Goal: Task Accomplishment & Management: Use online tool/utility

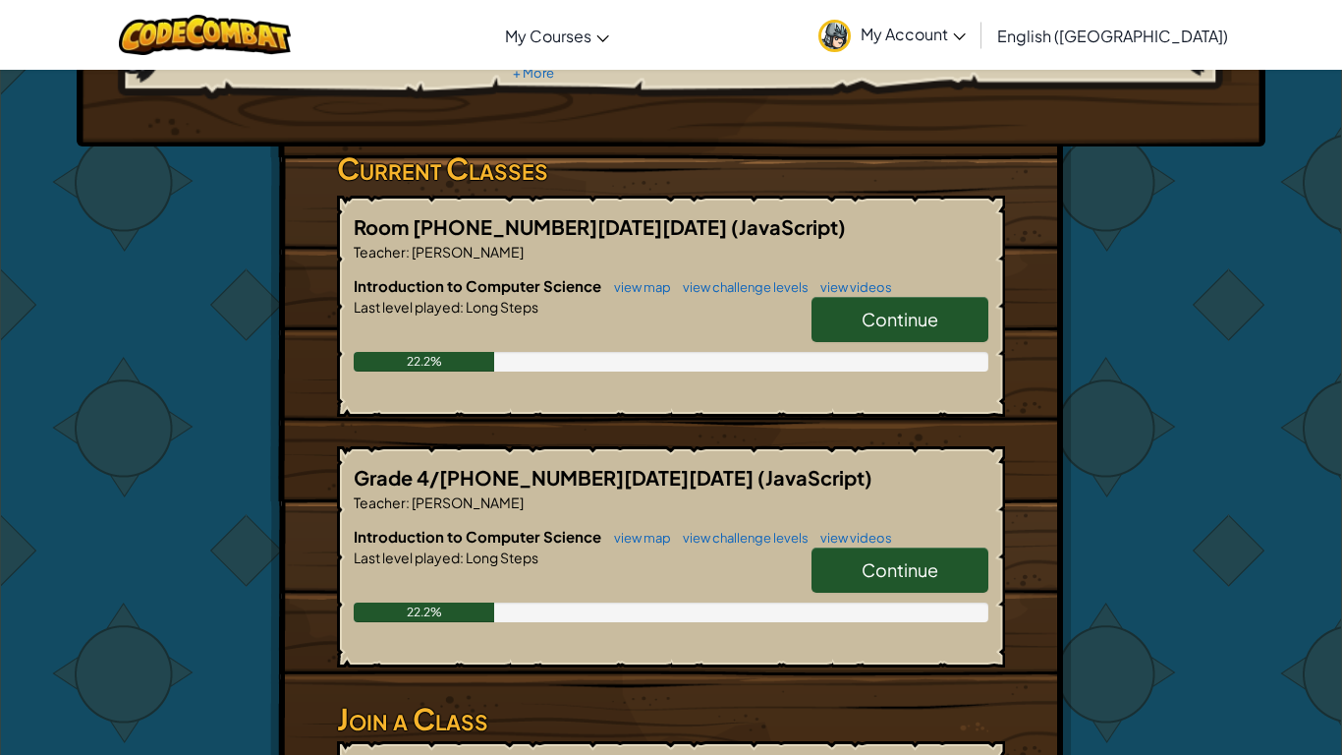
scroll to position [252, 0]
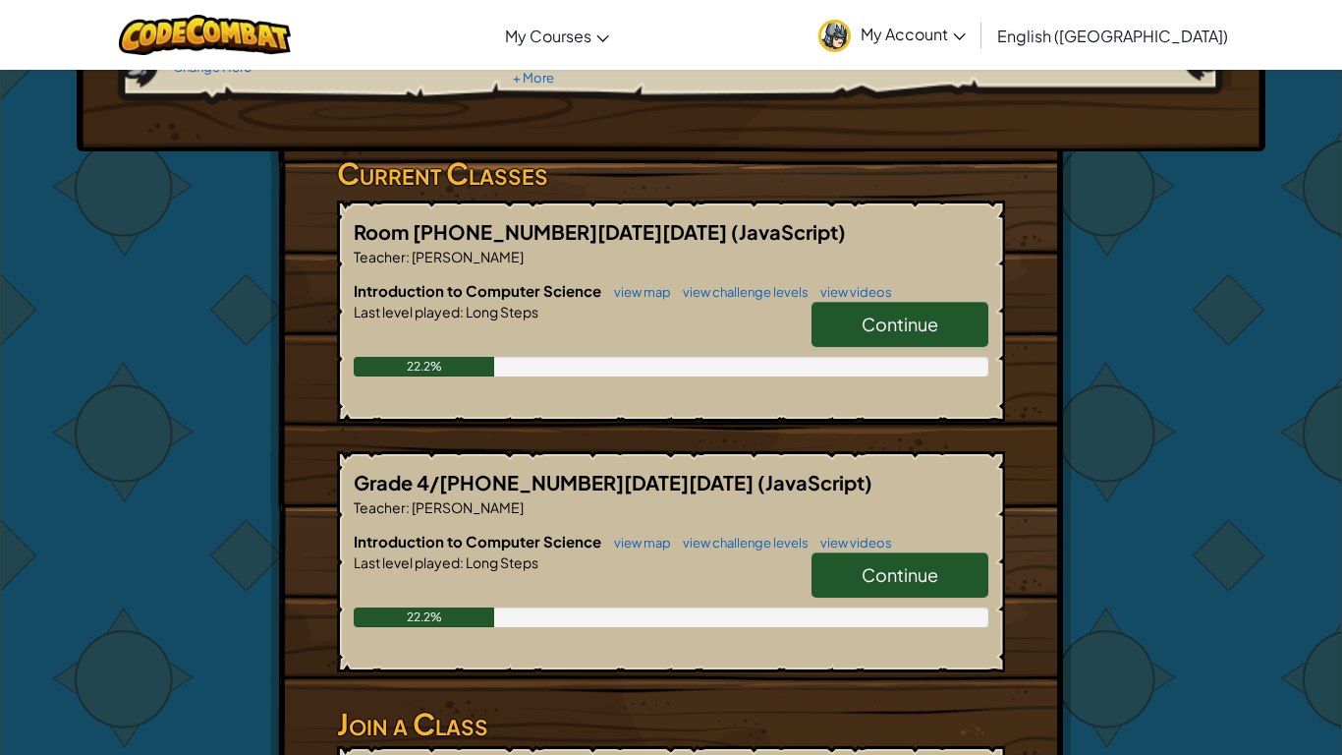
click at [896, 316] on span "Continue" at bounding box center [900, 323] width 77 height 23
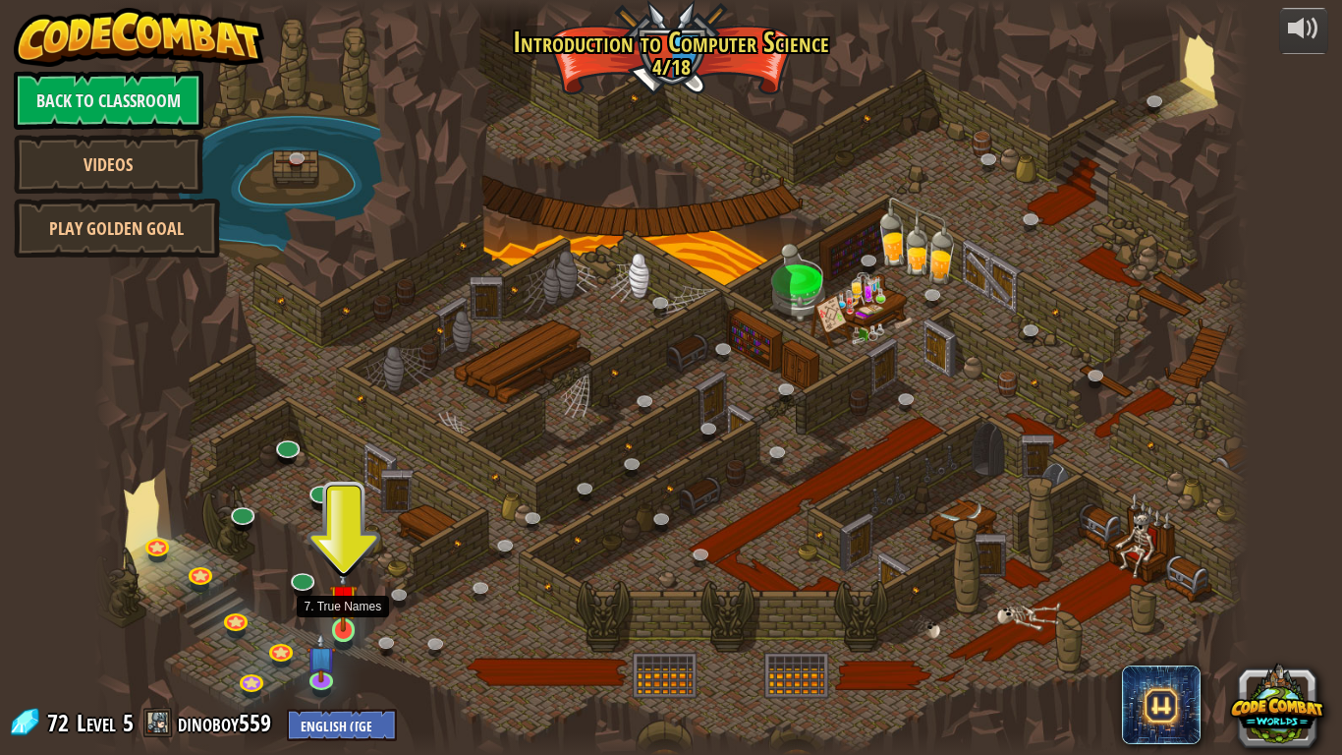
click at [341, 627] on img at bounding box center [343, 598] width 29 height 67
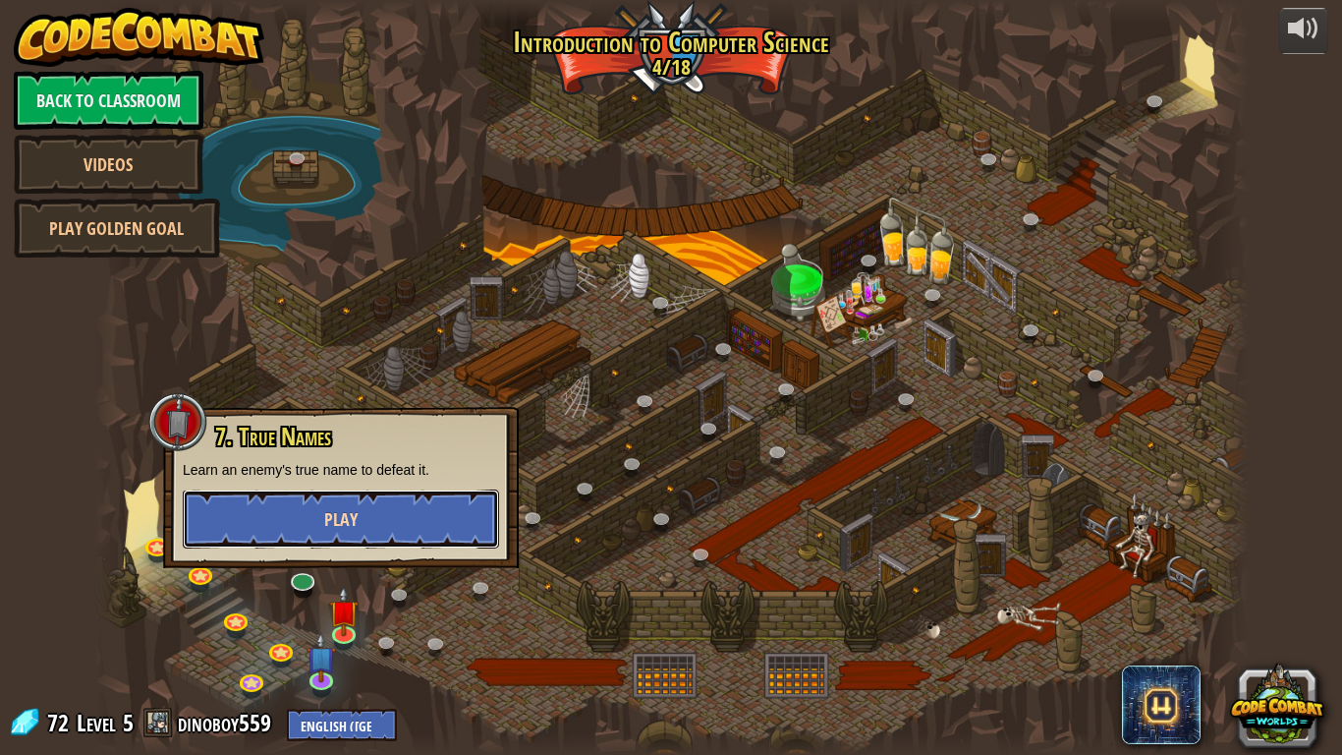
click at [389, 522] on button "Play" at bounding box center [341, 518] width 316 height 59
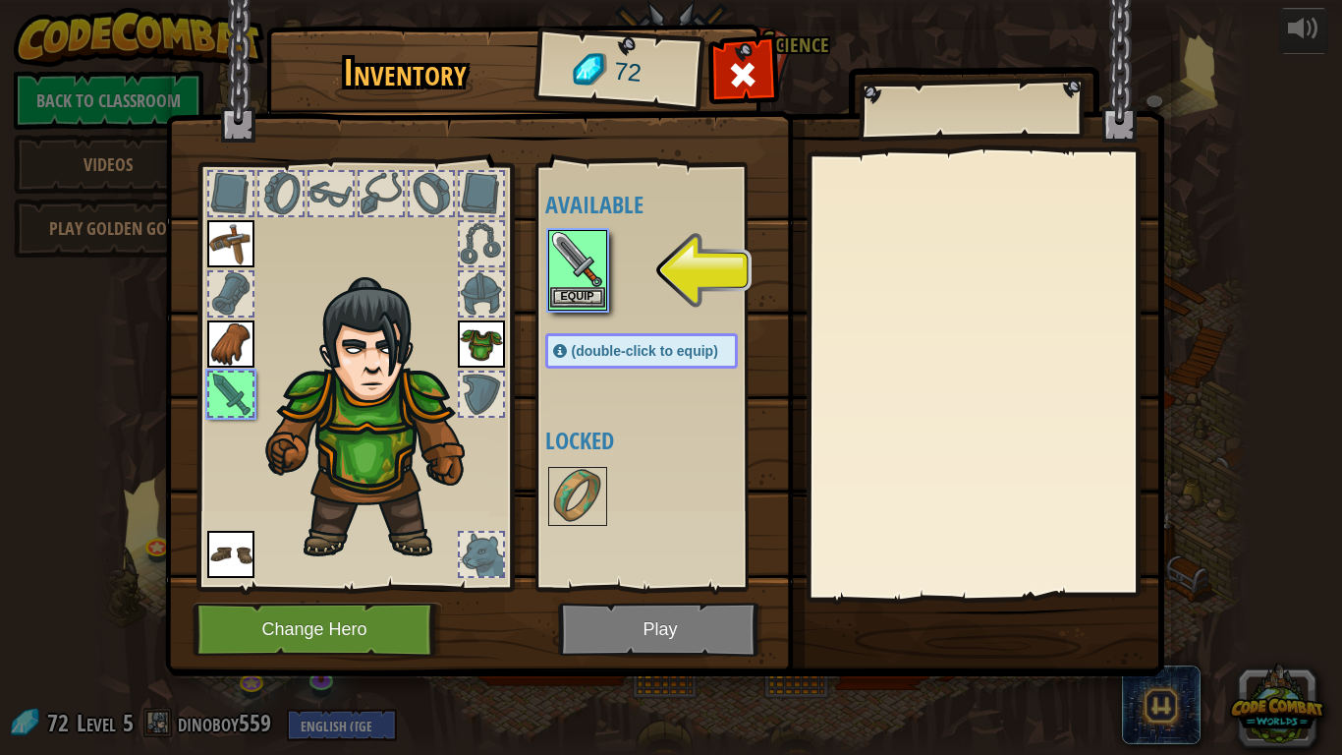
click at [562, 273] on img at bounding box center [577, 259] width 55 height 55
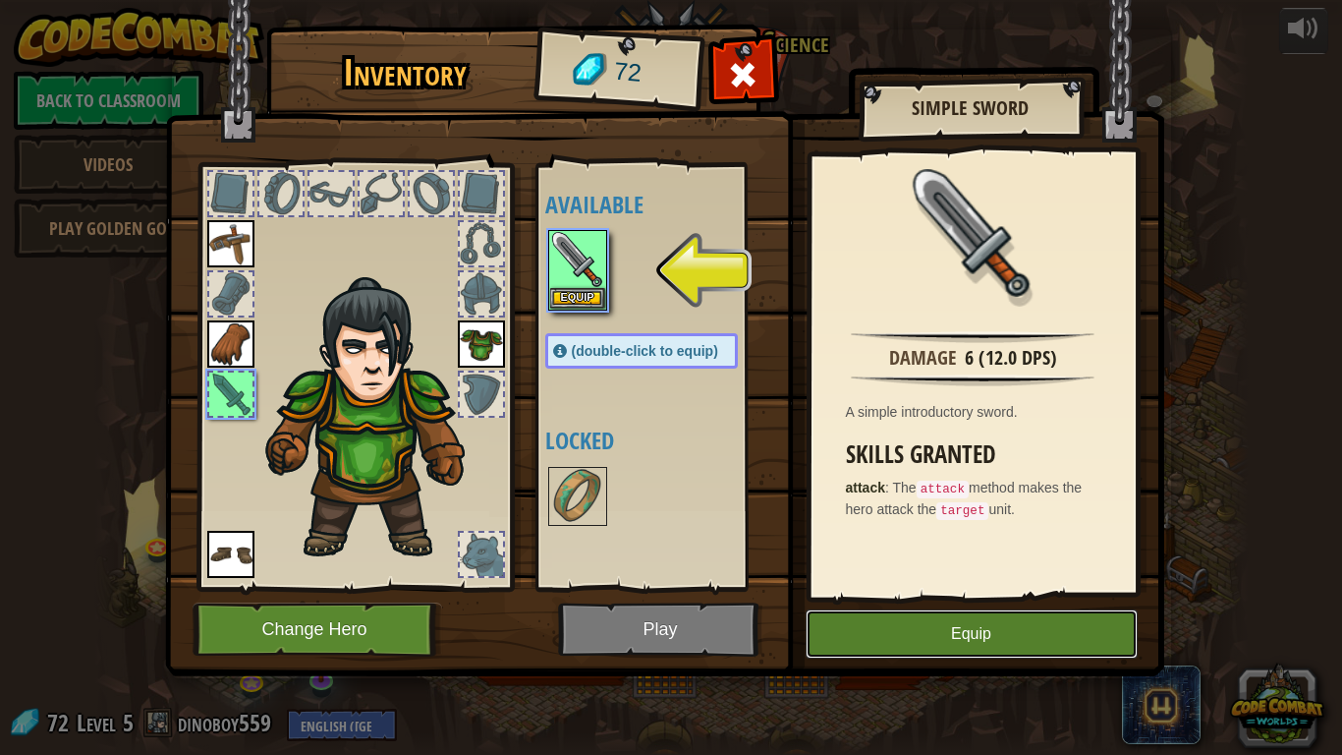
click at [1015, 634] on button "Equip" at bounding box center [972, 633] width 332 height 49
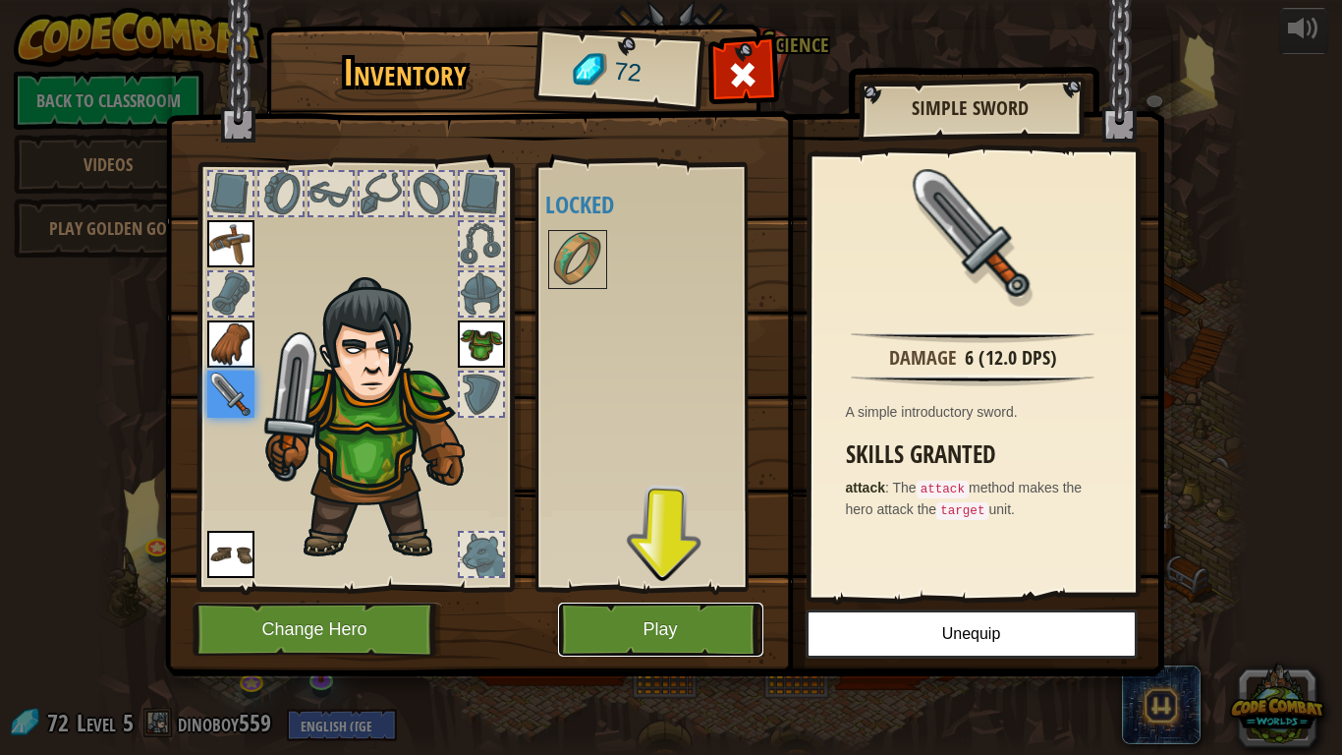
click at [700, 615] on button "Play" at bounding box center [660, 629] width 205 height 54
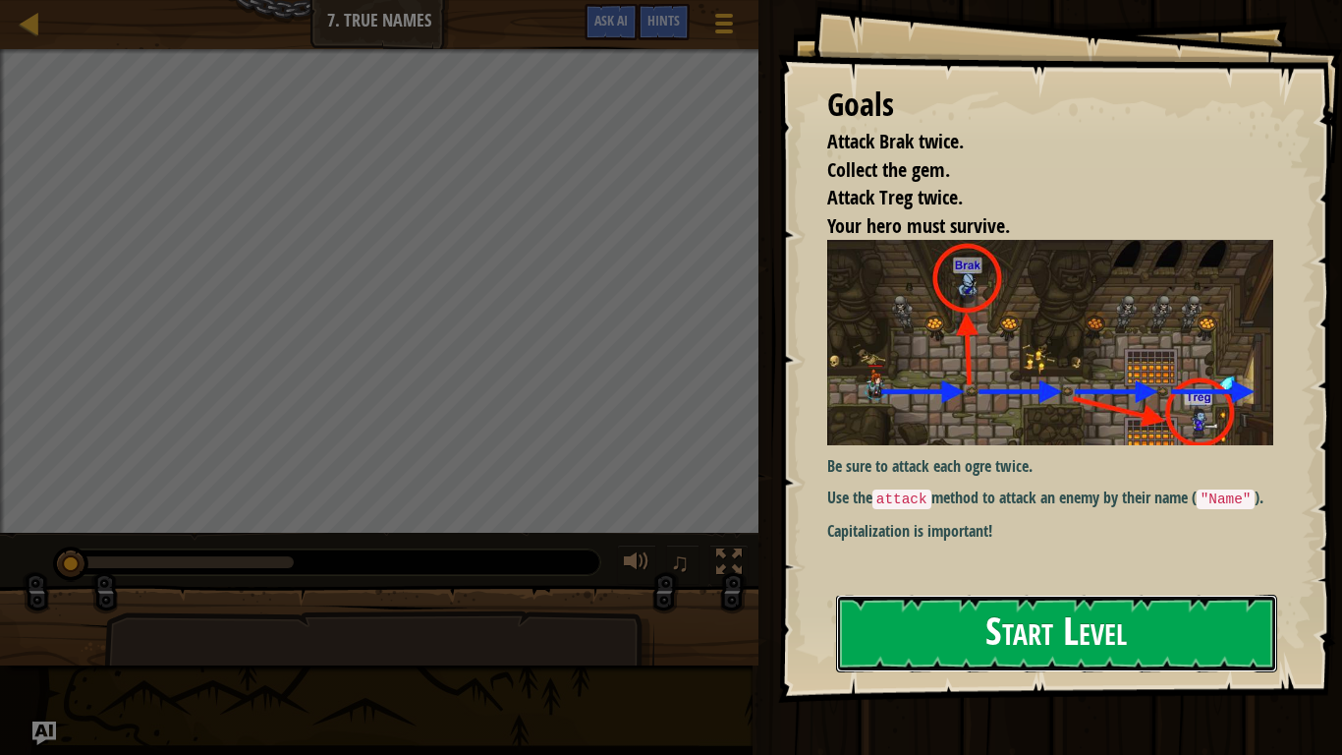
click at [937, 631] on button "Start Level" at bounding box center [1056, 633] width 441 height 78
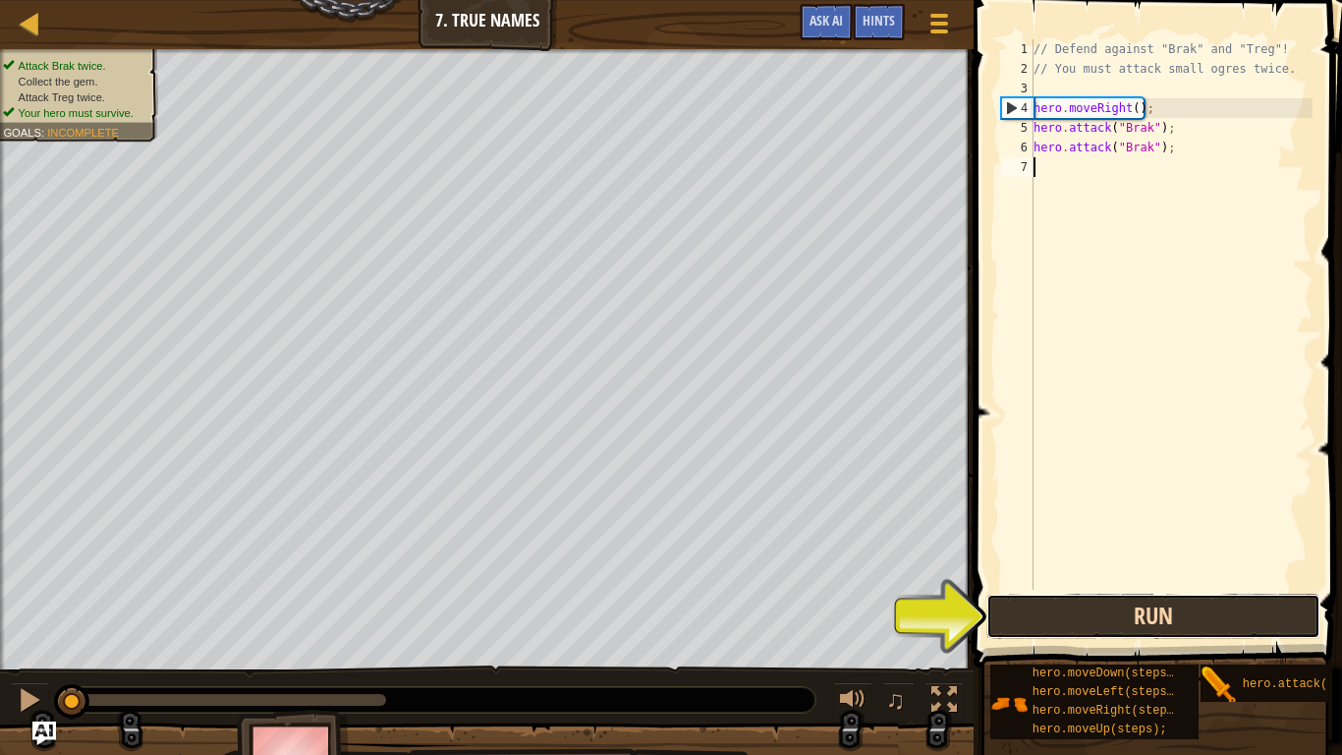
click at [1135, 611] on button "Run" at bounding box center [1153, 615] width 334 height 45
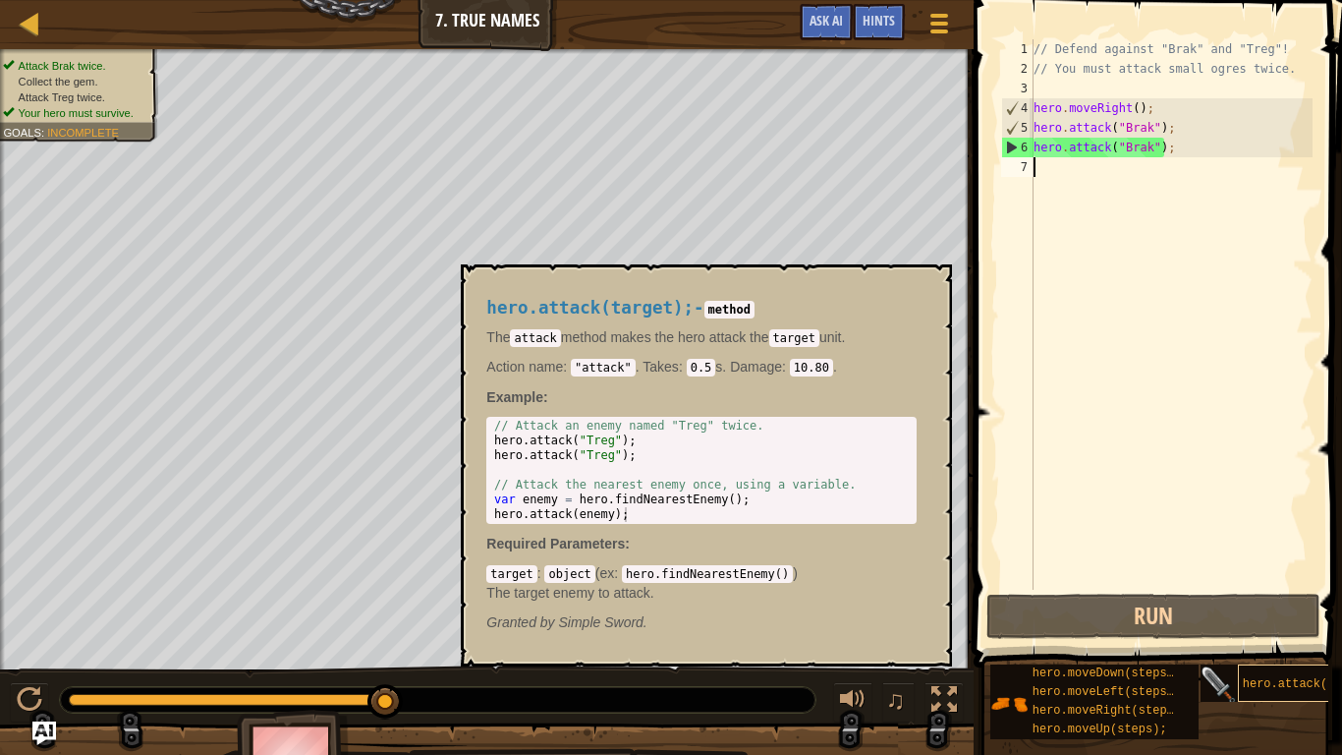
click at [1300, 683] on span "hero.attack(target);" at bounding box center [1313, 684] width 141 height 14
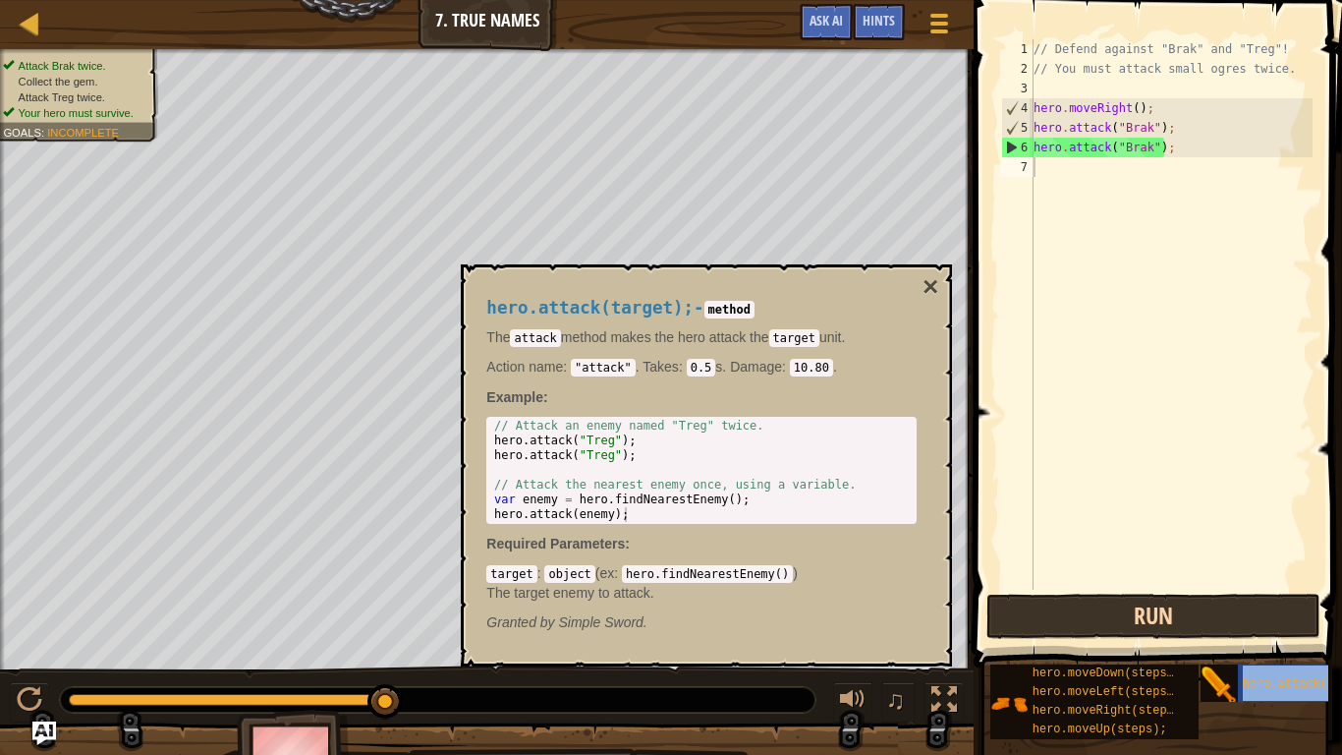
type textarea "hero.attack(target);"
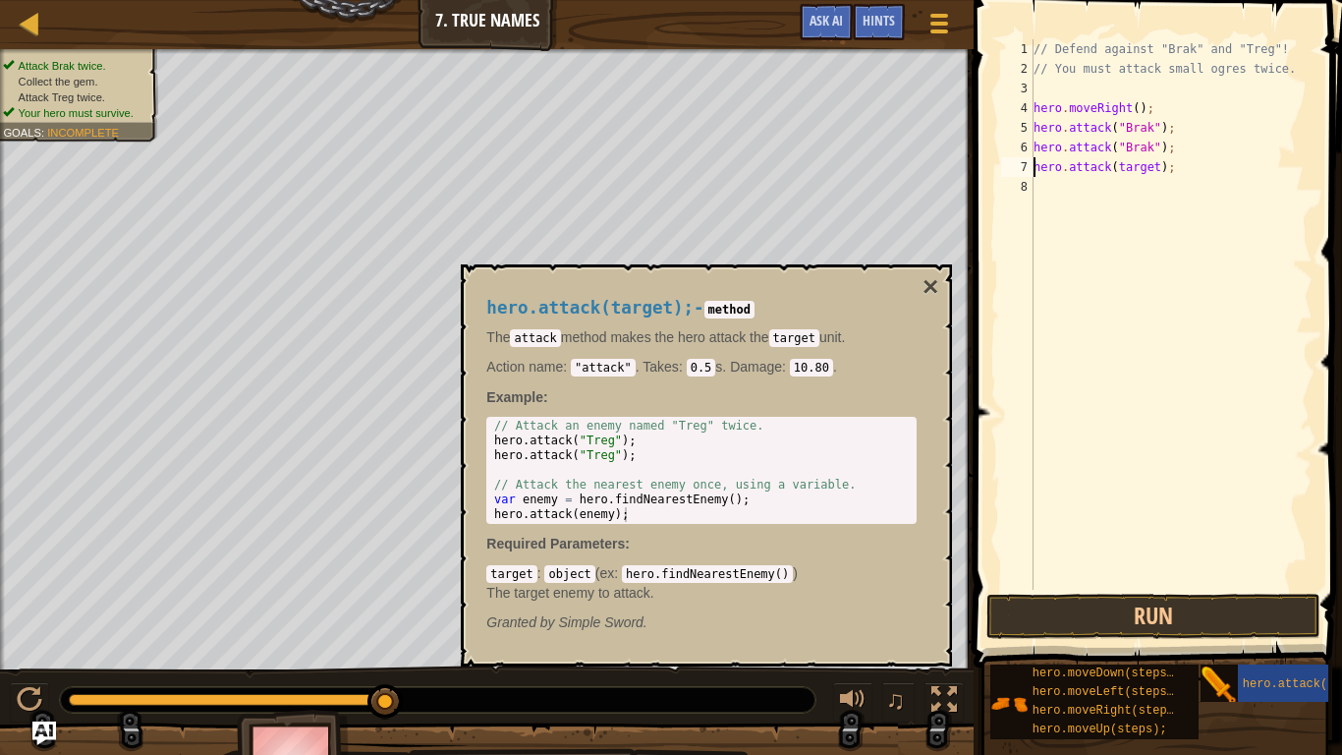
click at [1046, 397] on div "// Defend against "Brak" and "Treg"! // You must attack small ogres twice. hero…" at bounding box center [1171, 333] width 283 height 589
click at [1116, 621] on button "Run" at bounding box center [1153, 615] width 334 height 45
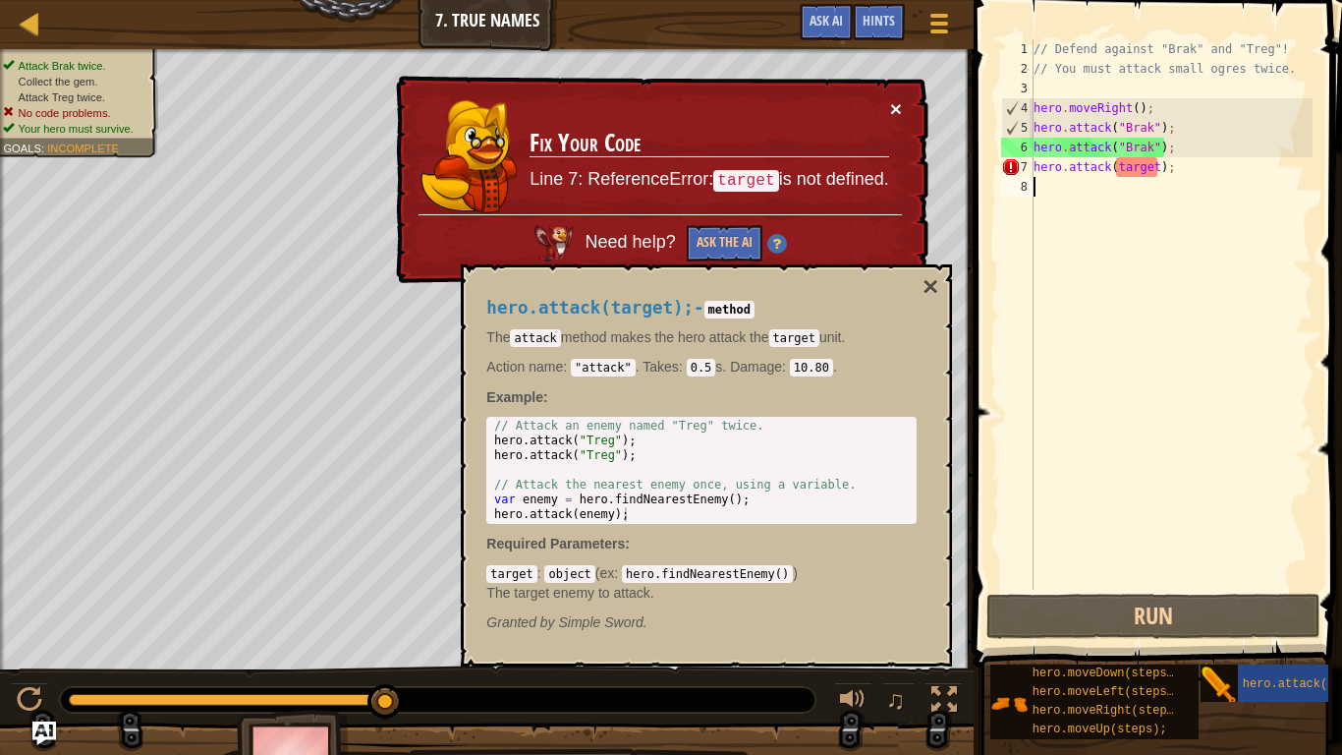
click at [891, 110] on button "×" at bounding box center [896, 108] width 12 height 21
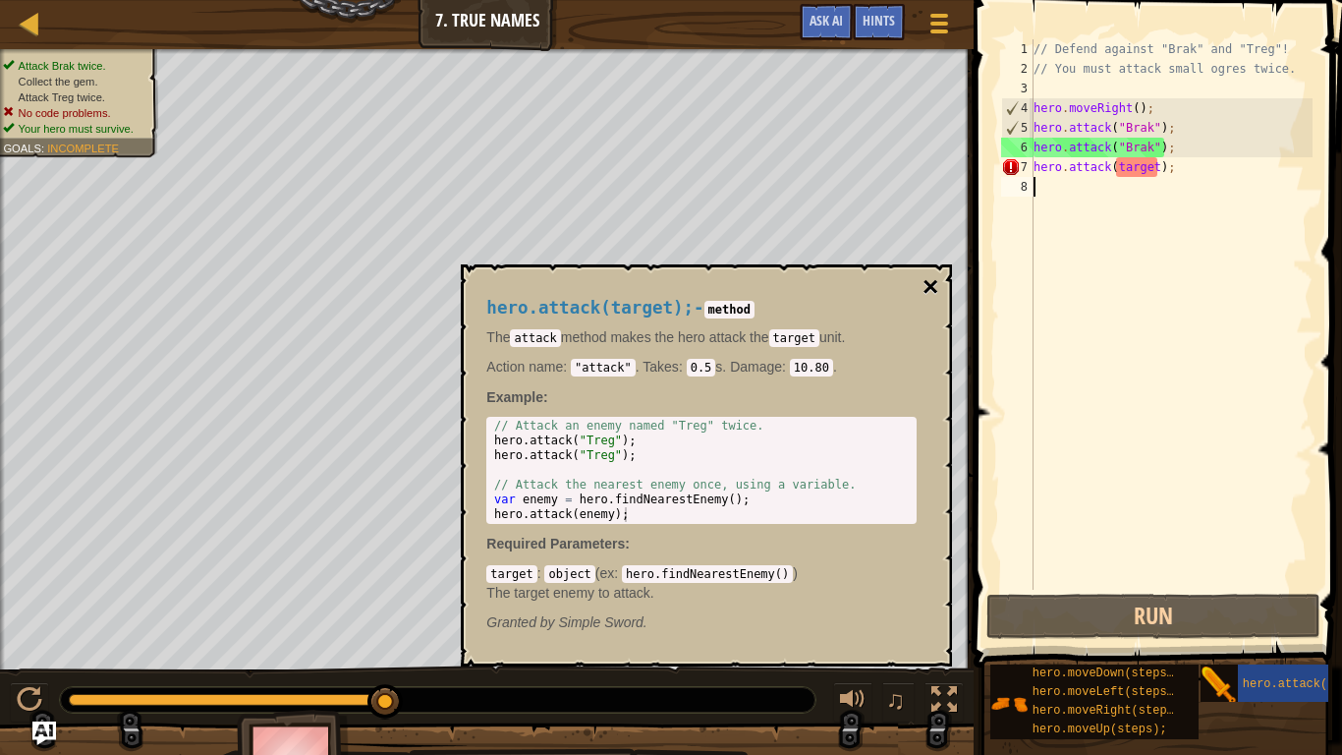
click at [931, 285] on button "×" at bounding box center [931, 287] width 16 height 28
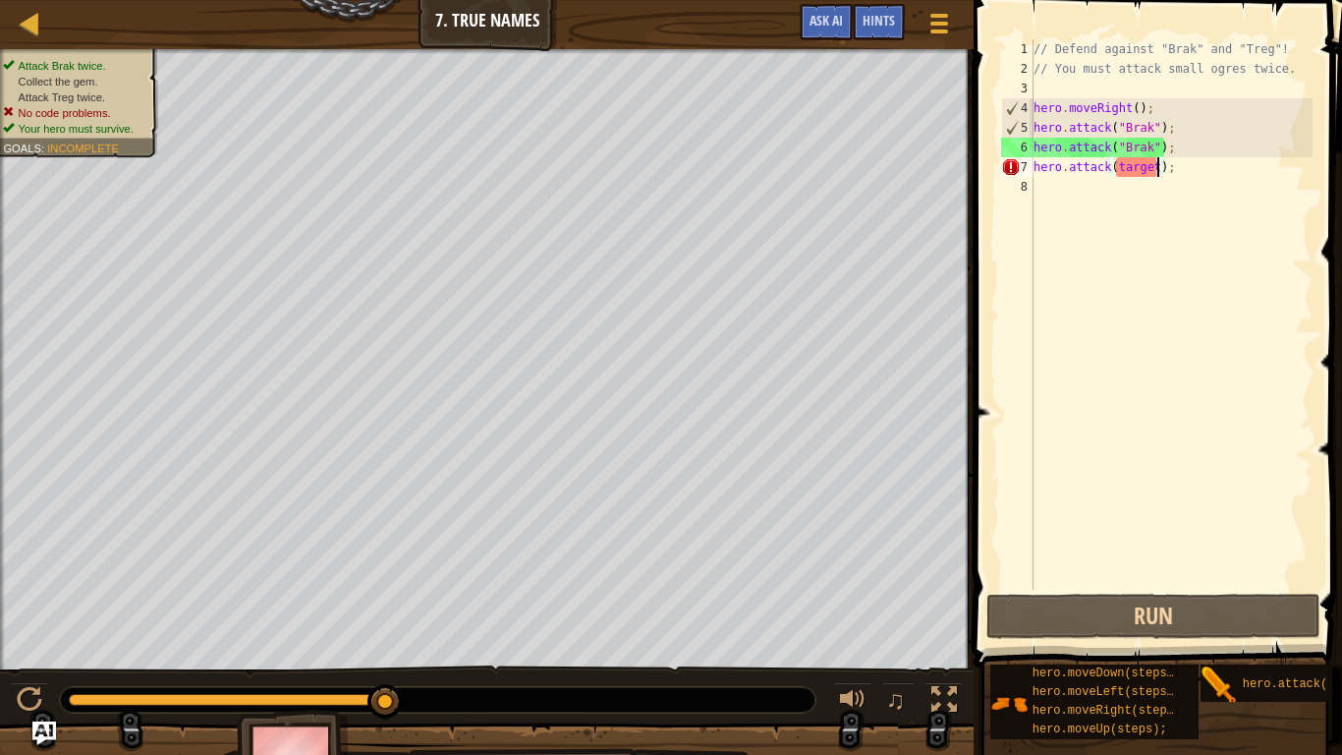
click at [1156, 173] on div "// Defend against "Brak" and "Treg"! // You must attack small ogres twice. hero…" at bounding box center [1171, 333] width 283 height 589
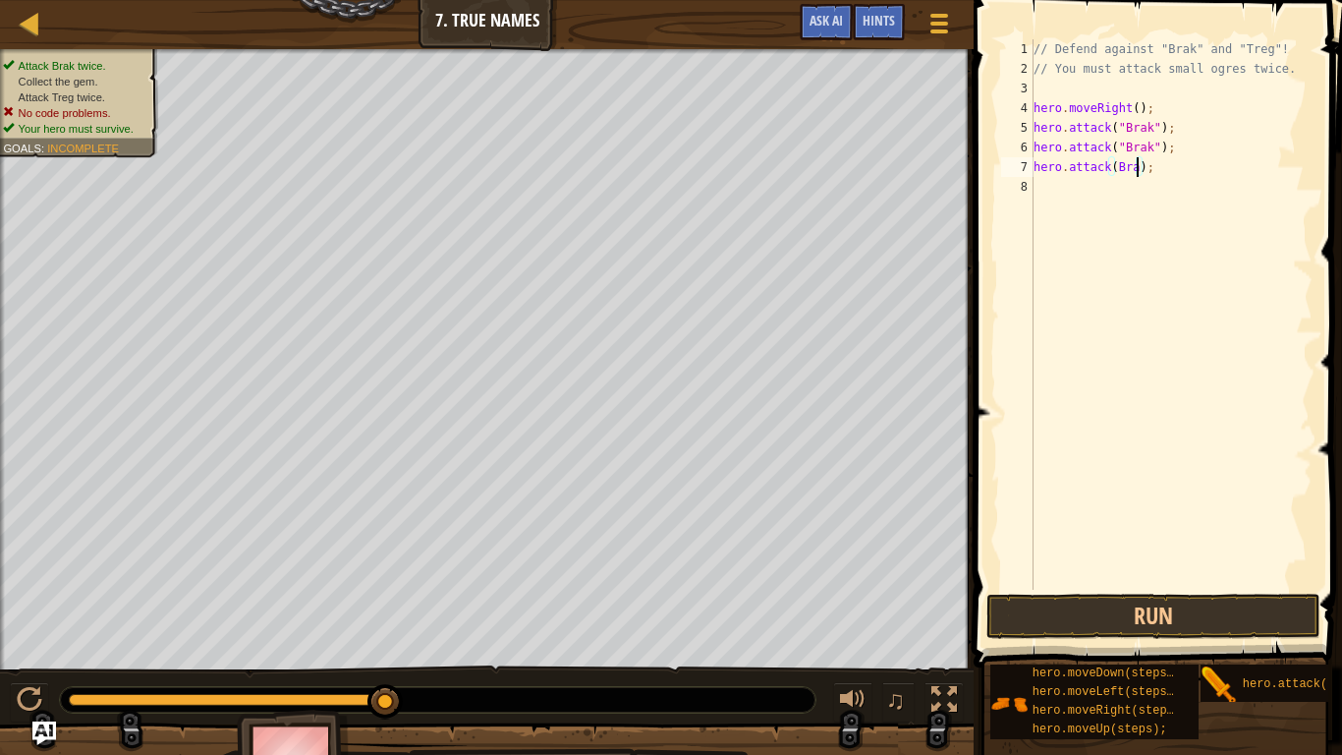
scroll to position [9, 16]
type textarea "hero.attack(Brak);"
click at [1195, 624] on button "Run" at bounding box center [1153, 615] width 334 height 45
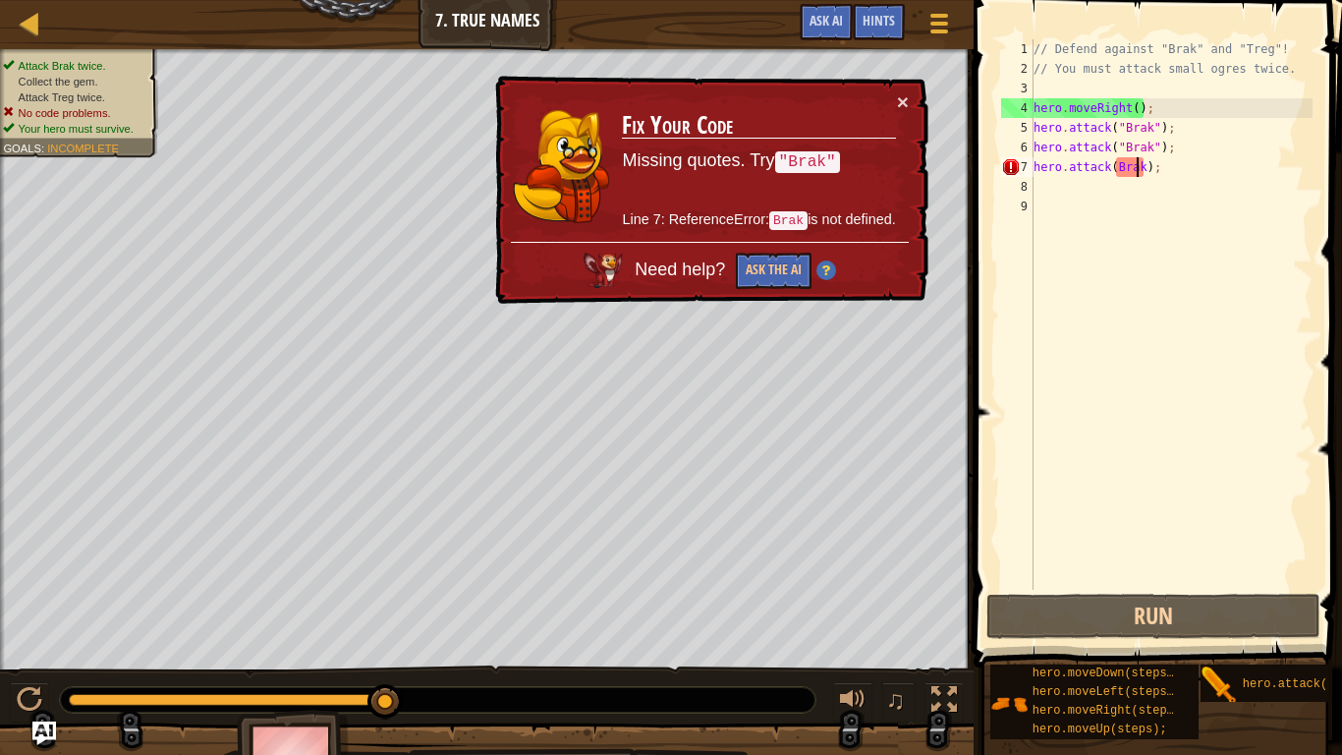
click at [1139, 166] on div "// Defend against "Brak" and "Treg"! // You must attack small ogres twice. hero…" at bounding box center [1171, 333] width 283 height 589
click at [1143, 167] on div "// Defend against "Brak" and "Treg"! // You must attack small ogres twice. hero…" at bounding box center [1171, 333] width 283 height 589
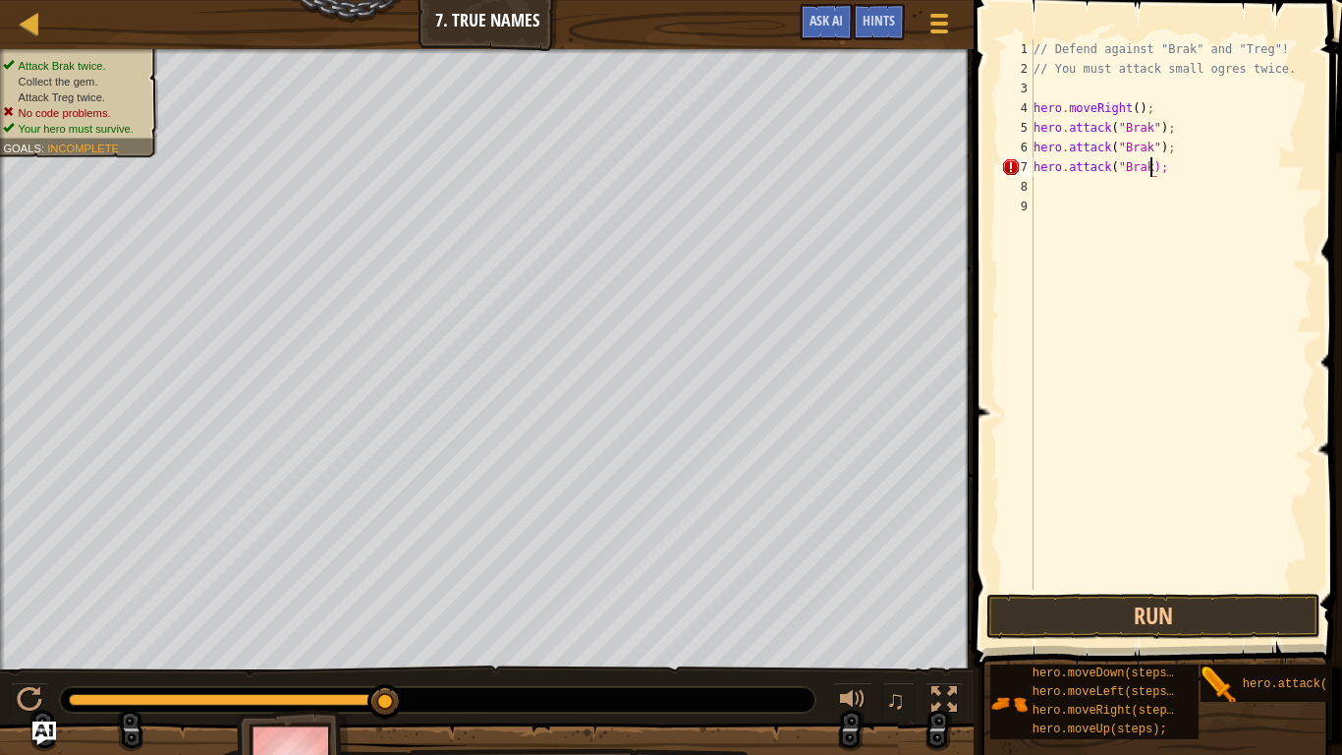
scroll to position [9, 19]
type textarea "hero.attack("Brak");"
click at [1189, 610] on button "Run" at bounding box center [1153, 615] width 334 height 45
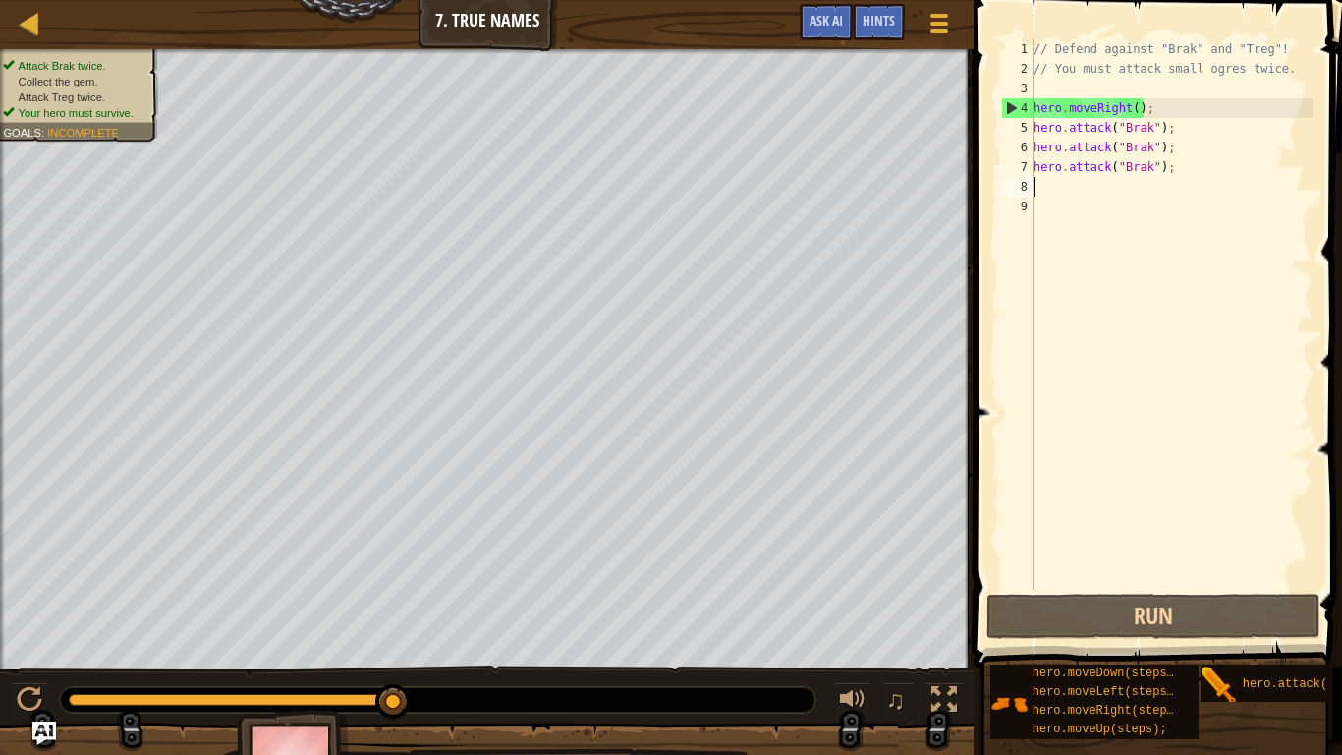
click at [1039, 185] on div "// Defend against "Brak" and "Treg"! // You must attack small ogres twice. hero…" at bounding box center [1171, 333] width 283 height 589
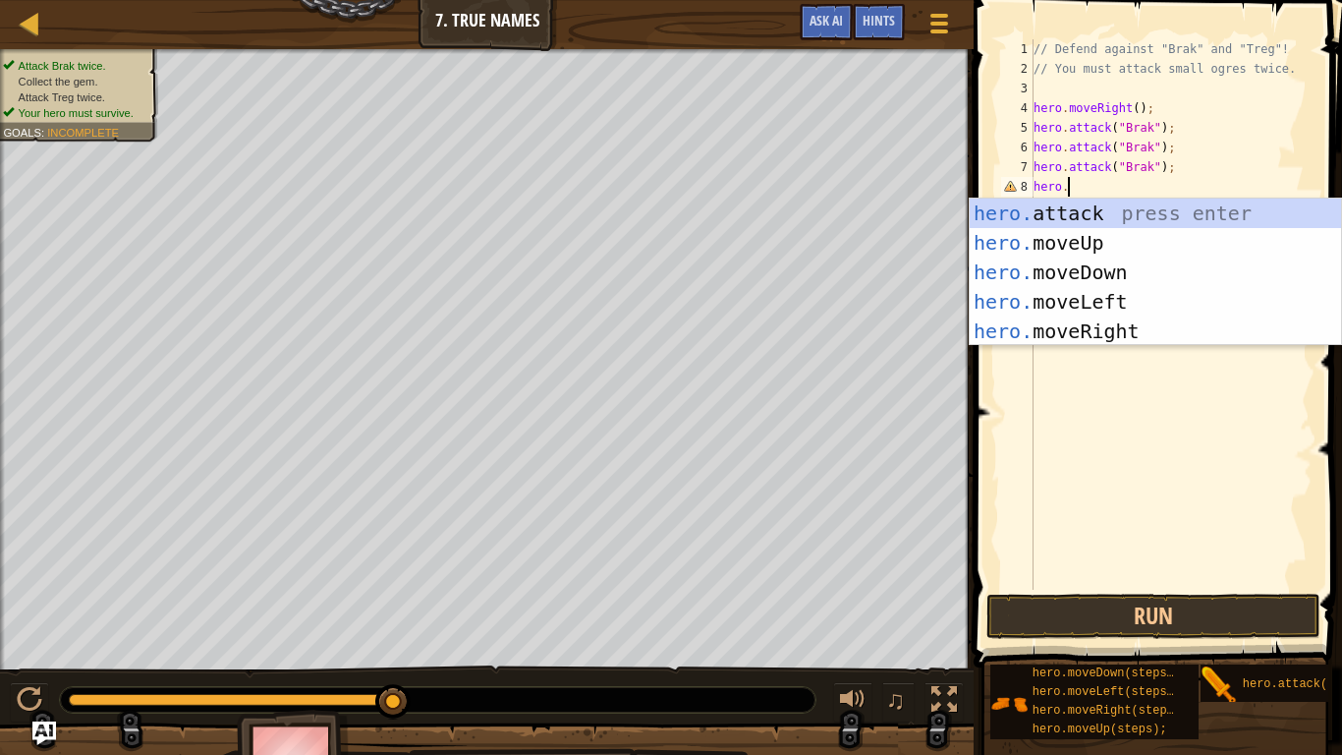
scroll to position [9, 3]
type textarea "h"
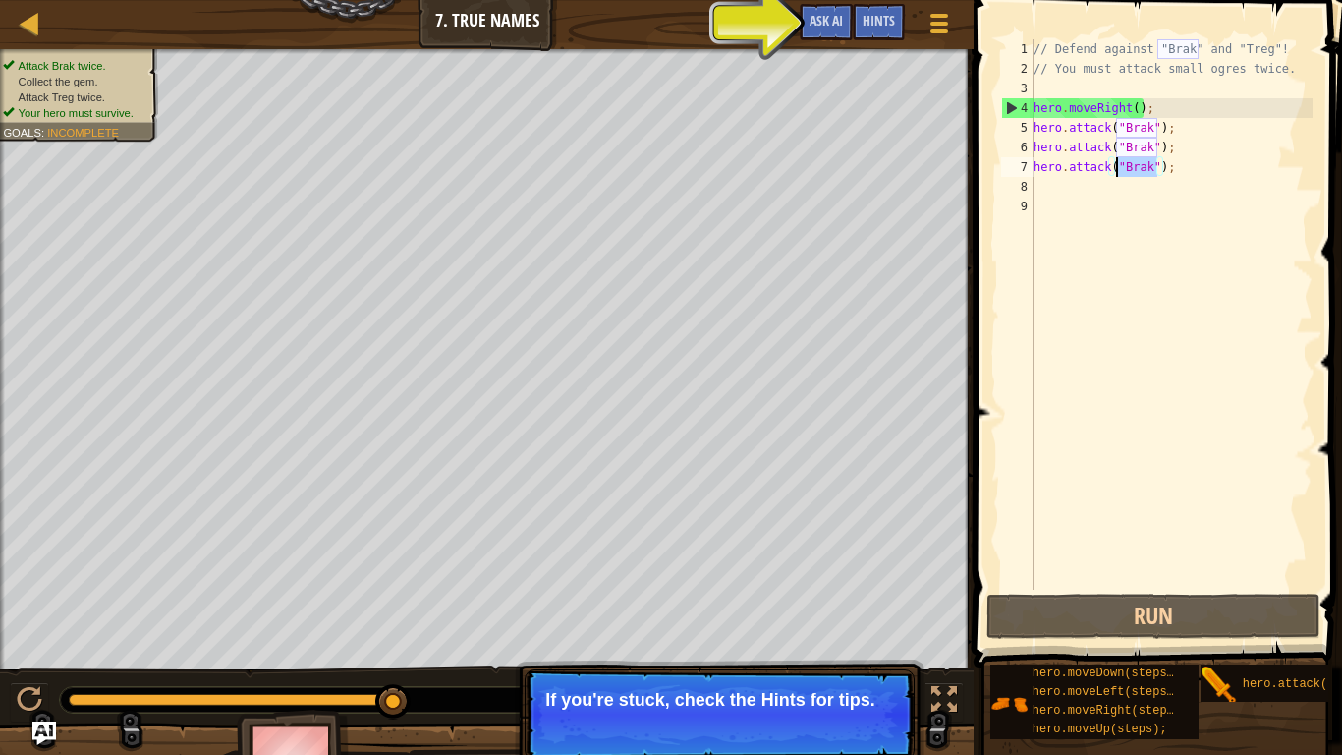
drag, startPoint x: 1157, startPoint y: 168, endPoint x: 1116, endPoint y: 173, distance: 41.6
click at [1116, 173] on div "// Defend against "Brak" and "Treg"! // You must attack small ogres twice. hero…" at bounding box center [1171, 333] width 283 height 589
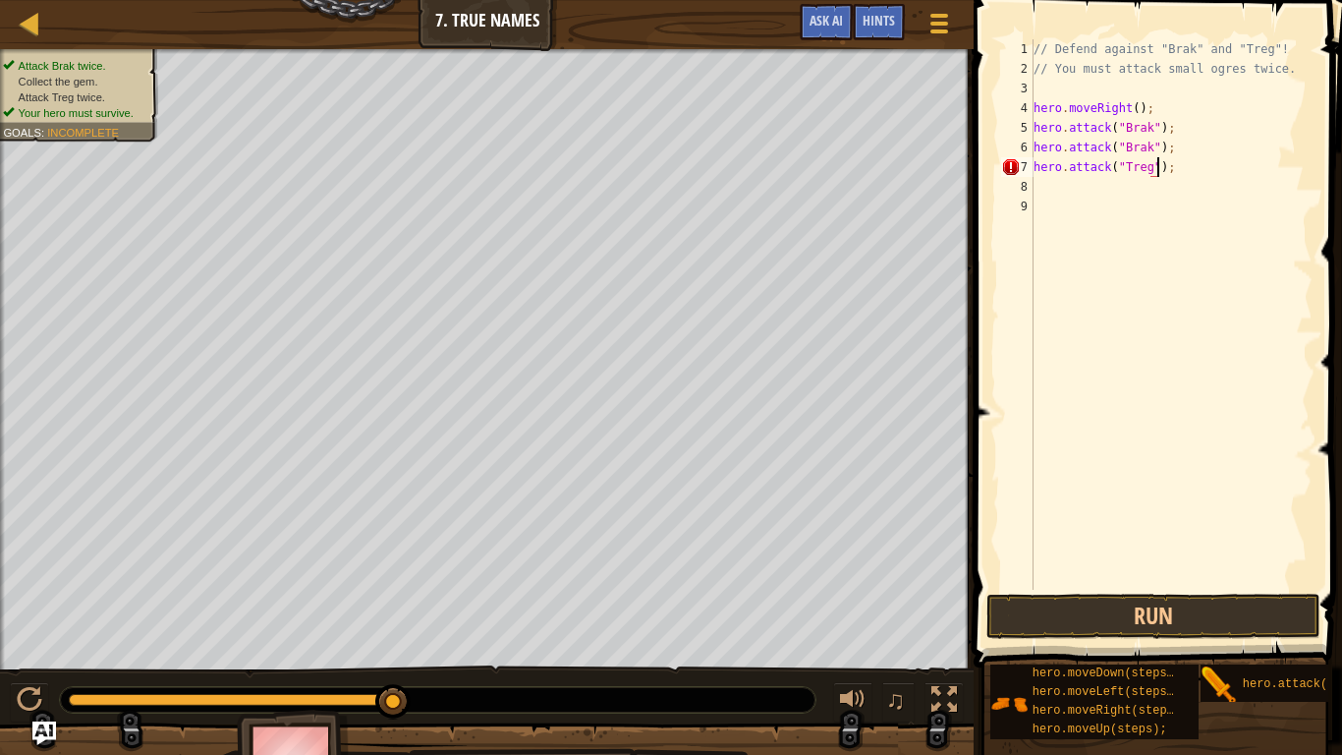
scroll to position [9, 19]
type textarea "hero.attack("Treg");"
click at [1157, 608] on button "Run" at bounding box center [1153, 615] width 334 height 45
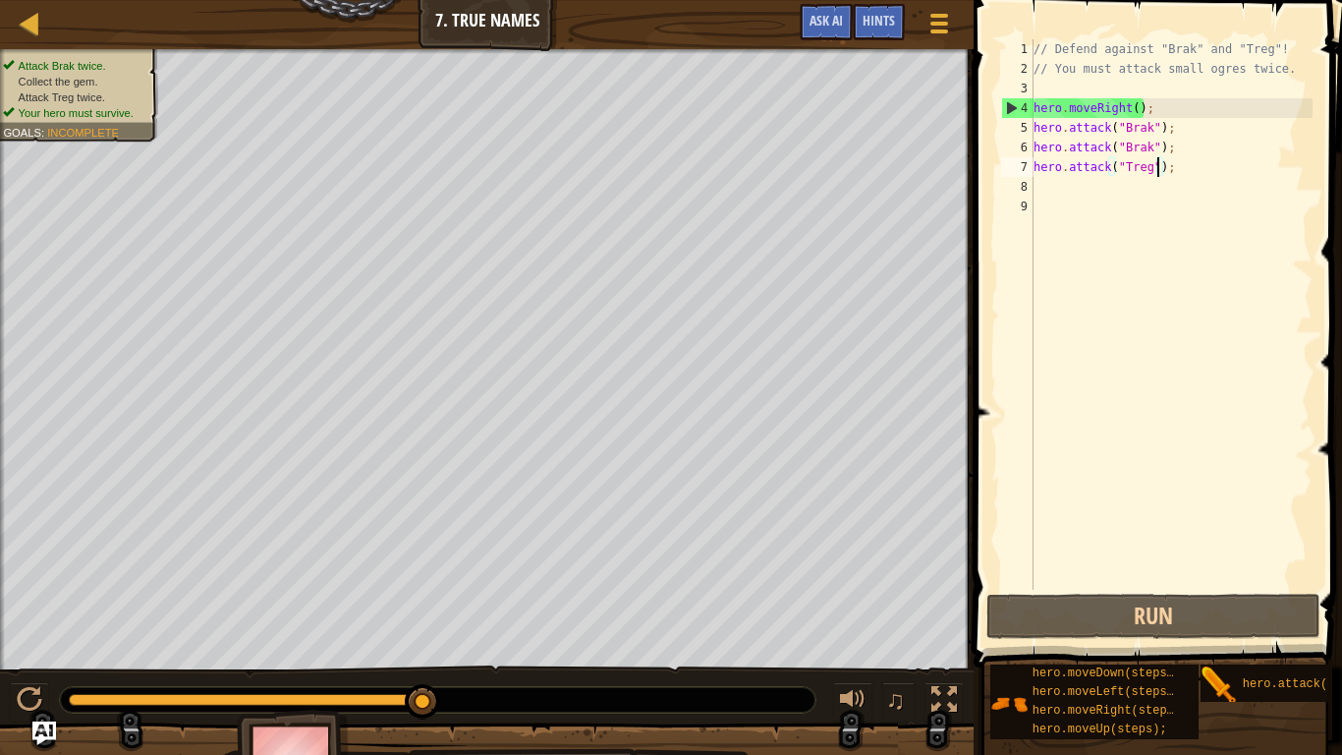
click at [1044, 185] on div "// Defend against "Brak" and "Treg"! // You must attack small ogres twice. hero…" at bounding box center [1171, 333] width 283 height 589
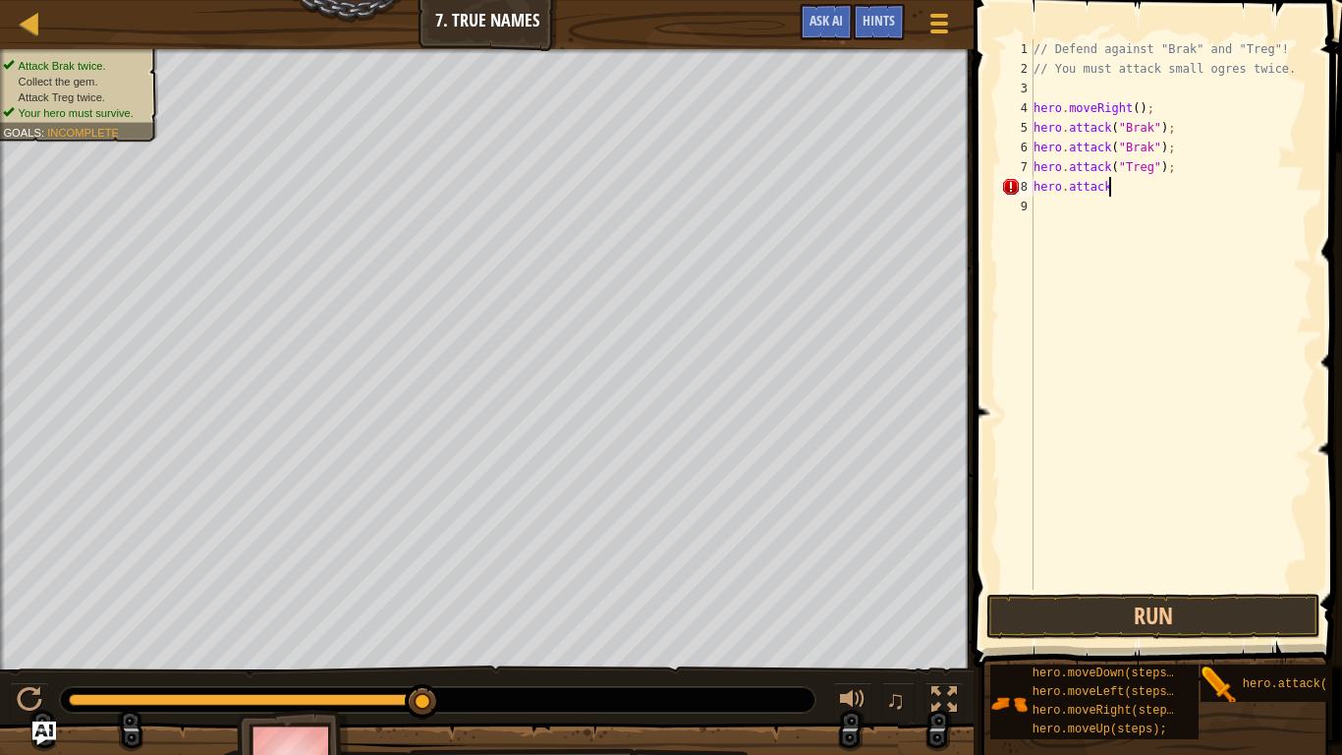
scroll to position [9, 10]
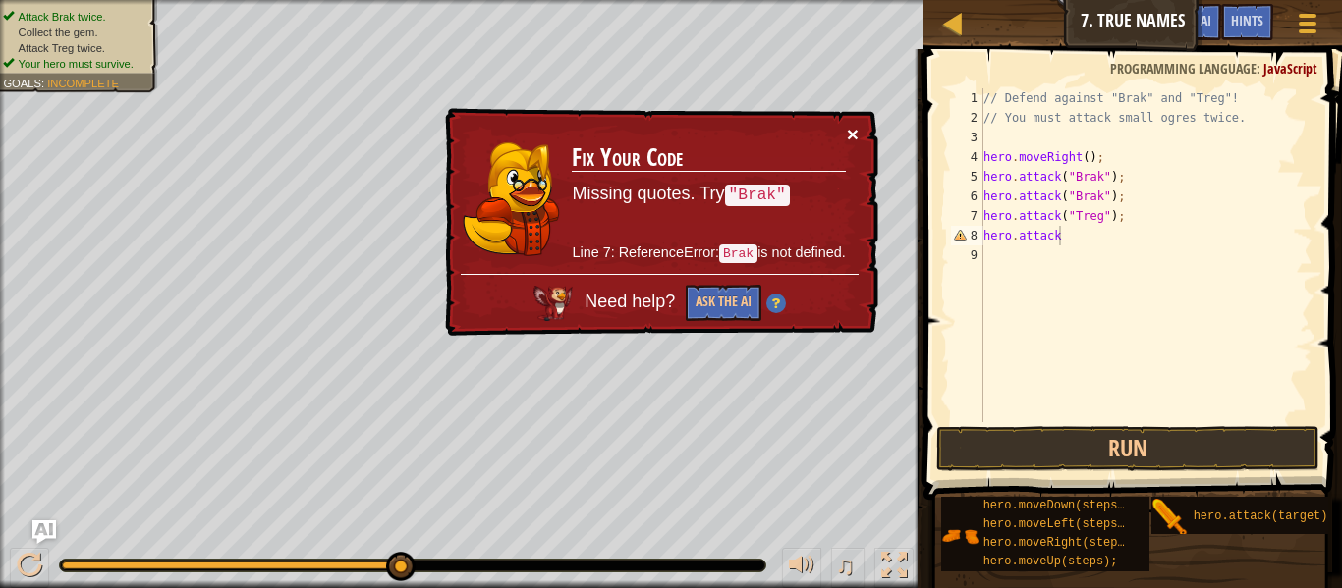
click at [858, 124] on button "×" at bounding box center [853, 134] width 12 height 21
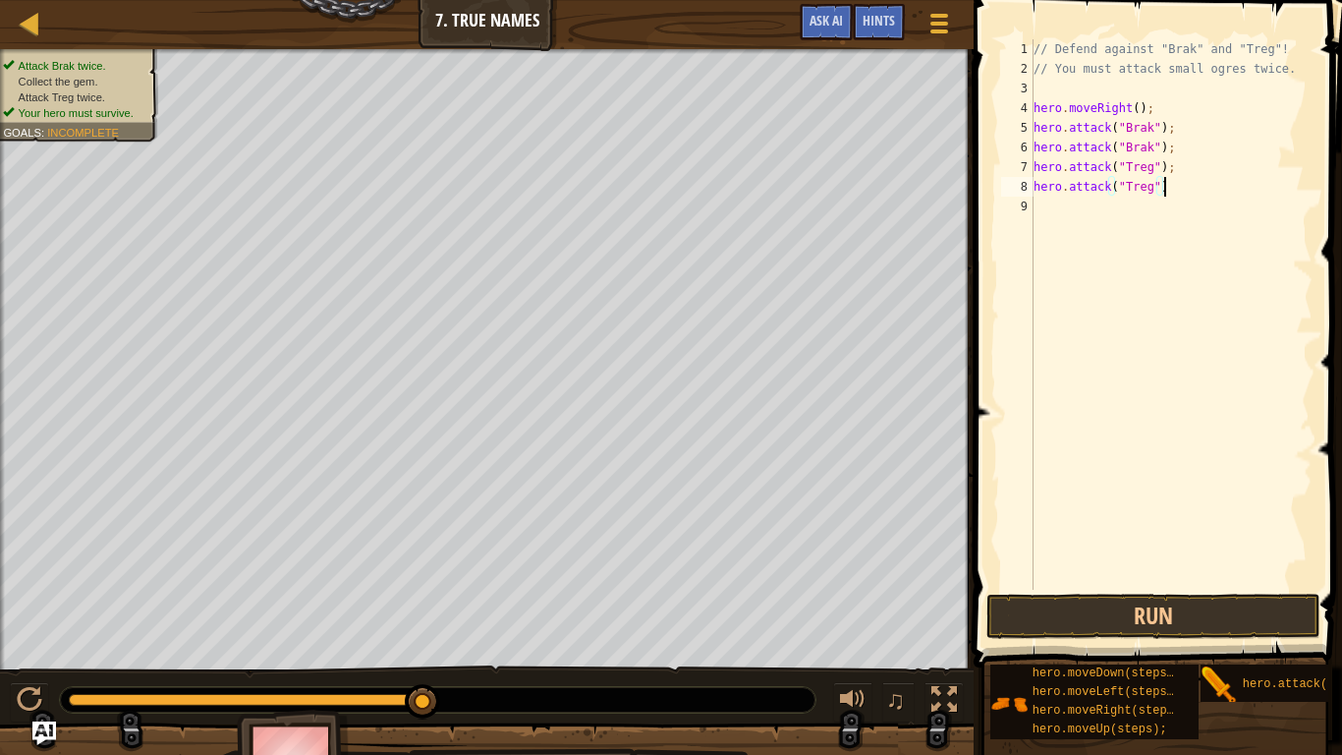
scroll to position [9, 19]
type textarea "hero.attack("Treg");"
click at [1122, 625] on button "Run" at bounding box center [1153, 615] width 334 height 45
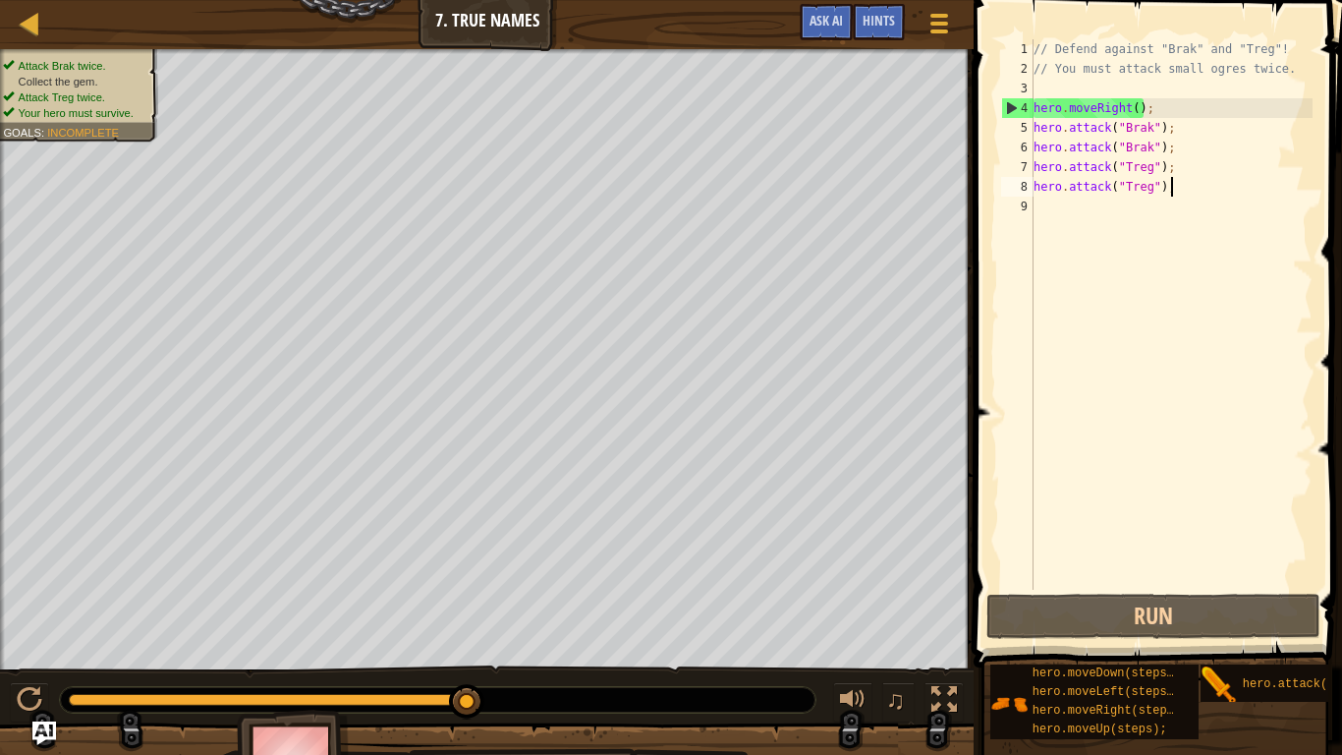
click at [1041, 198] on div "// Defend against "Brak" and "Treg"! // You must attack small ogres twice. hero…" at bounding box center [1171, 333] width 283 height 589
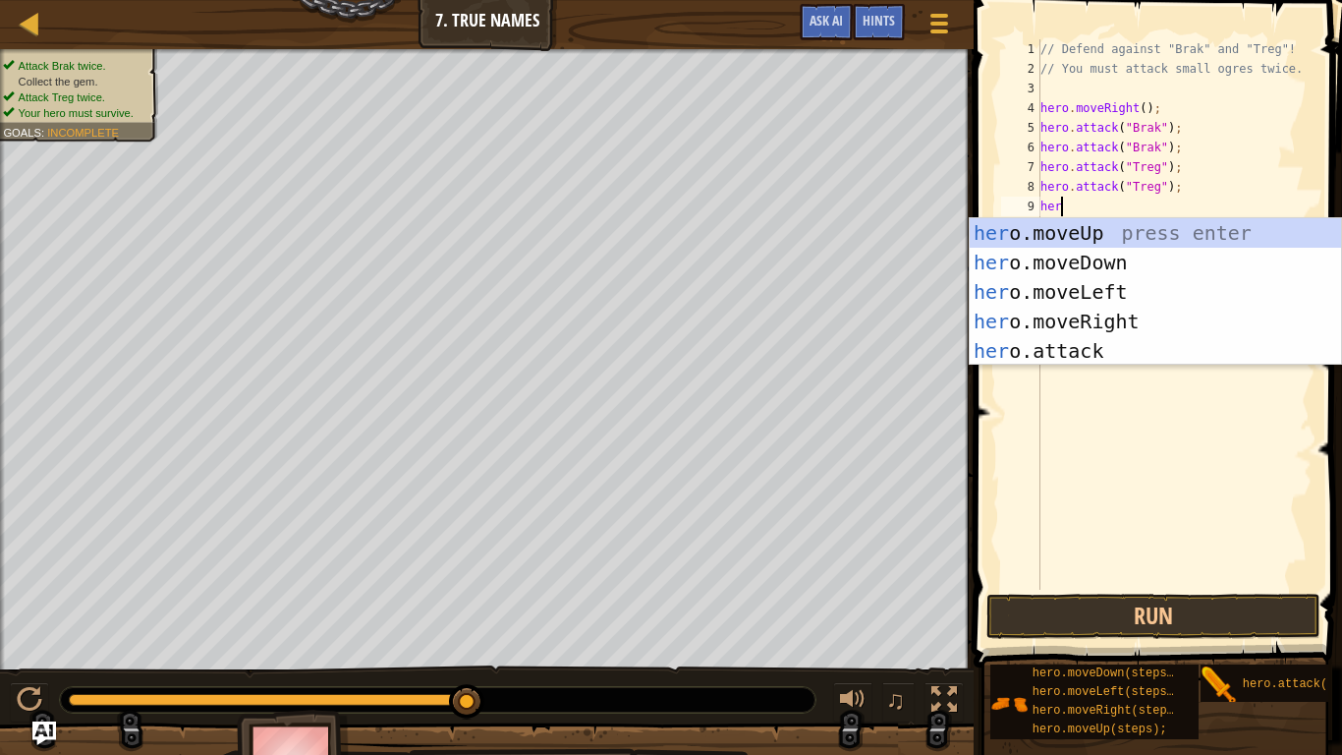
scroll to position [9, 2]
type textarea "hero."
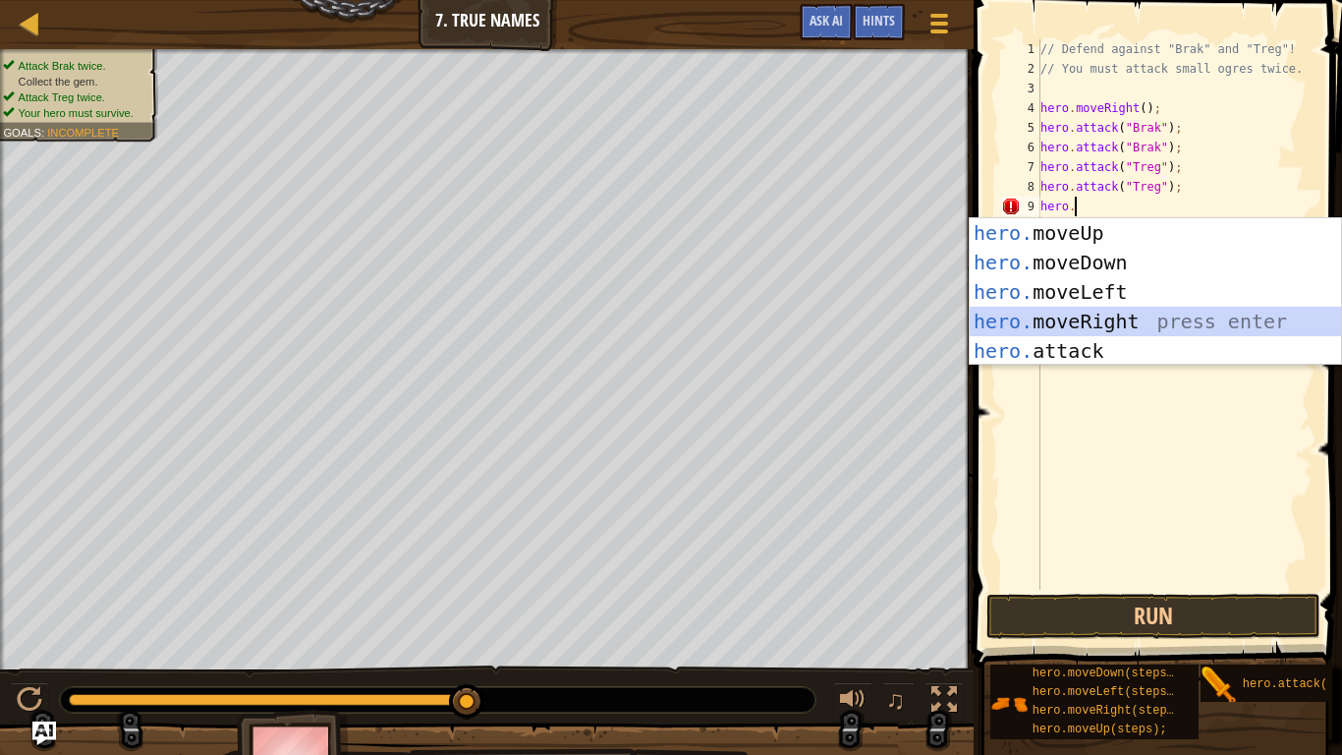
click at [1094, 315] on div "hero. moveUp press enter hero. moveDown press enter hero. moveLeft press enter …" at bounding box center [1155, 321] width 371 height 206
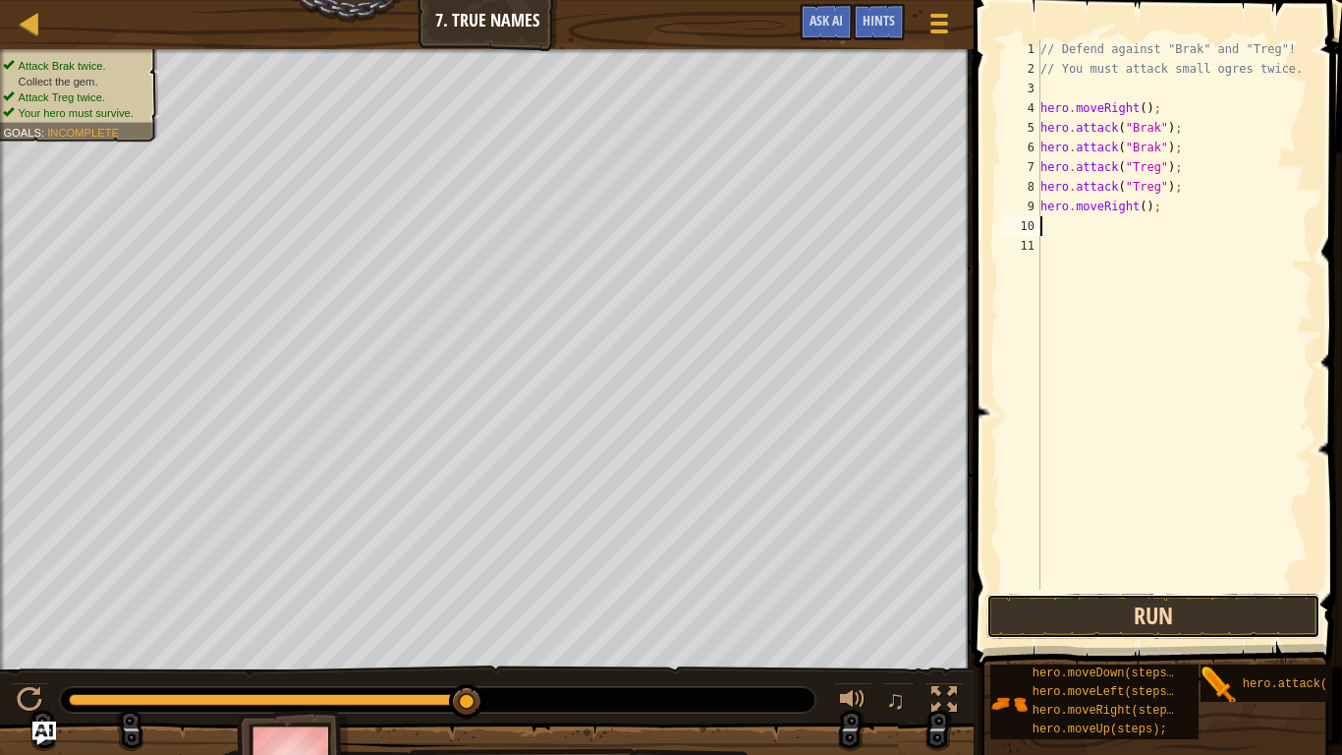
click at [1191, 606] on button "Run" at bounding box center [1153, 615] width 334 height 45
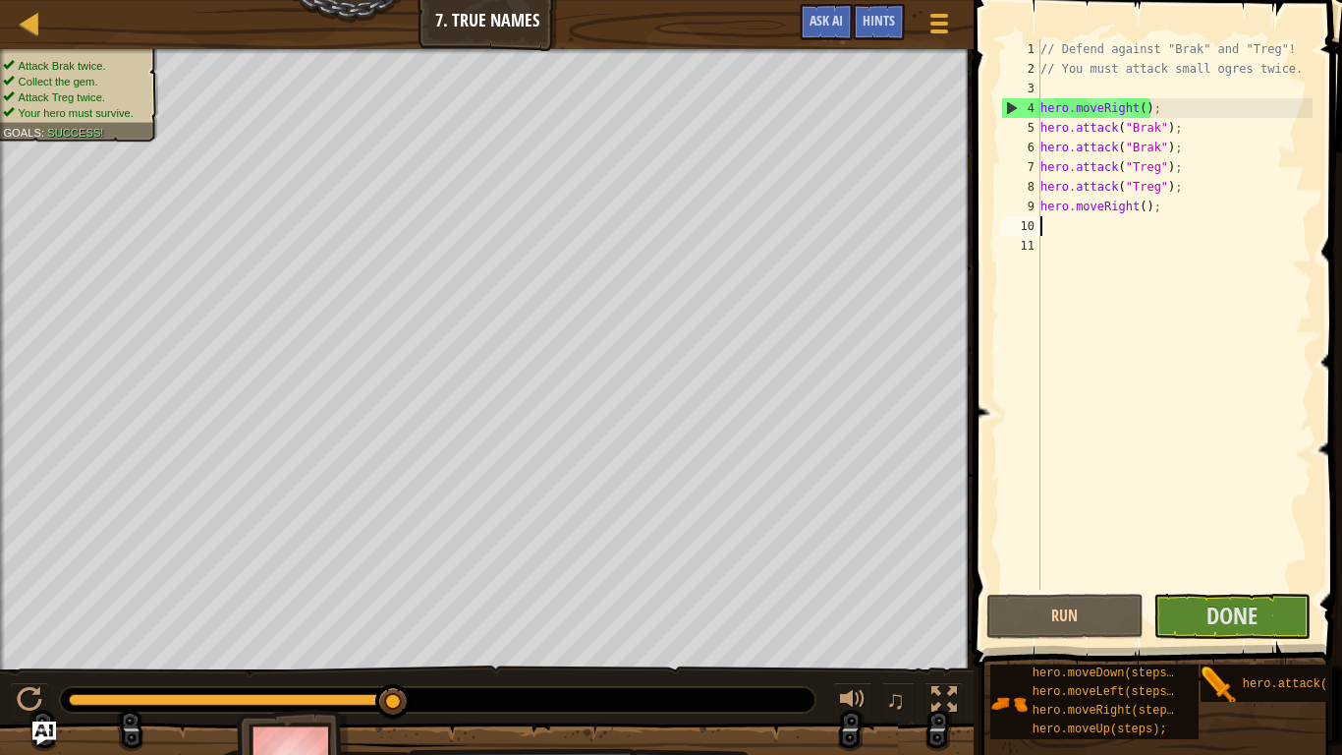
click at [1014, 236] on div "11" at bounding box center [1020, 246] width 39 height 20
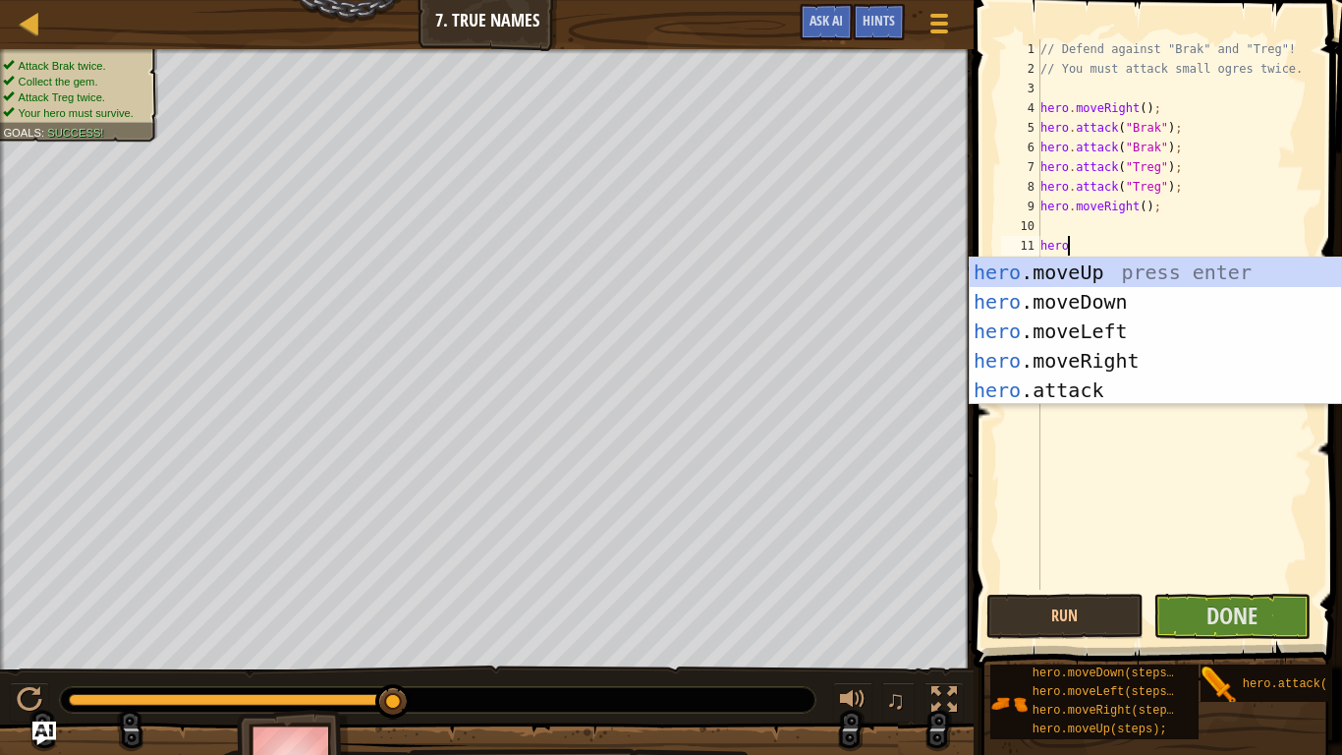
scroll to position [9, 3]
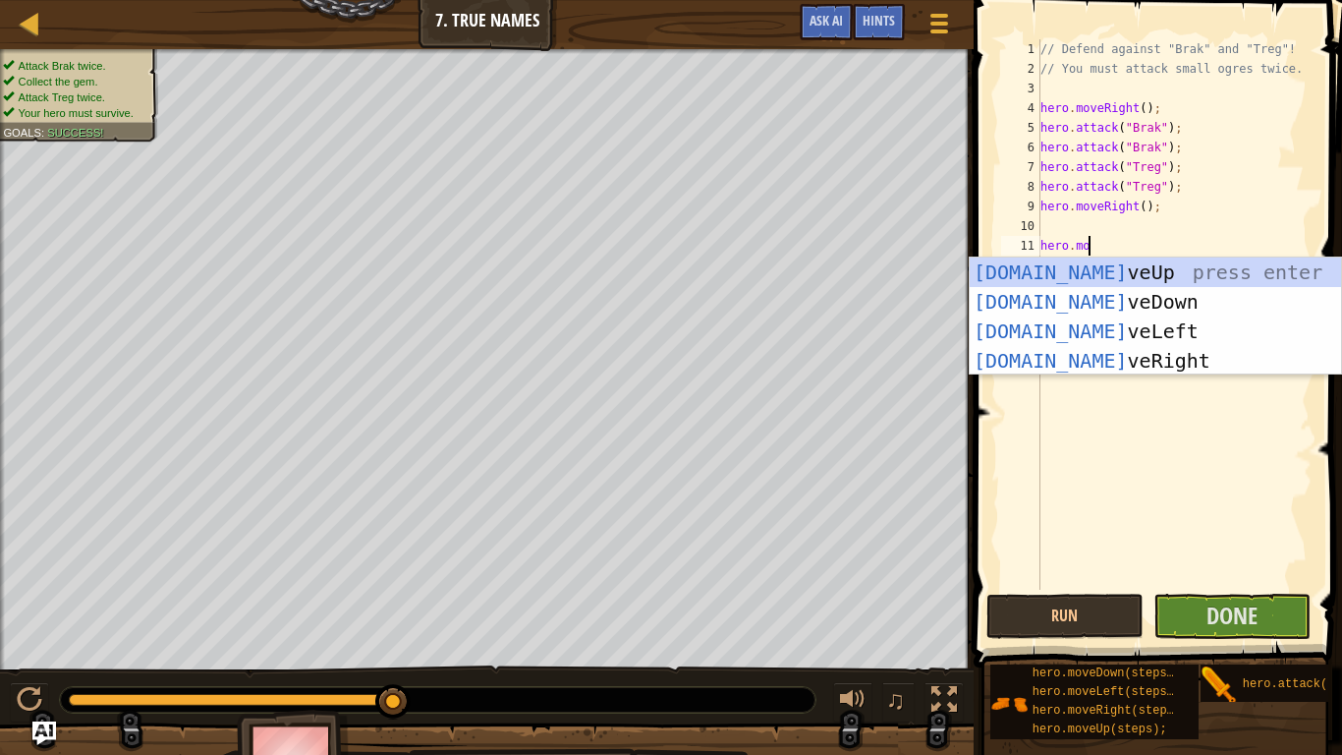
type textarea "hero.move"
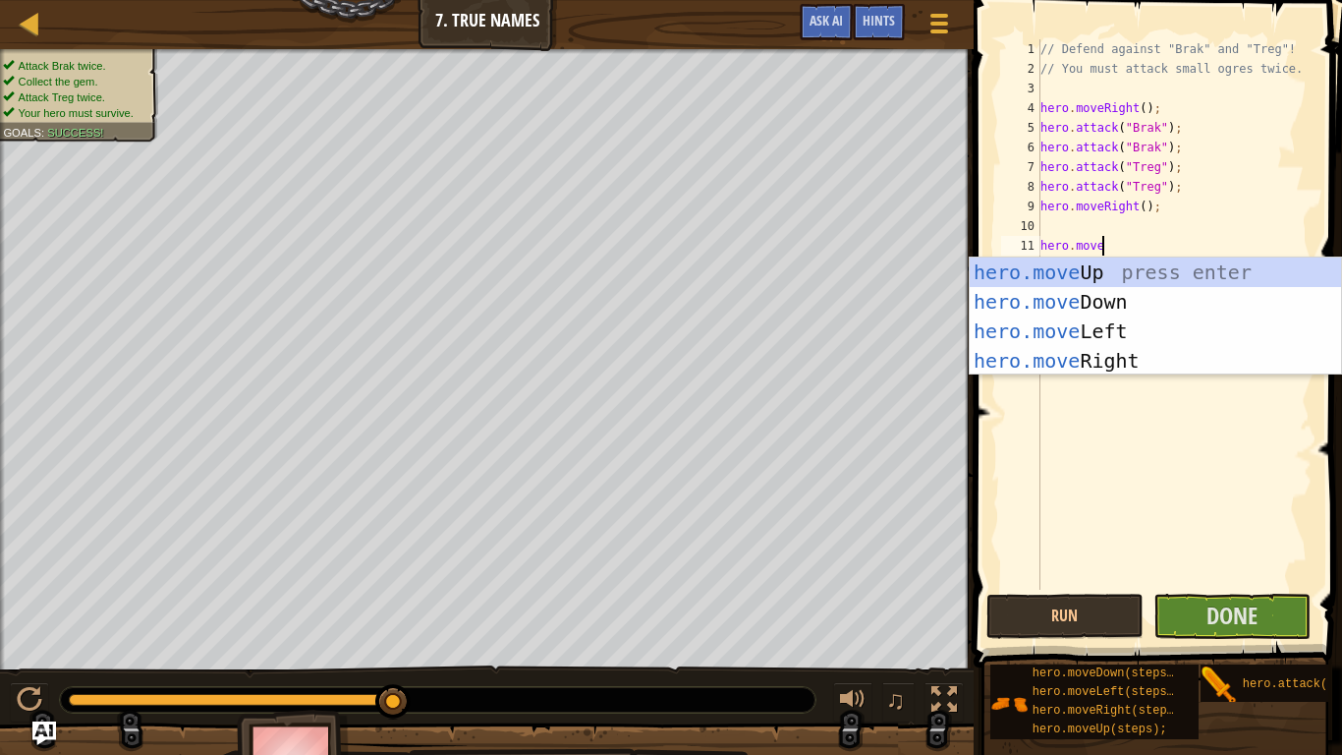
scroll to position [9, 8]
click at [1074, 365] on div "hero.move Up press enter hero.move Down press enter hero.move Left press enter …" at bounding box center [1155, 345] width 371 height 177
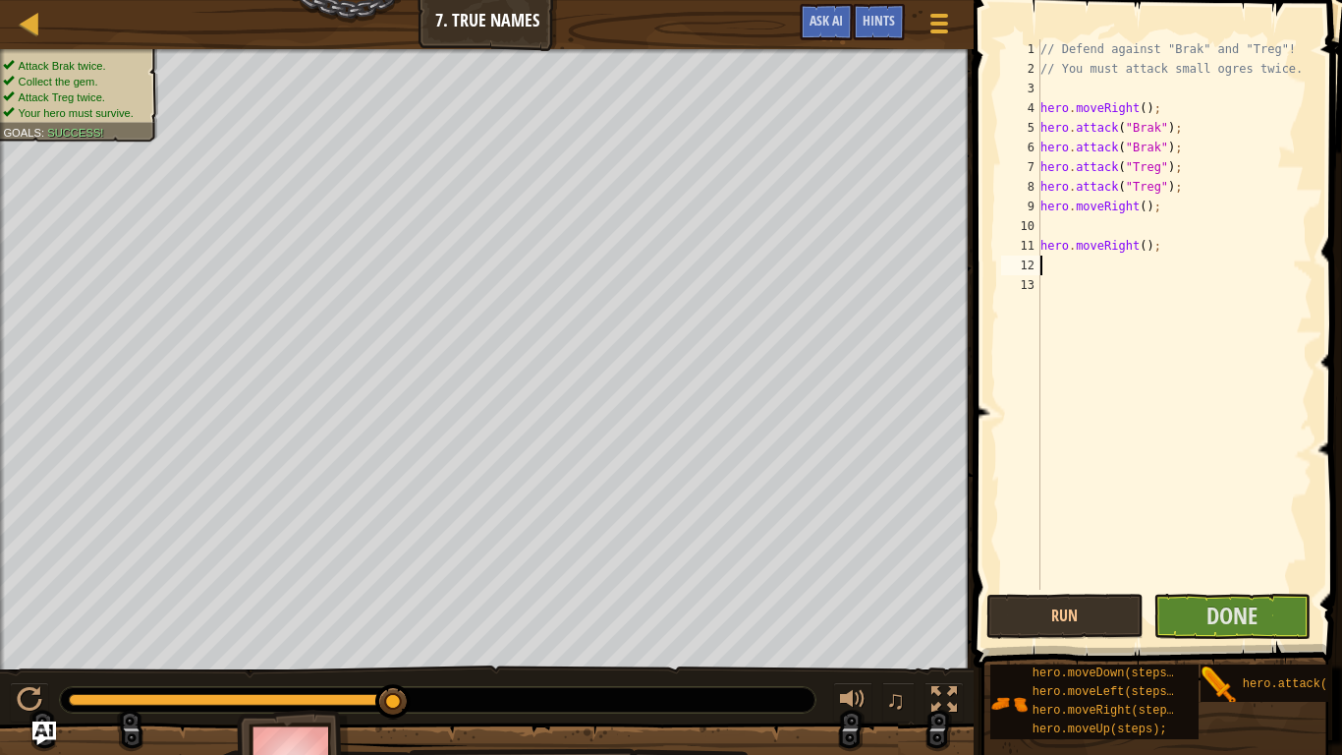
click at [1049, 226] on div "// Defend against "Brak" and "Treg"! // You must attack small ogres twice. hero…" at bounding box center [1175, 333] width 276 height 589
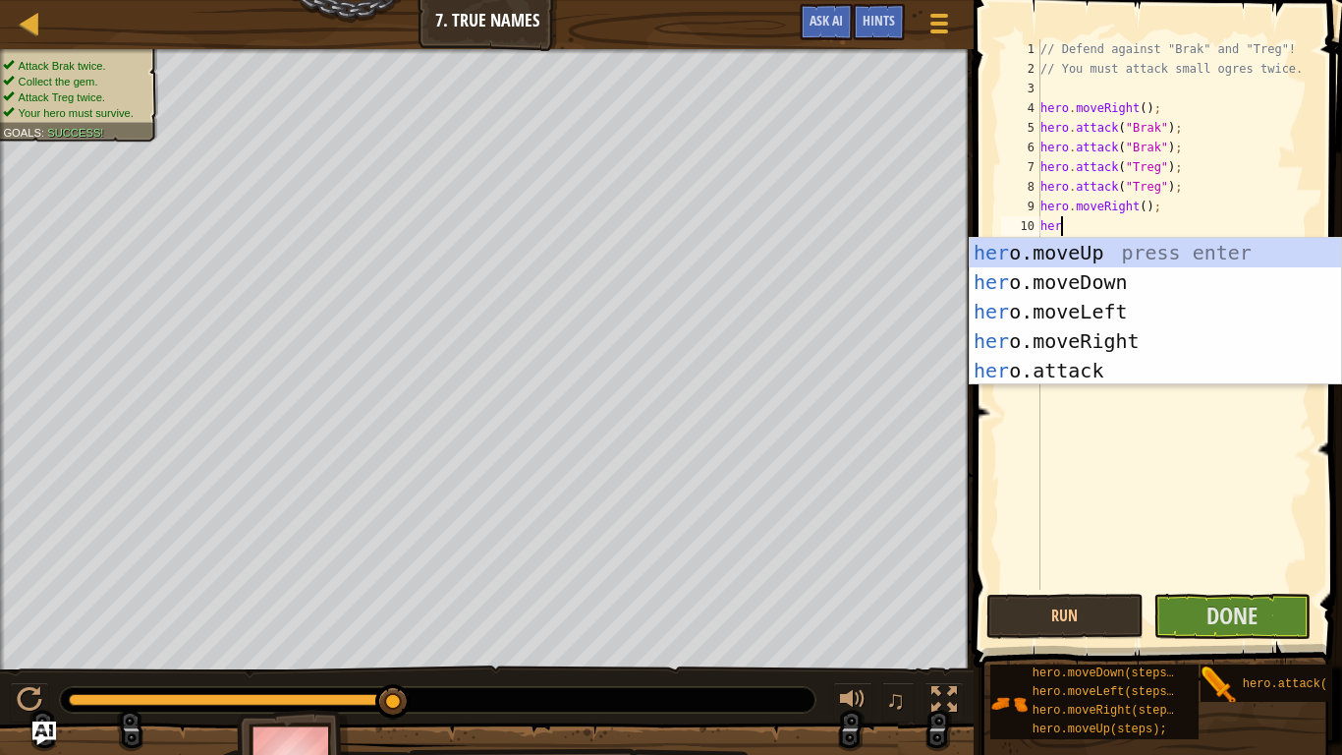
type textarea "hero"
click at [1110, 334] on div "hero .moveUp press enter hero .moveDown press enter hero .moveLeft press enter …" at bounding box center [1155, 341] width 371 height 206
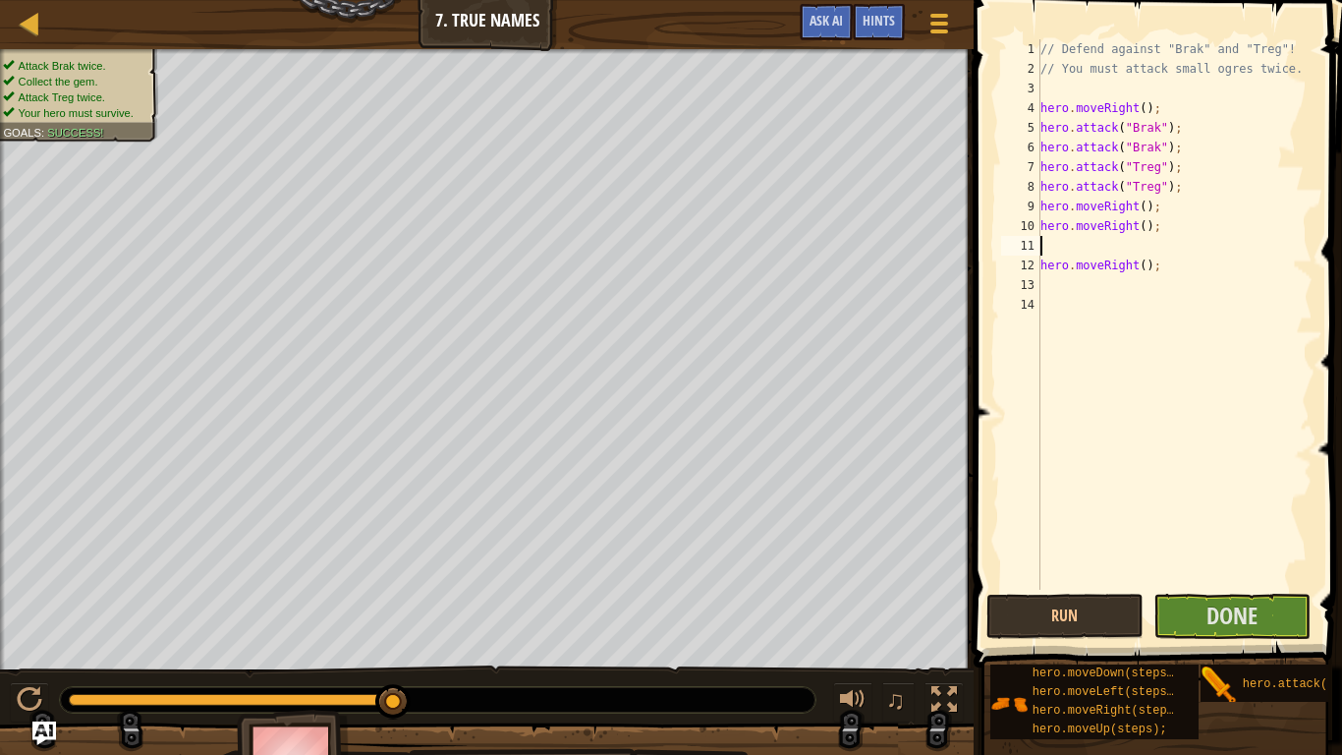
scroll to position [9, 0]
drag, startPoint x: 1156, startPoint y: 271, endPoint x: 1031, endPoint y: 272, distance: 125.8
click at [1031, 272] on div "1 2 3 4 5 6 7 8 9 10 11 12 13 14 // Defend against "Brak" and "Treg"! // You mu…" at bounding box center [1154, 314] width 315 height 550
type textarea "hero.moveRight();"
click at [1082, 632] on button "Run" at bounding box center [1064, 615] width 157 height 45
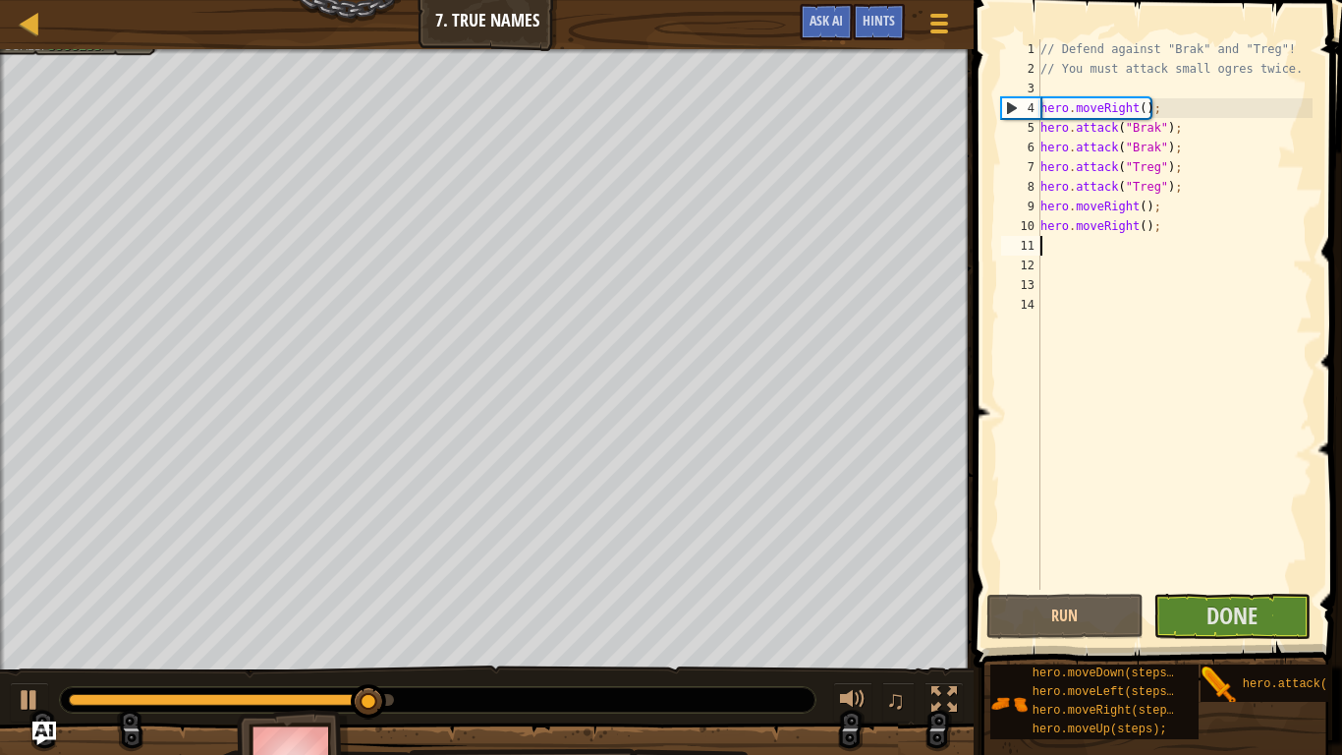
click at [1056, 243] on div "// Defend against "Brak" and "Treg"! // You must attack small ogres twice. hero…" at bounding box center [1175, 333] width 276 height 589
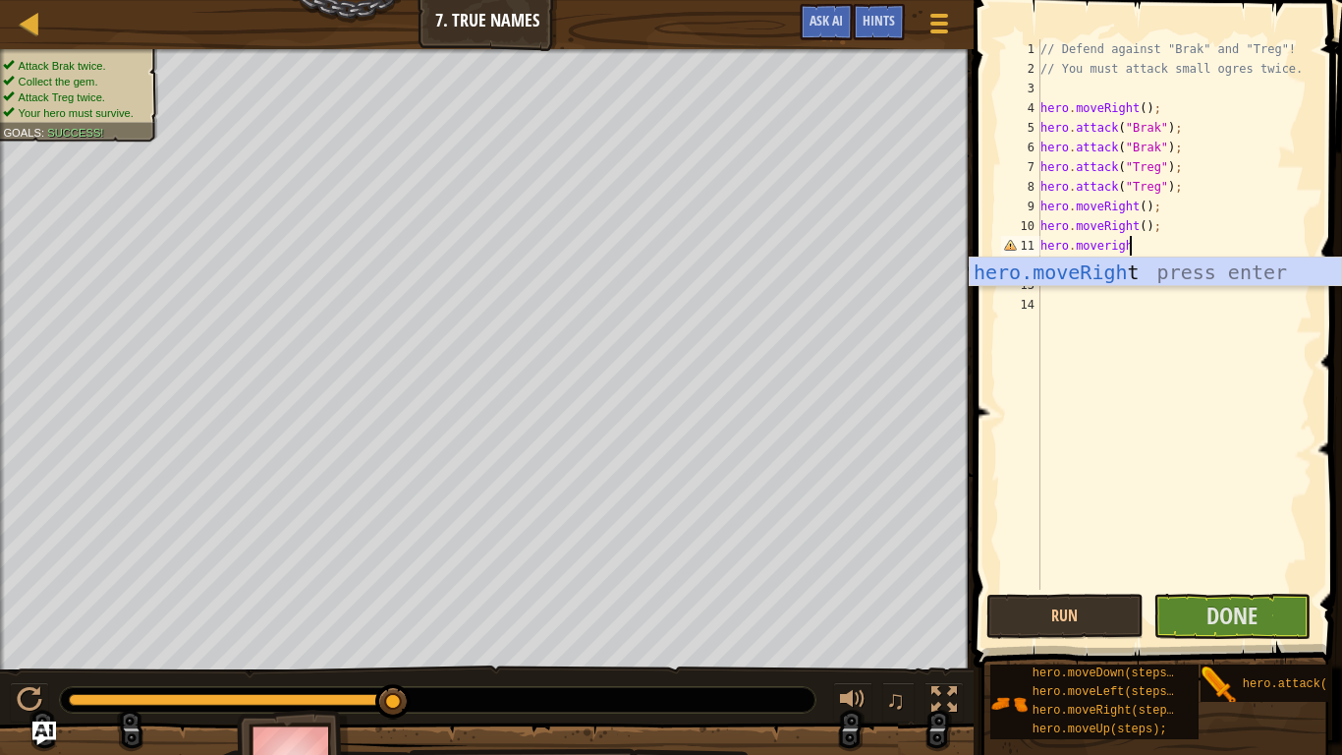
type textarea "hero.moveright"
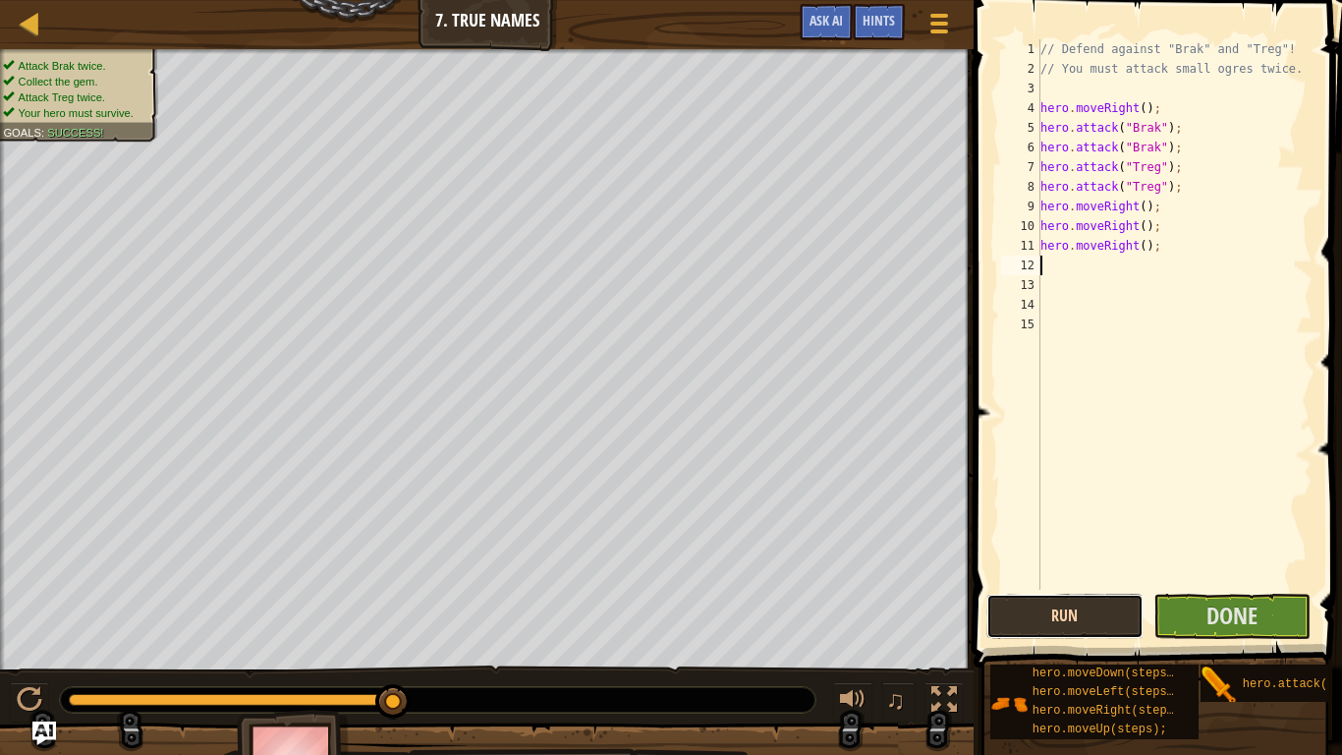
click at [1104, 627] on button "Run" at bounding box center [1064, 615] width 157 height 45
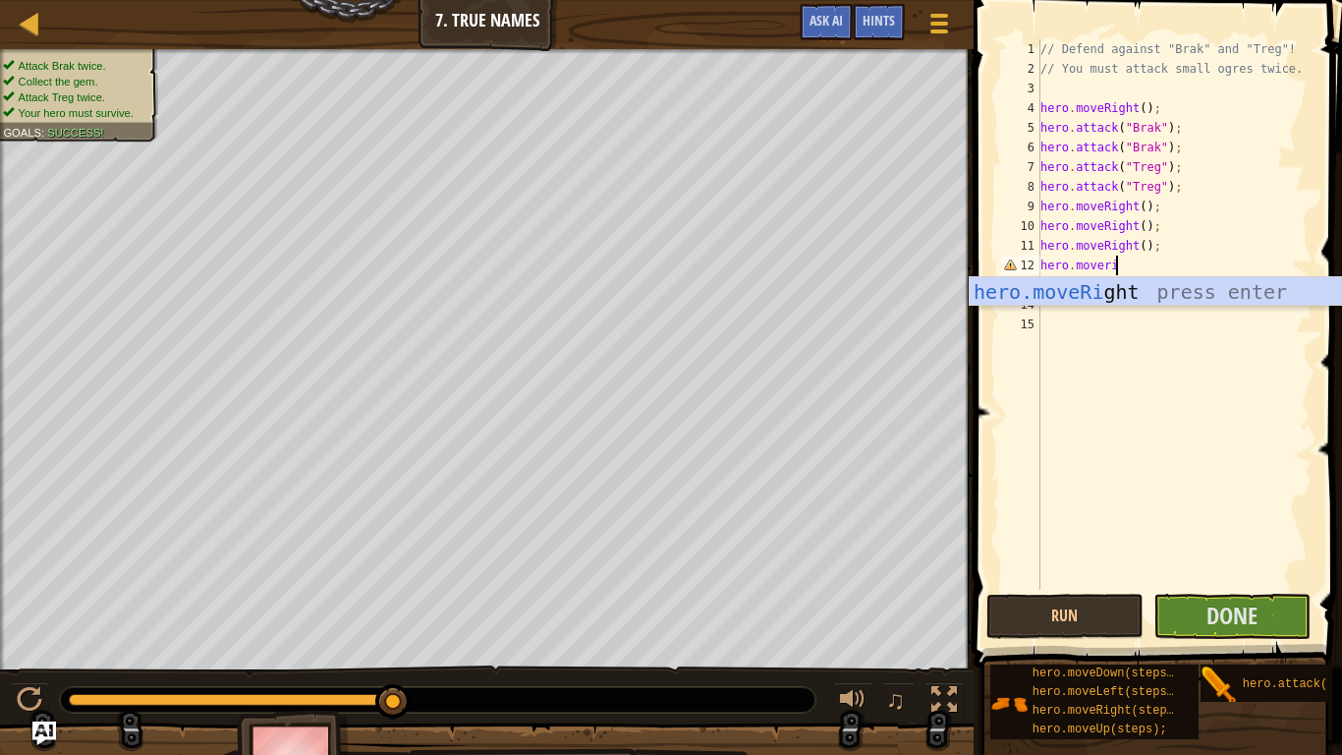
scroll to position [9, 10]
type textarea "hero.moveright"
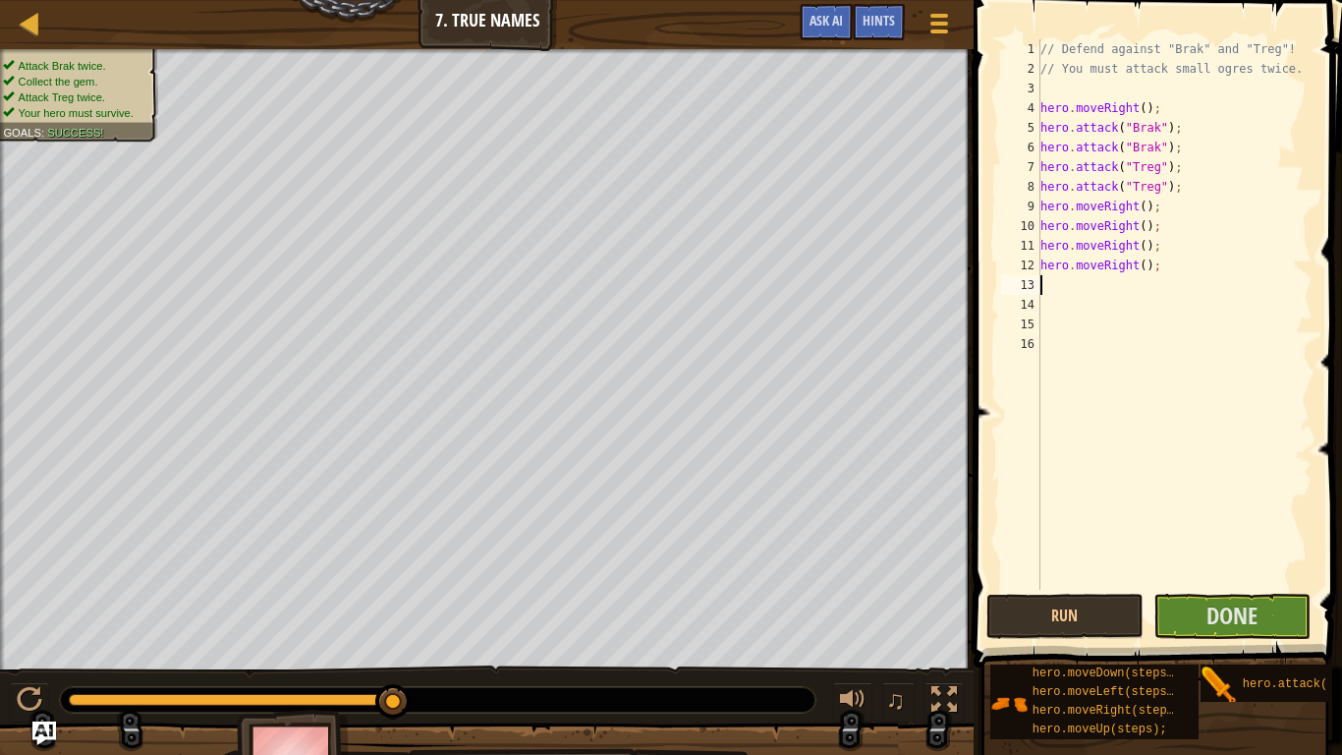
scroll to position [9, 0]
click at [1224, 624] on span "Done" at bounding box center [1231, 614] width 51 height 31
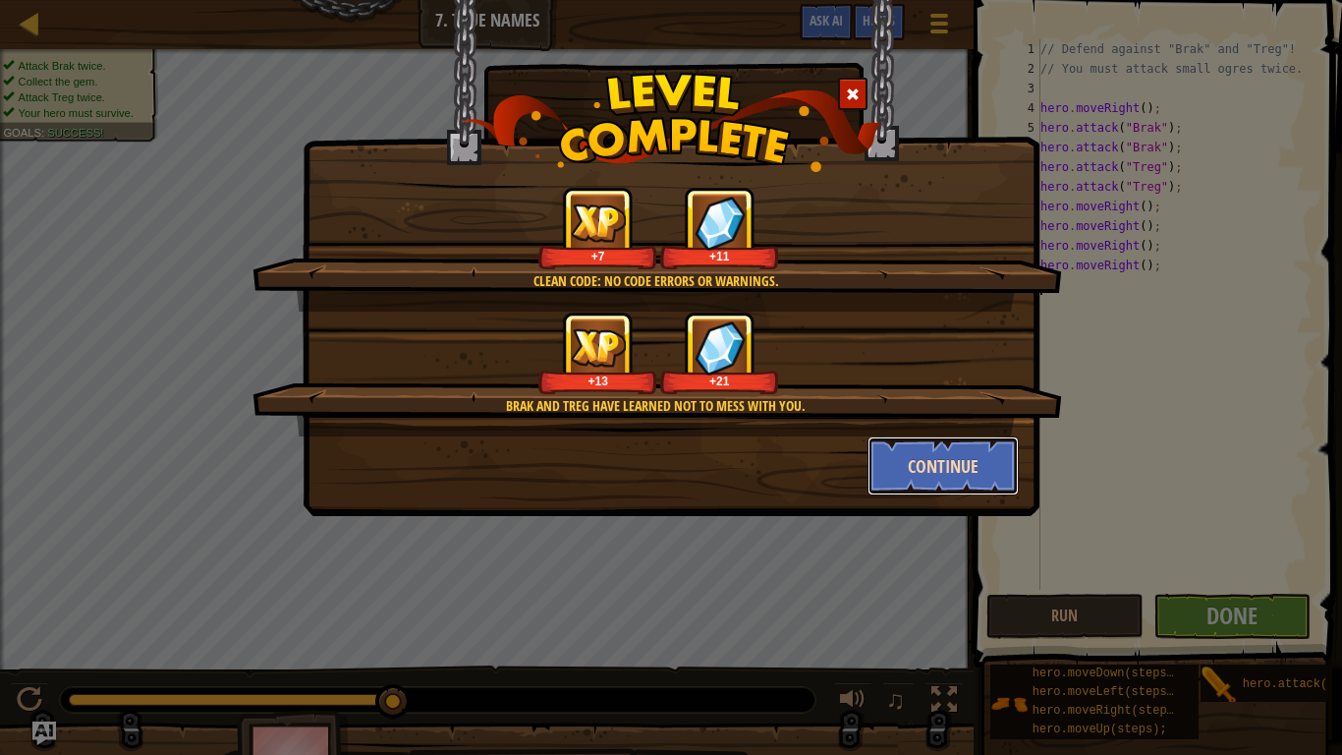
click at [961, 449] on button "Continue" at bounding box center [944, 465] width 152 height 59
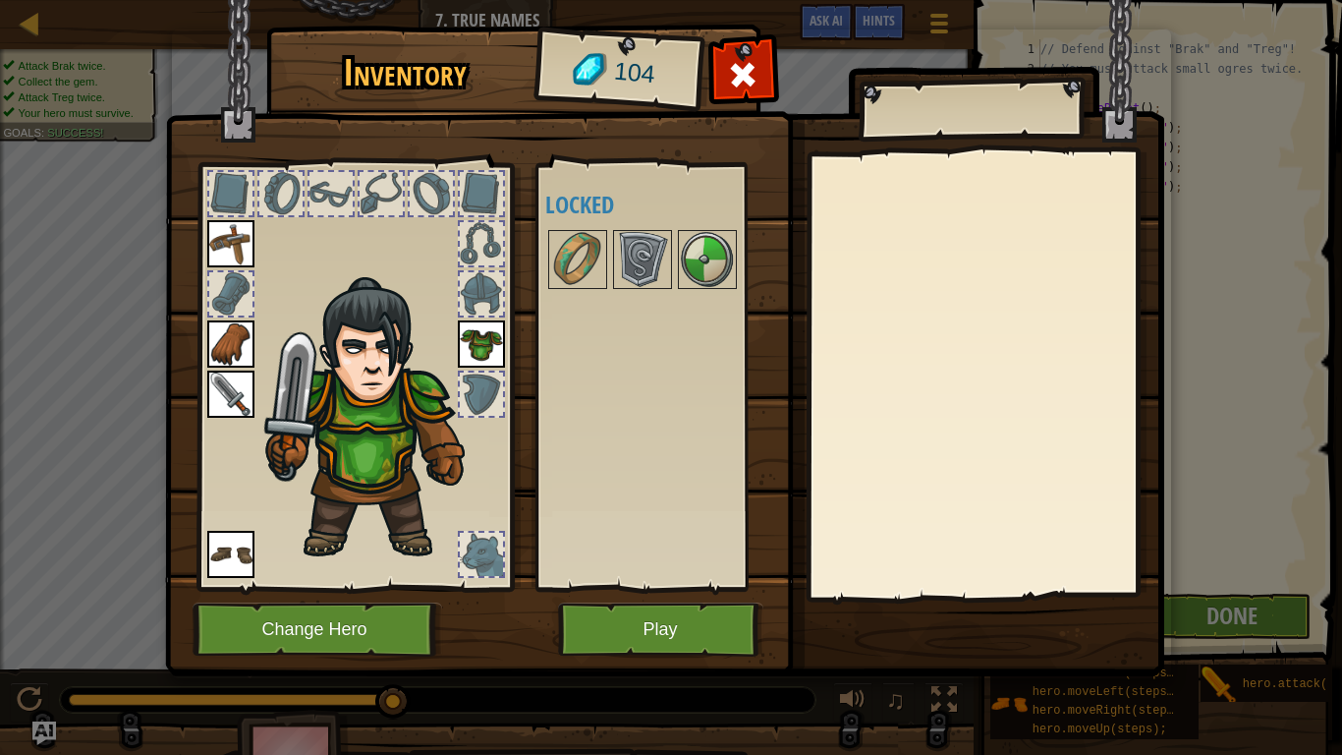
click at [413, 527] on img at bounding box center [376, 419] width 241 height 286
click at [583, 629] on button "Play" at bounding box center [660, 629] width 205 height 54
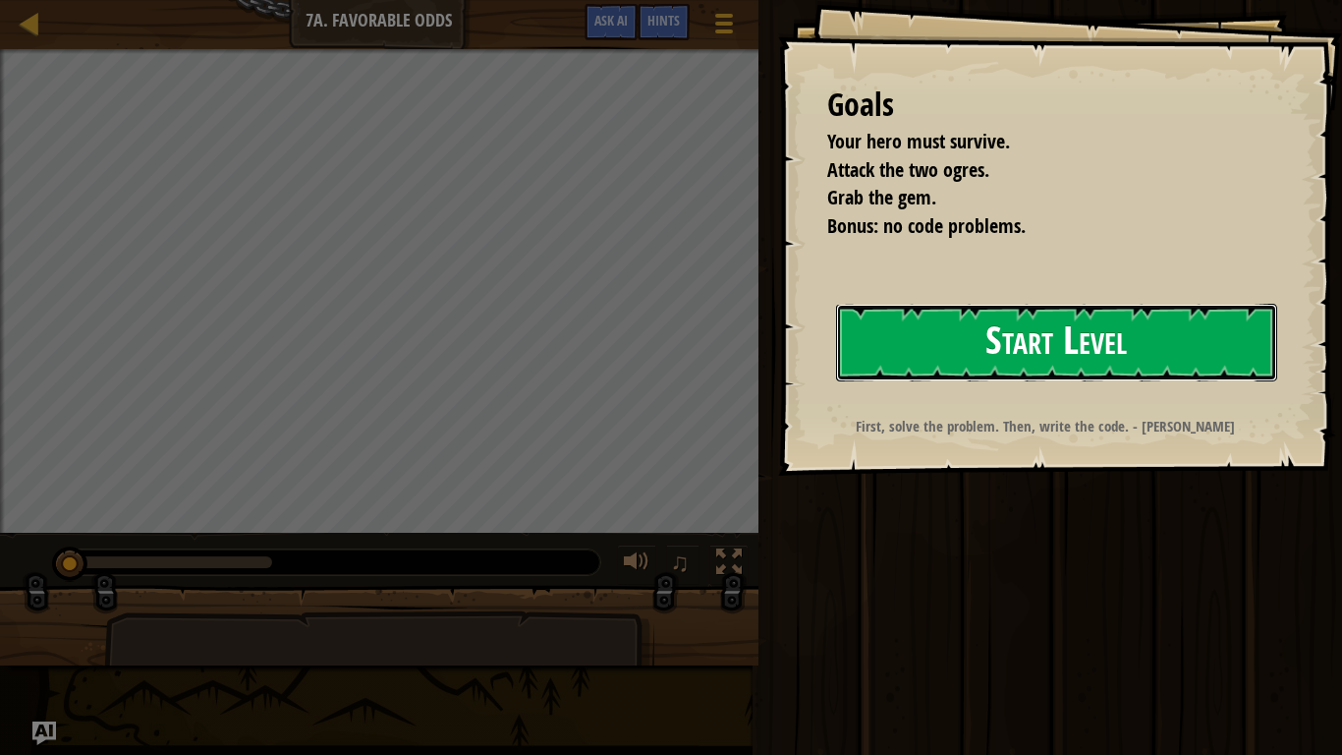
click at [981, 331] on button "Start Level" at bounding box center [1056, 343] width 441 height 78
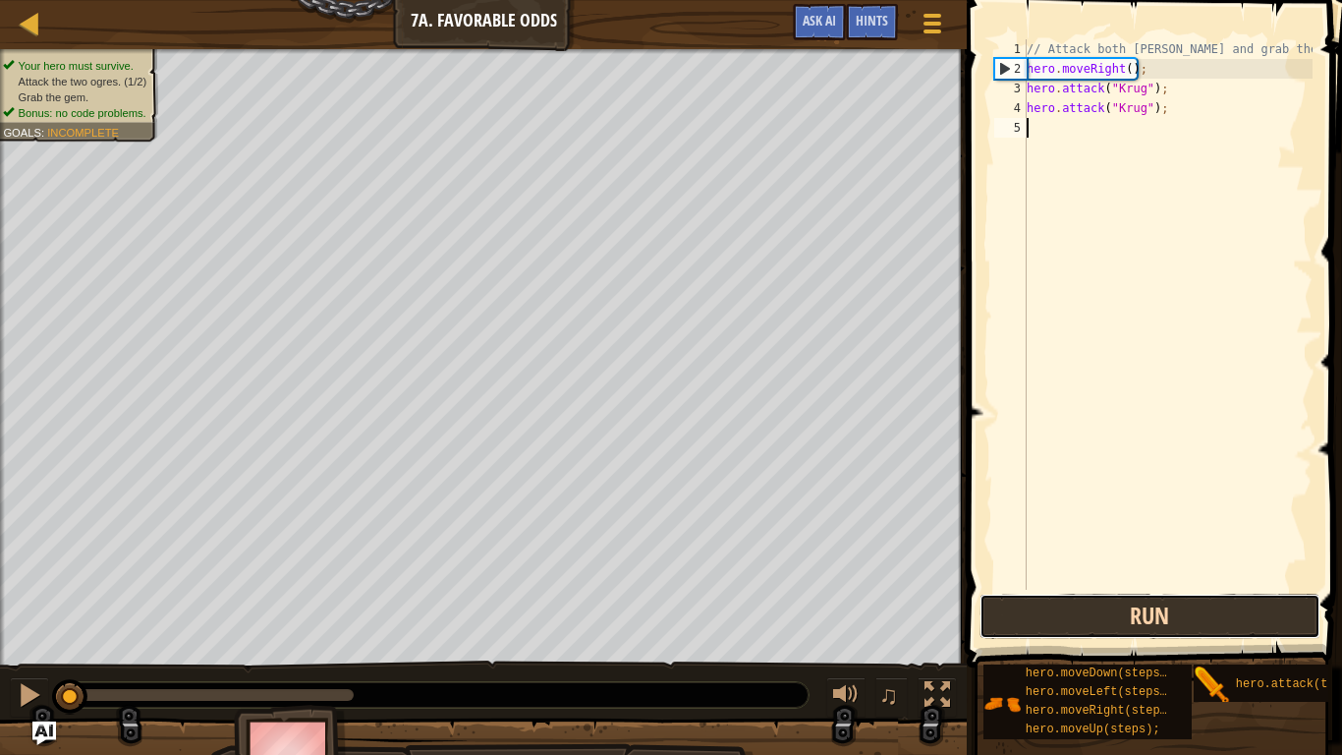
click at [1065, 602] on button "Run" at bounding box center [1150, 615] width 341 height 45
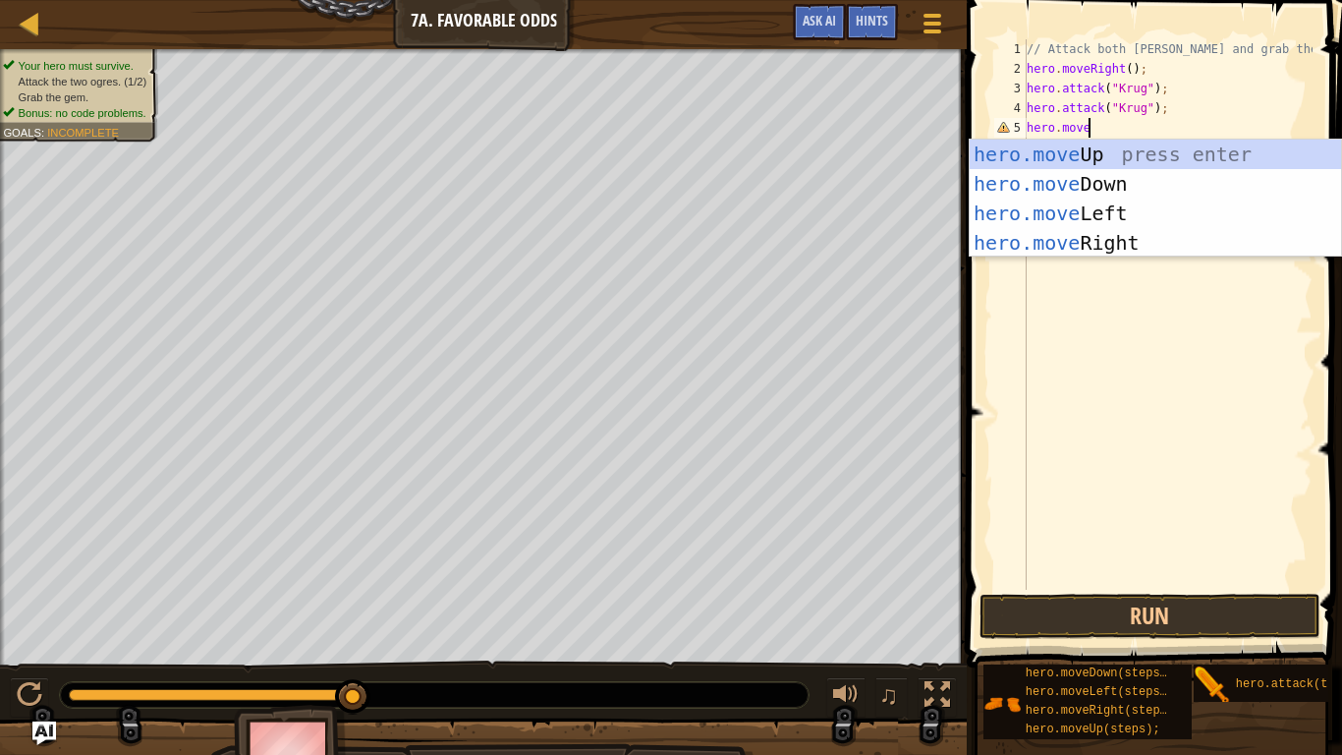
scroll to position [9, 8]
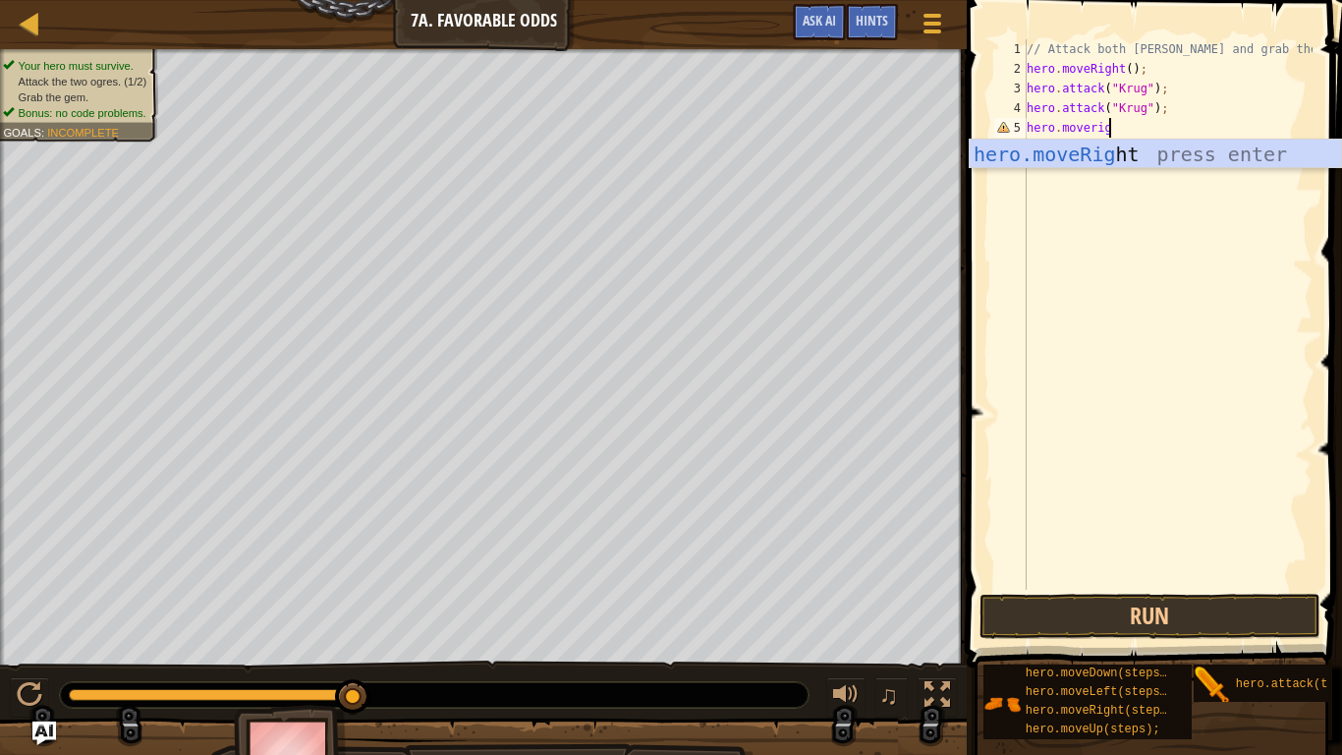
type textarea "hero.moveright"
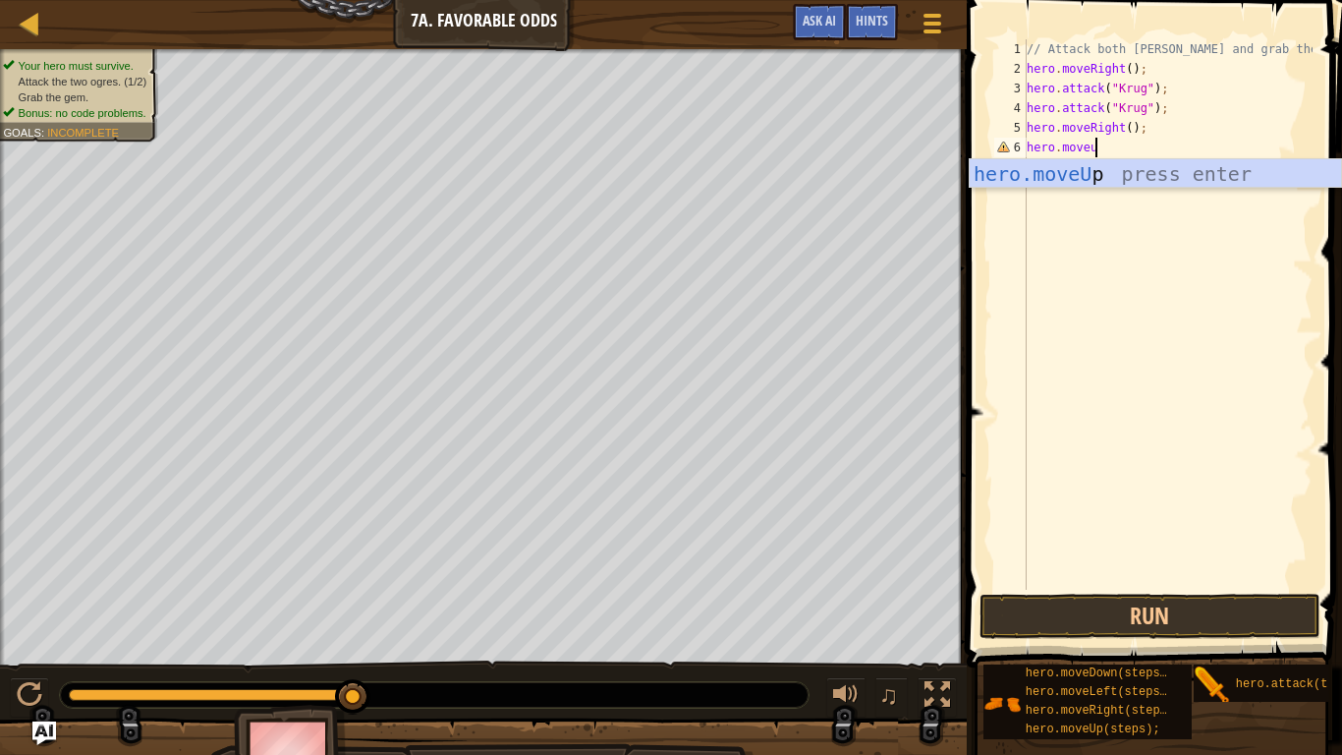
type textarea "hero.moveup"
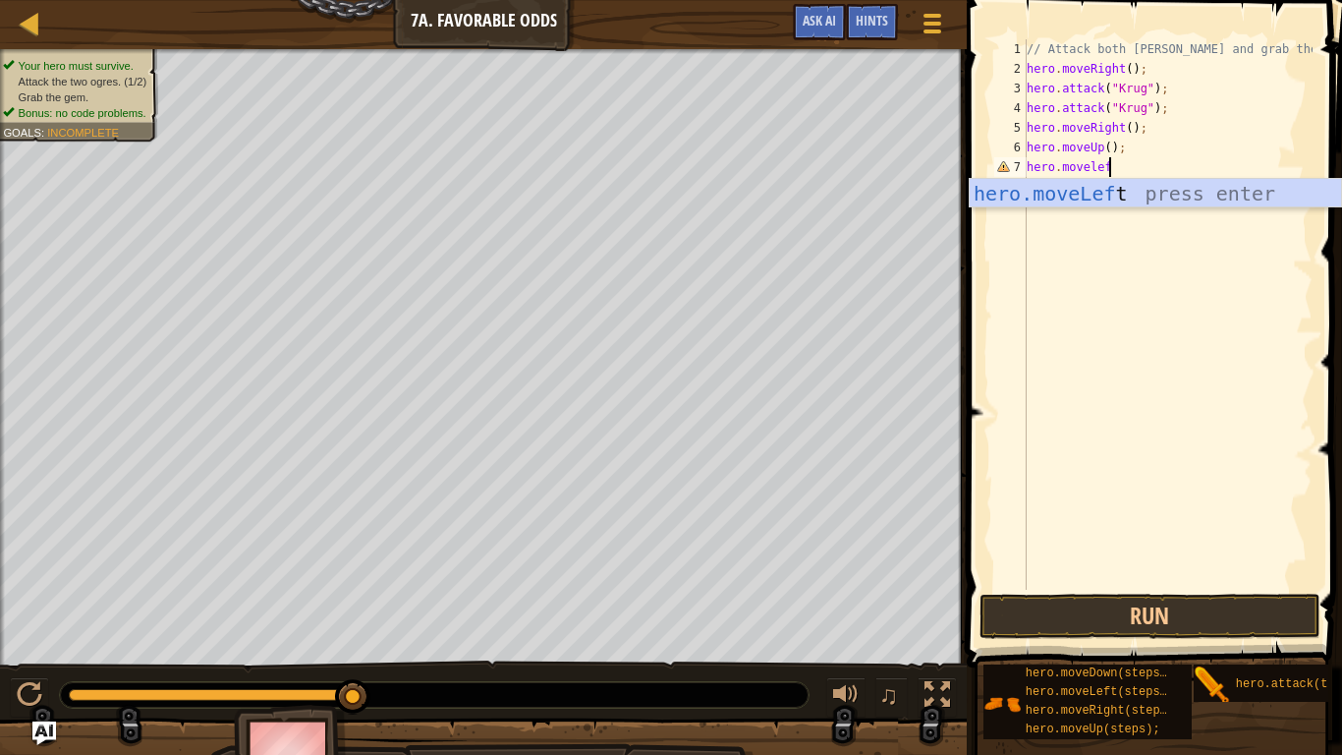
type textarea "hero.moveleft"
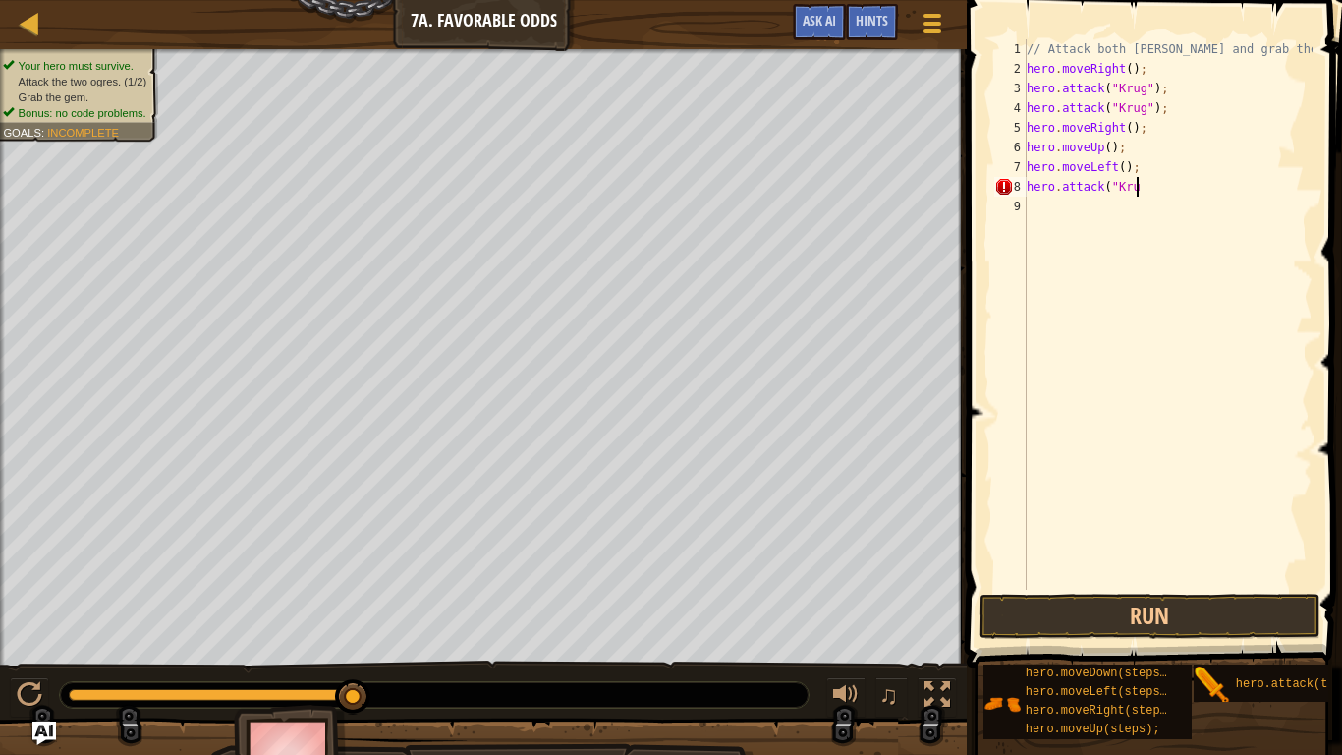
scroll to position [9, 16]
type textarea "hero.attack("Krug")"
click at [1028, 208] on div "// Attack both [PERSON_NAME] and grab the gem. hero . moveRight ( ) ; hero . at…" at bounding box center [1168, 333] width 290 height 589
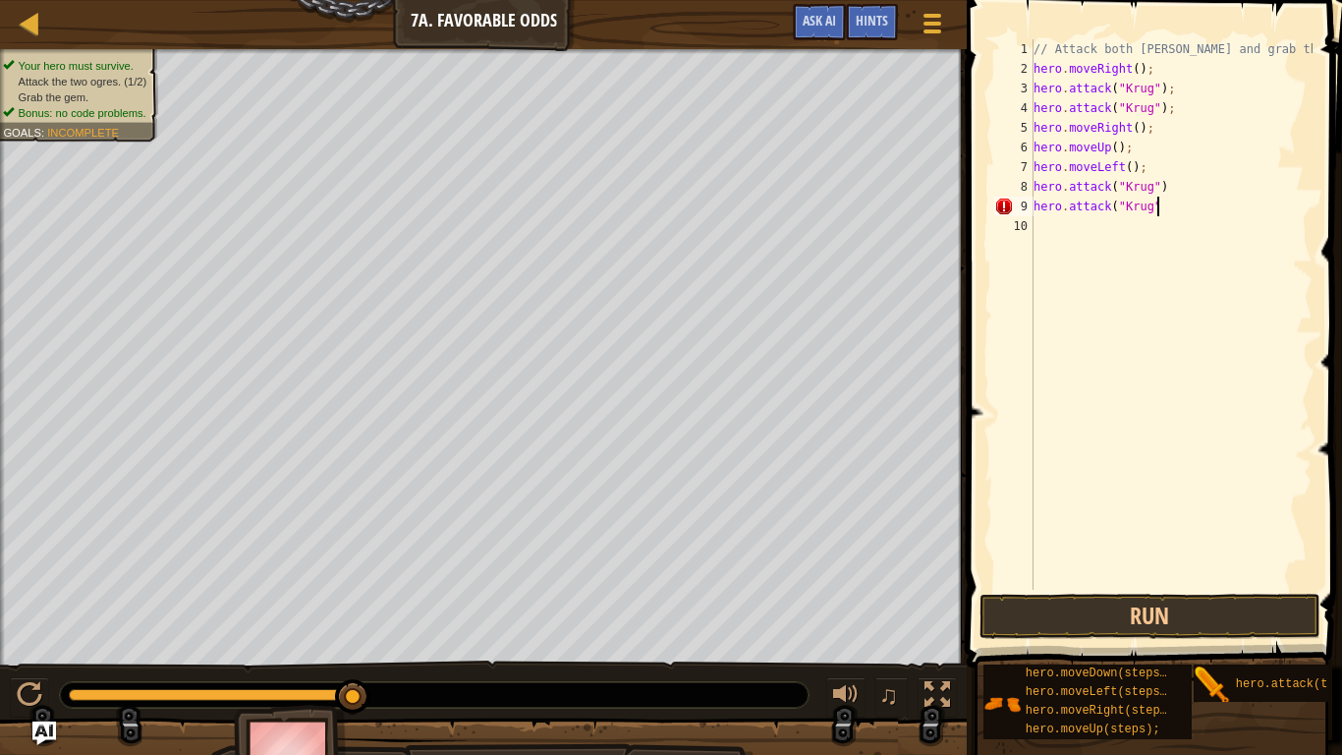
type textarea "hero.attack("Krug")"
click at [1063, 234] on div "// Attack both [PERSON_NAME] and grab the gem. hero . moveRight ( ) ; hero . at…" at bounding box center [1171, 333] width 283 height 589
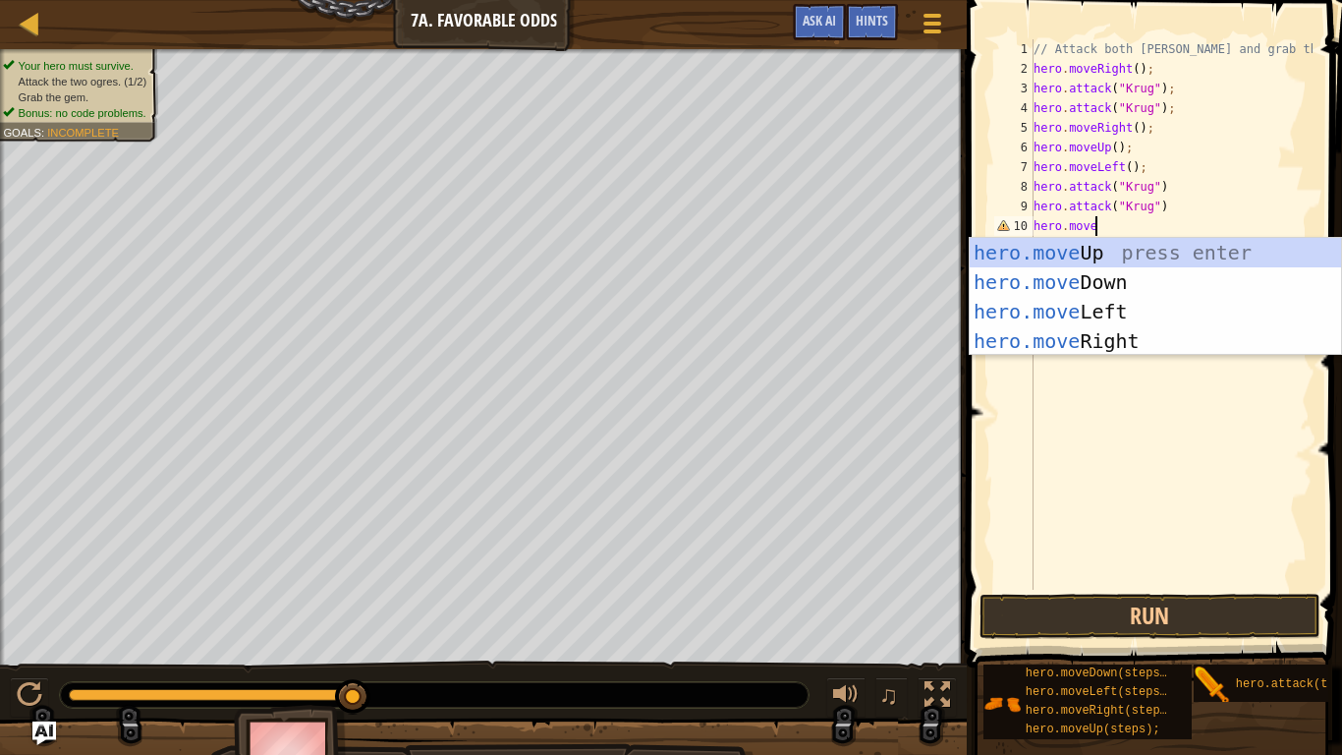
scroll to position [9, 8]
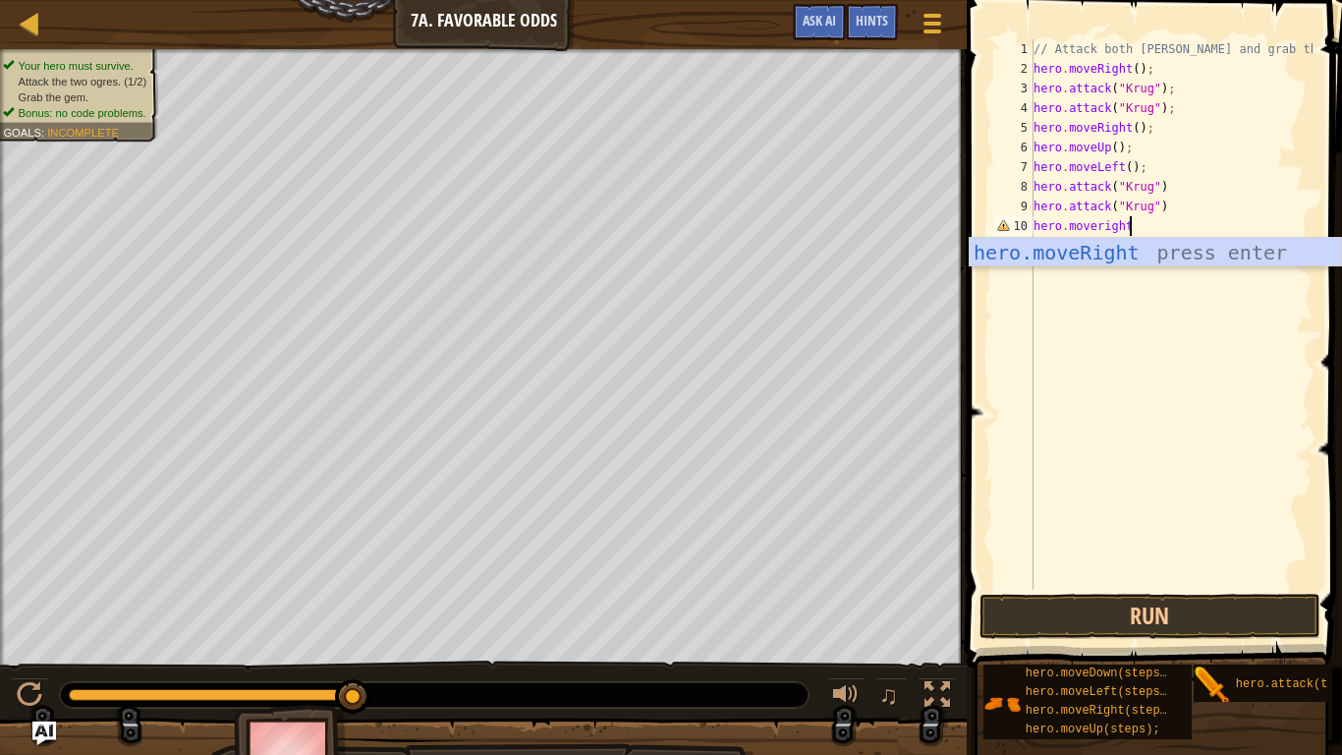
type textarea "hero.moveright"
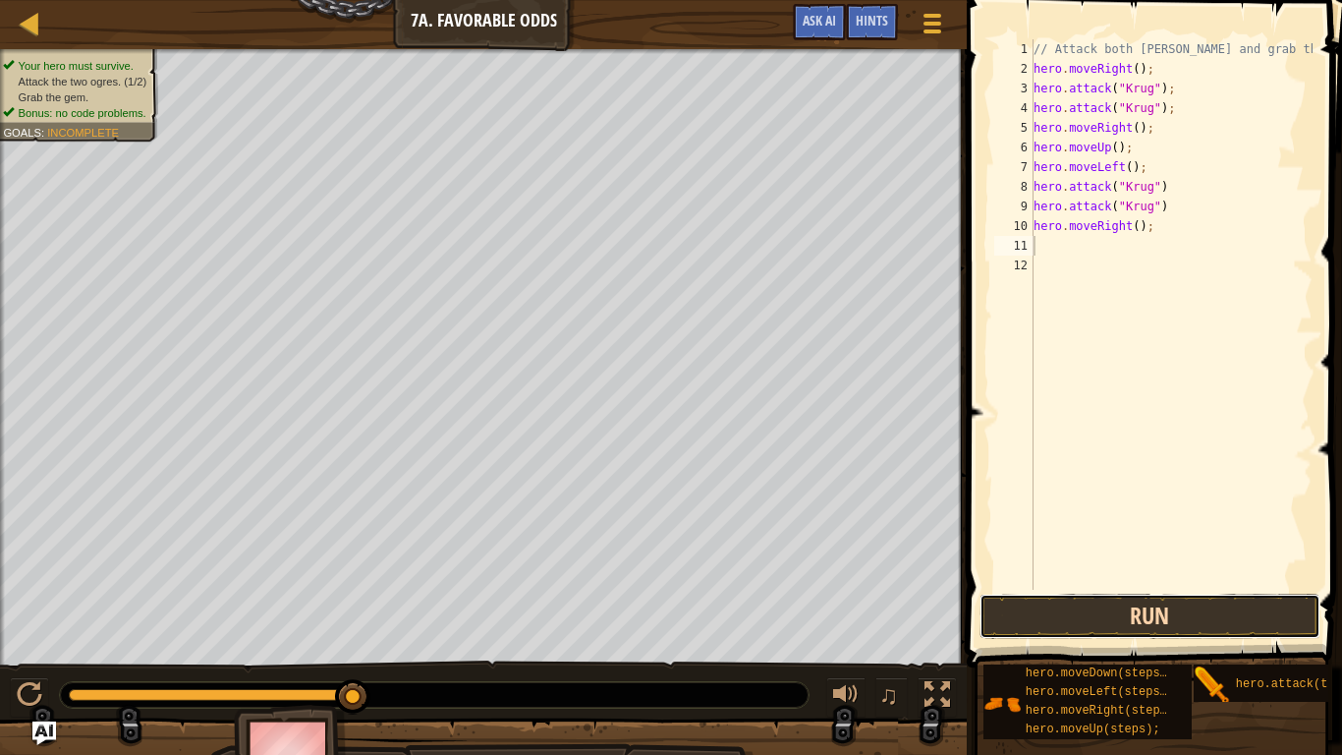
click at [1124, 621] on button "Run" at bounding box center [1150, 615] width 341 height 45
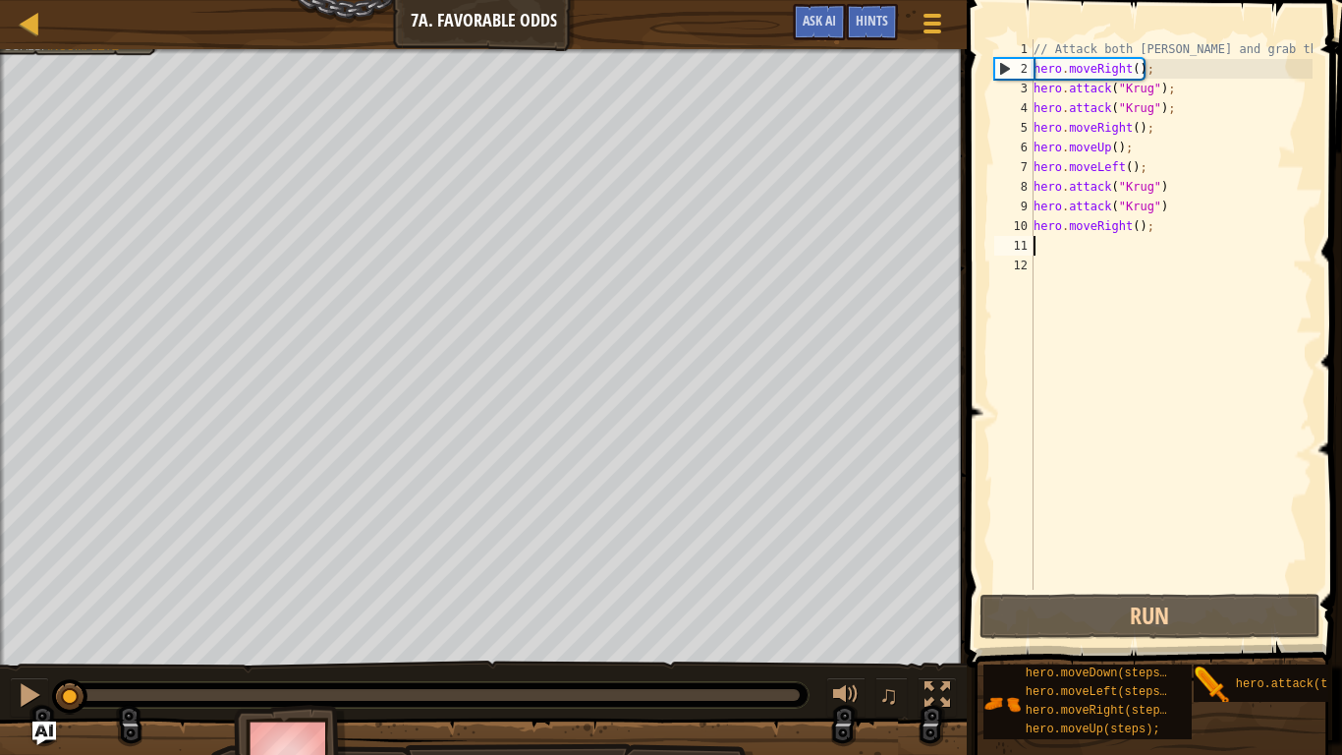
drag, startPoint x: 566, startPoint y: 697, endPoint x: 54, endPoint y: 667, distance: 512.7
click at [54, 667] on div "♫" at bounding box center [483, 689] width 967 height 59
click at [28, 694] on div at bounding box center [30, 695] width 26 height 26
drag, startPoint x: 1147, startPoint y: 171, endPoint x: 1036, endPoint y: 168, distance: 111.1
click at [1036, 168] on div "// Attack both [PERSON_NAME] and grab the gem. hero . moveRight ( ) ; hero . at…" at bounding box center [1171, 333] width 283 height 589
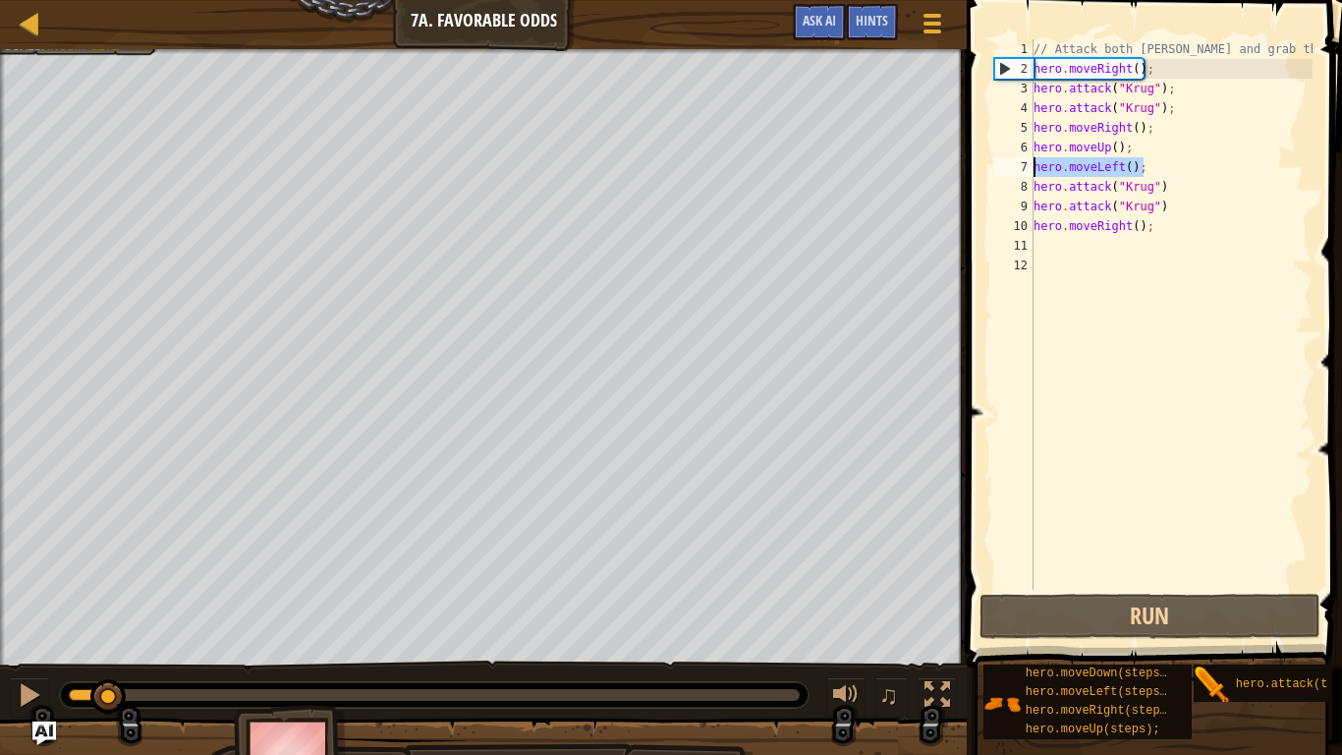
type textarea "hero.moveLeft();"
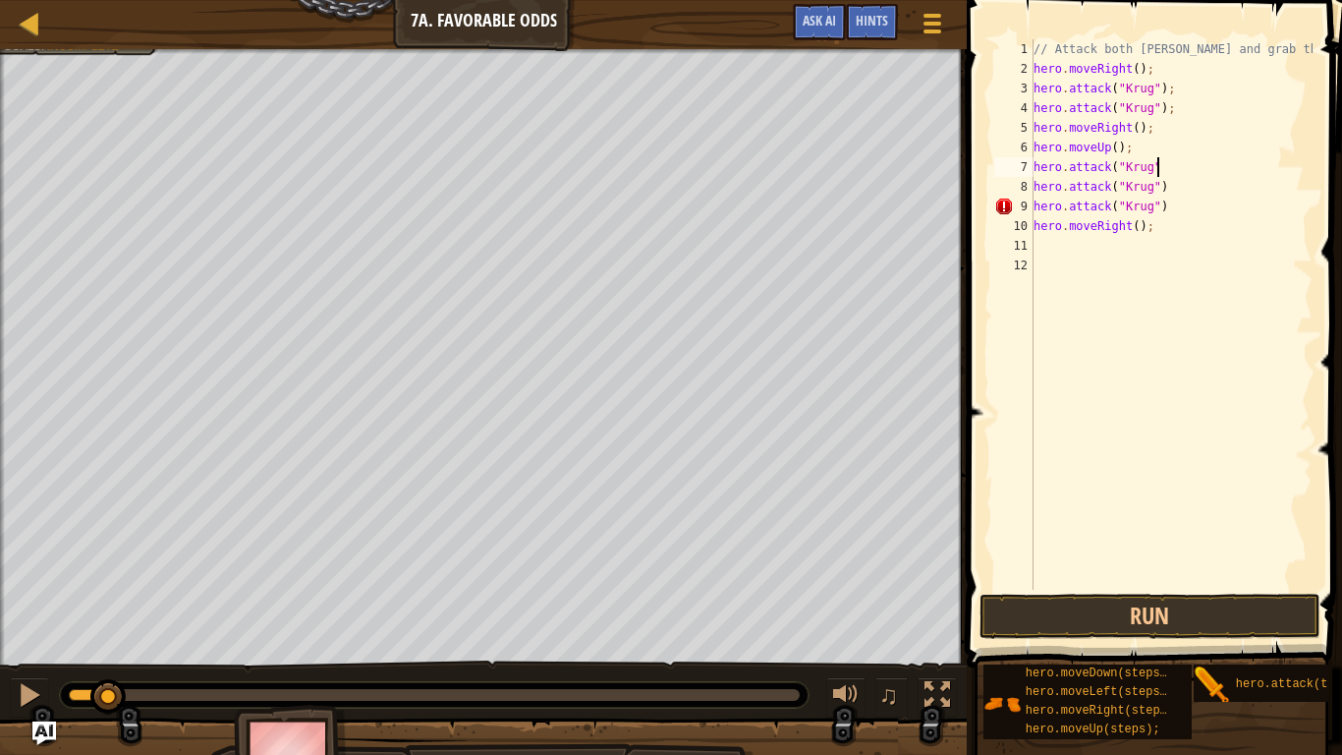
scroll to position [9, 18]
click at [1165, 207] on div "// Attack both [PERSON_NAME] and grab the gem. hero . moveRight ( ) ; hero . at…" at bounding box center [1171, 333] width 283 height 589
drag, startPoint x: 1153, startPoint y: 231, endPoint x: 1033, endPoint y: 211, distance: 122.4
click at [1033, 211] on div "hero.attack("[PERSON_NAME]") 1 2 3 4 5 6 7 8 9 10 11 12 // Attack both [PERSON_…" at bounding box center [1151, 314] width 322 height 550
type textarea "hero.attack("[PERSON_NAME]") hero.moveRight();"
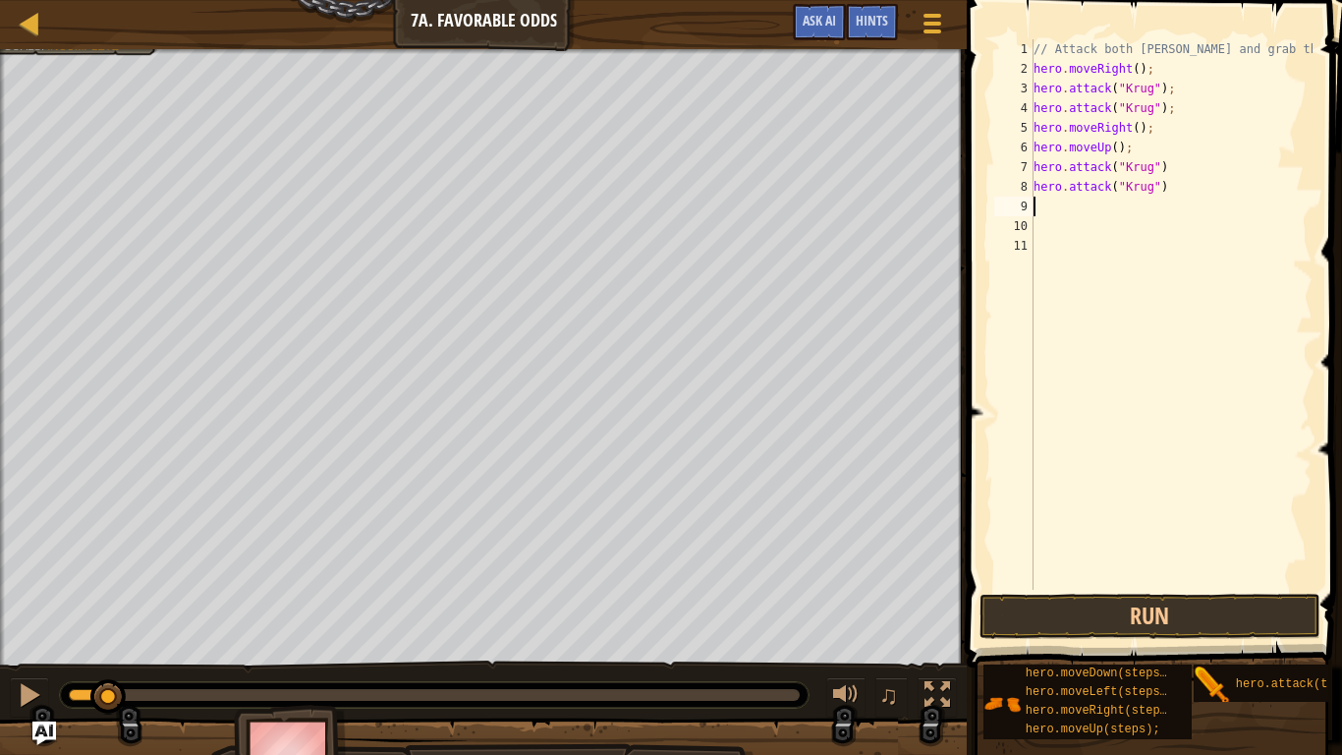
scroll to position [9, 0]
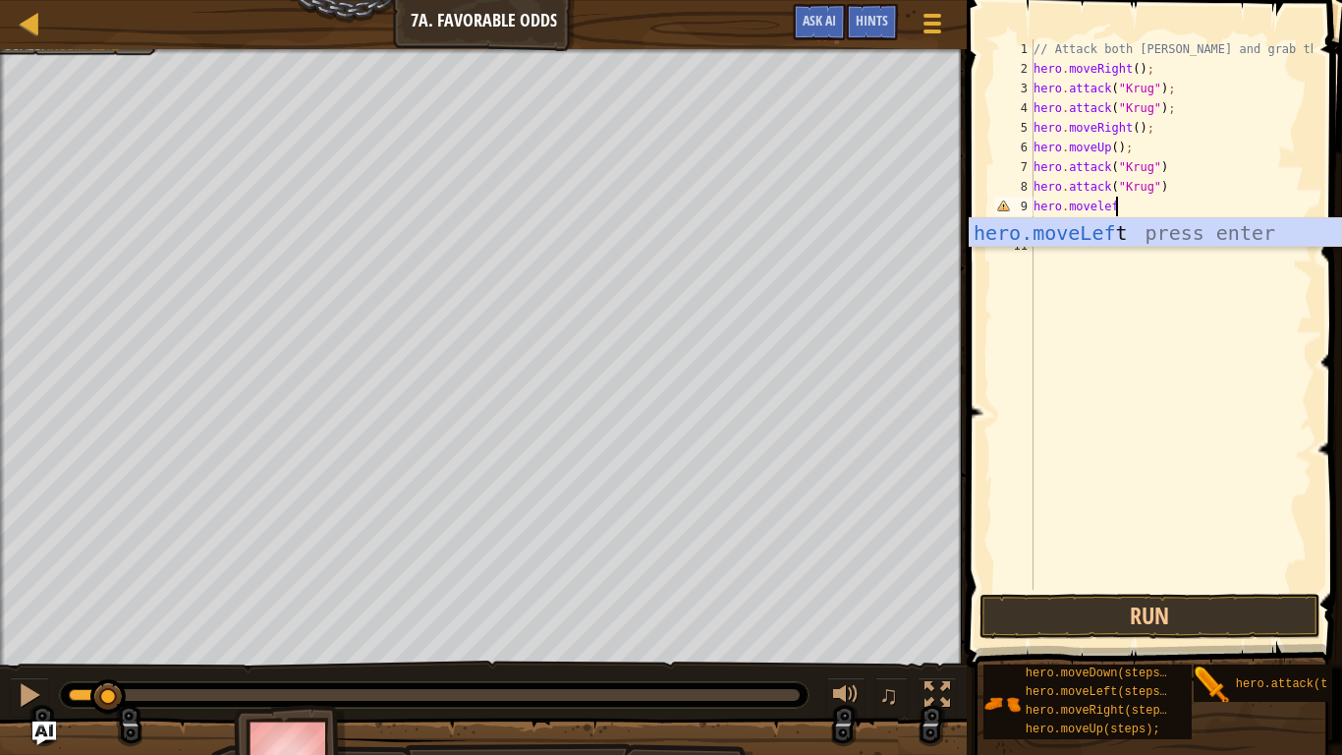
type textarea "hero.moveleft"
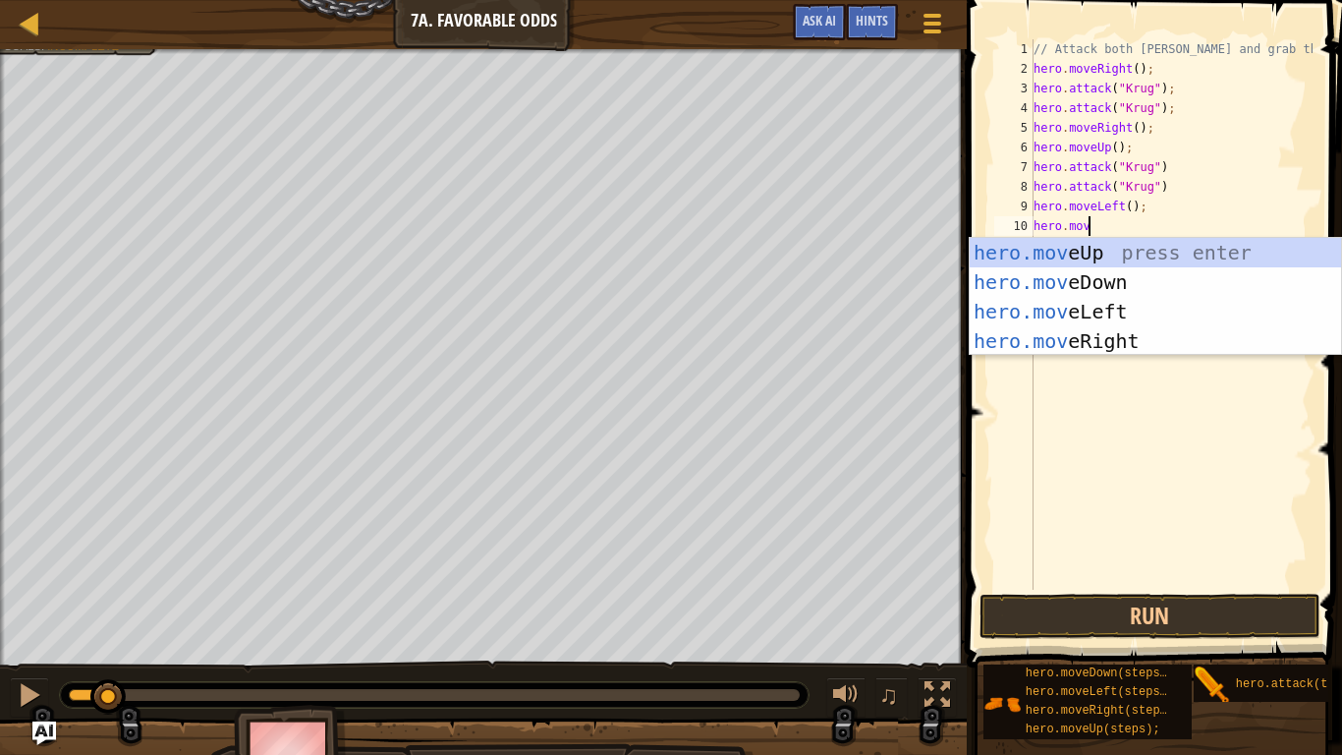
scroll to position [9, 8]
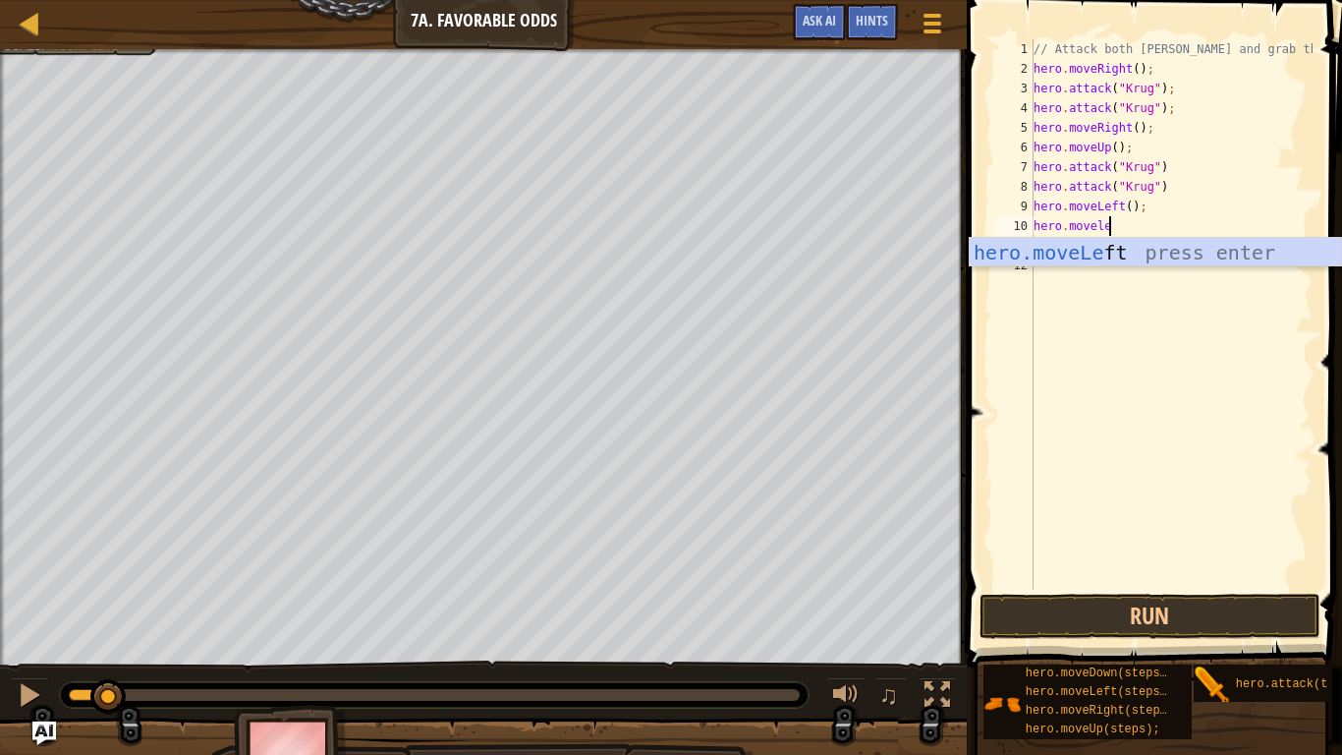
type textarea "hero.moveleft"
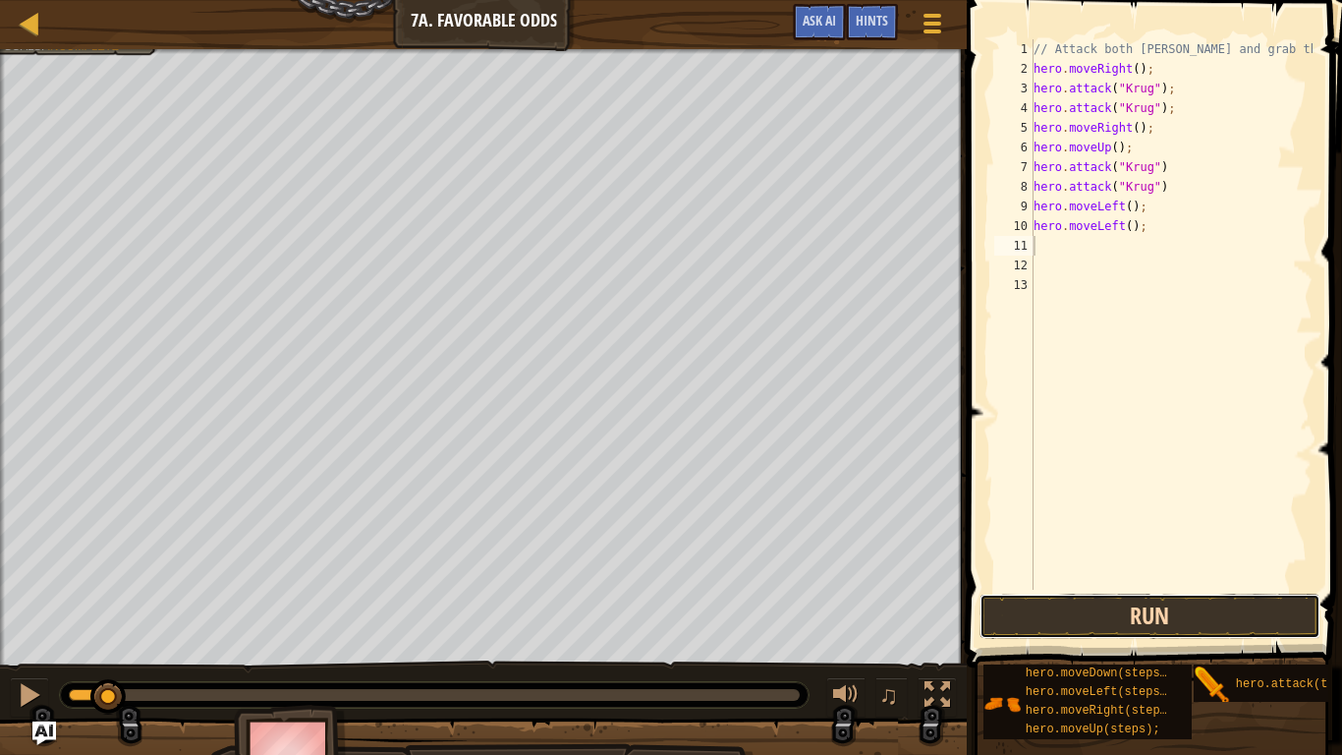
click at [1184, 626] on button "Run" at bounding box center [1150, 615] width 341 height 45
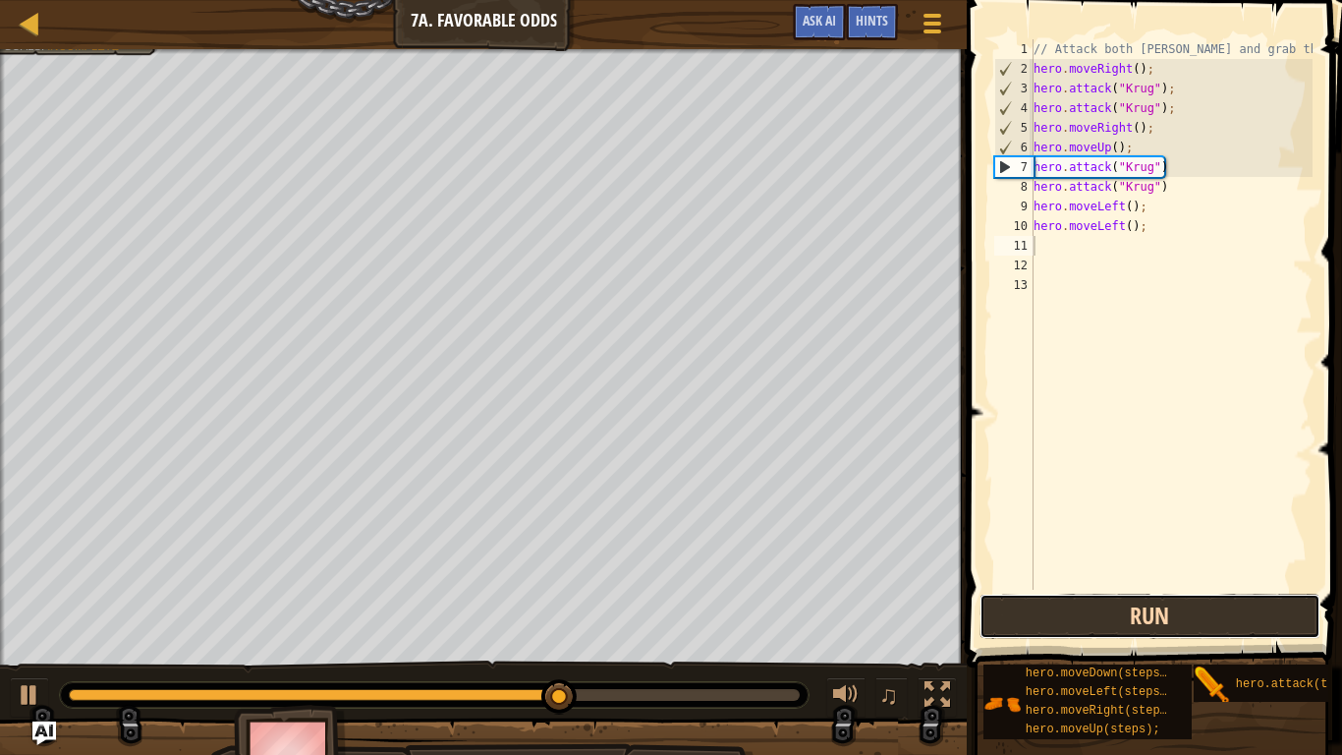
click at [1008, 630] on button "Run" at bounding box center [1150, 615] width 341 height 45
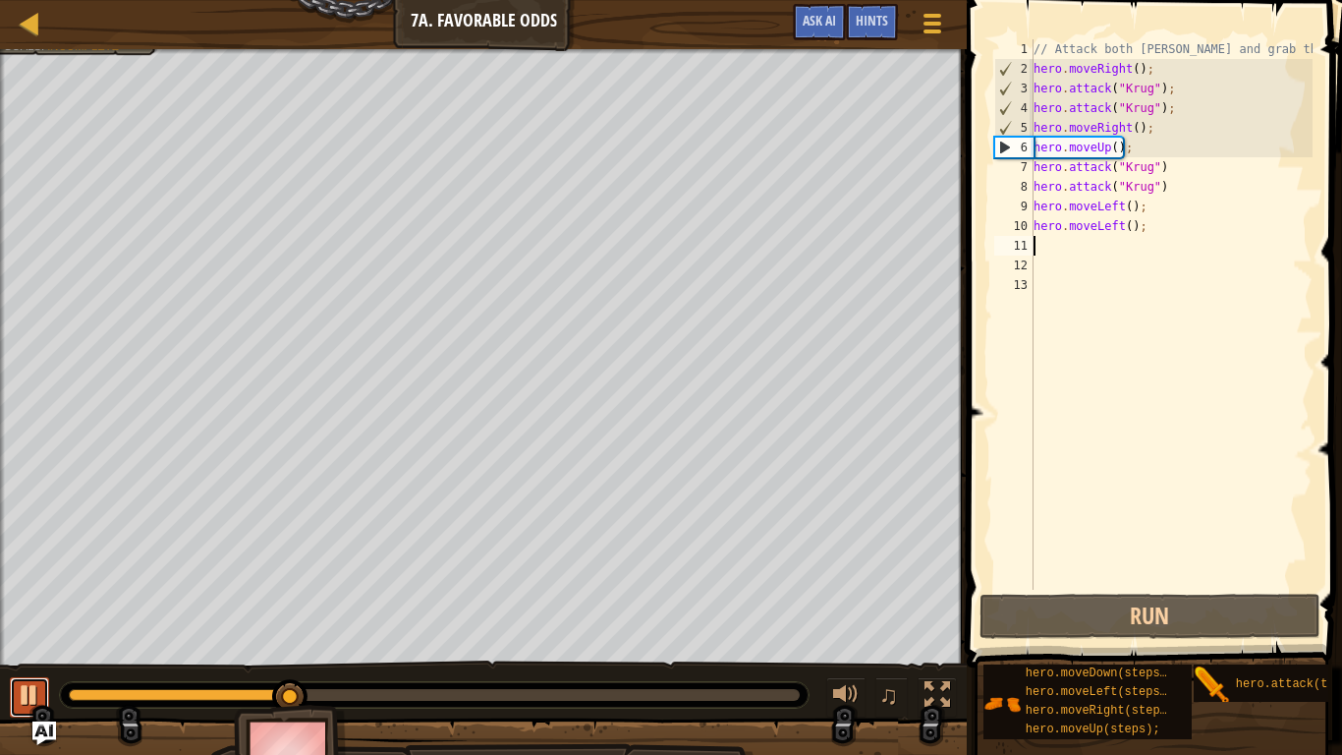
click at [26, 685] on div at bounding box center [30, 695] width 26 height 26
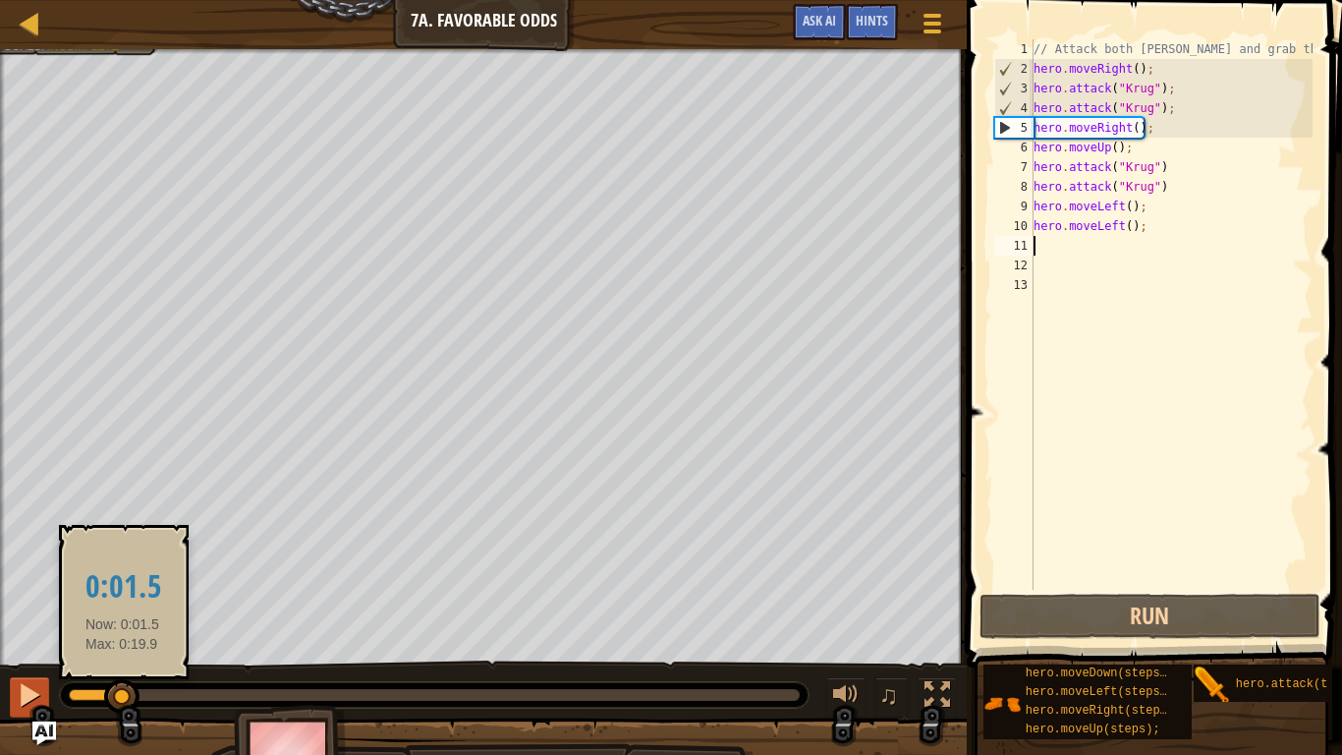
drag, startPoint x: 303, startPoint y: 695, endPoint x: 12, endPoint y: 708, distance: 291.1
click at [12, 708] on div "♫" at bounding box center [483, 689] width 967 height 59
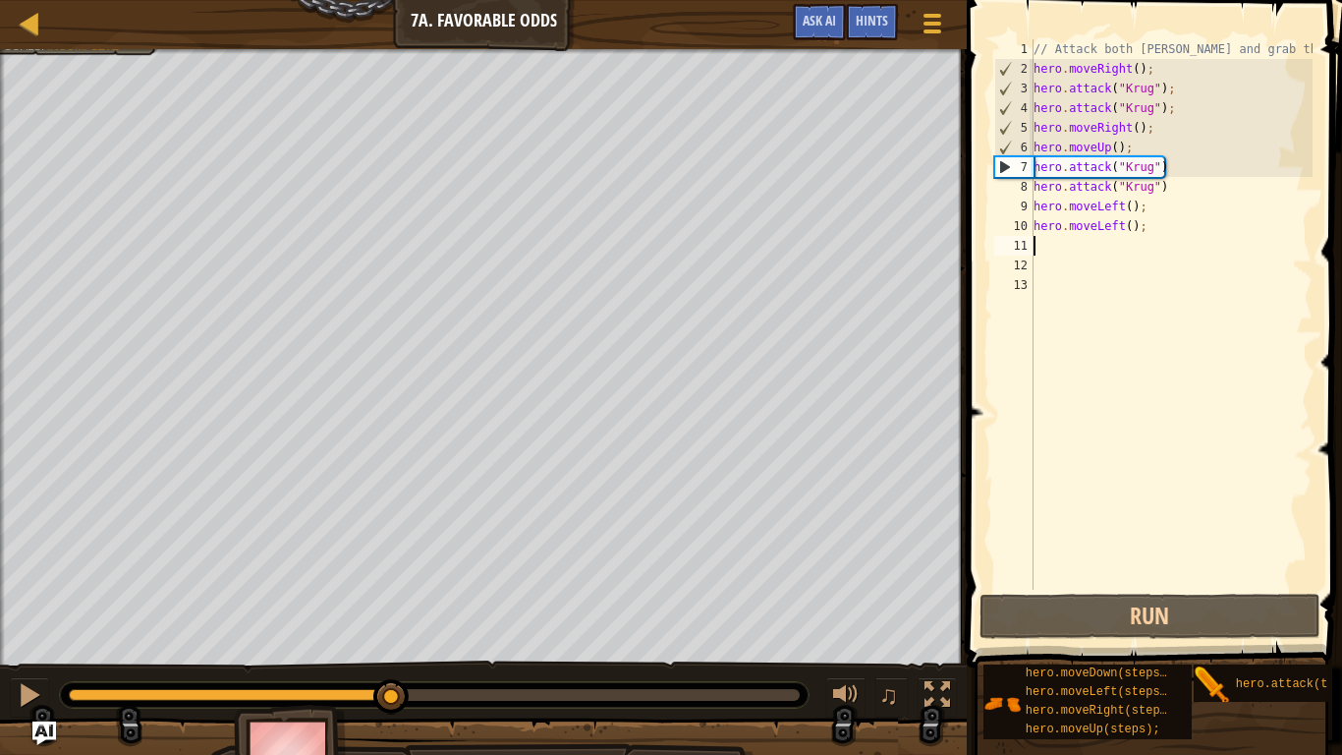
drag, startPoint x: 59, startPoint y: 701, endPoint x: 391, endPoint y: 719, distance: 332.5
click at [391, 719] on div "Your hero must survive. Attack the two ogres. (1/2) Grab the gem. Bonus: no cod…" at bounding box center [671, 423] width 1342 height 749
drag, startPoint x: 391, startPoint y: 719, endPoint x: 114, endPoint y: 732, distance: 277.4
click at [114, 732] on div at bounding box center [483, 766] width 967 height 98
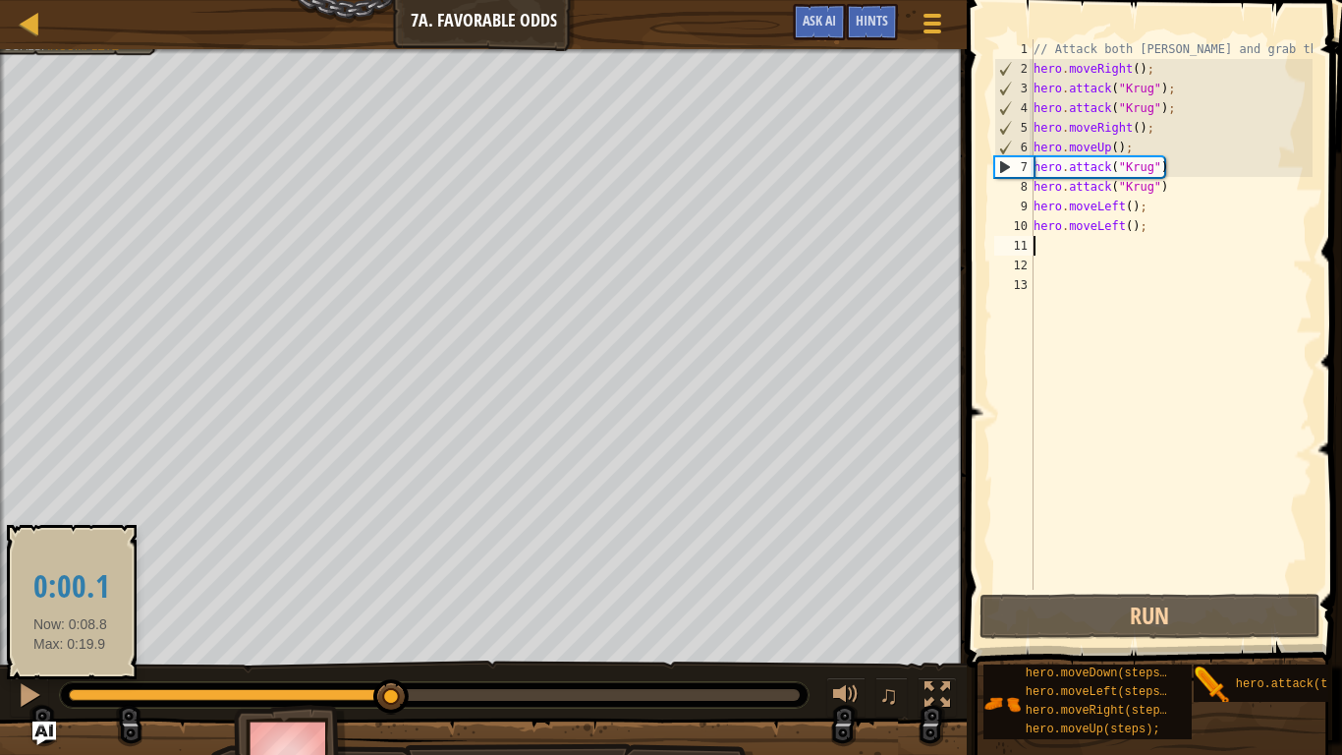
click at [71, 698] on div at bounding box center [230, 695] width 323 height 12
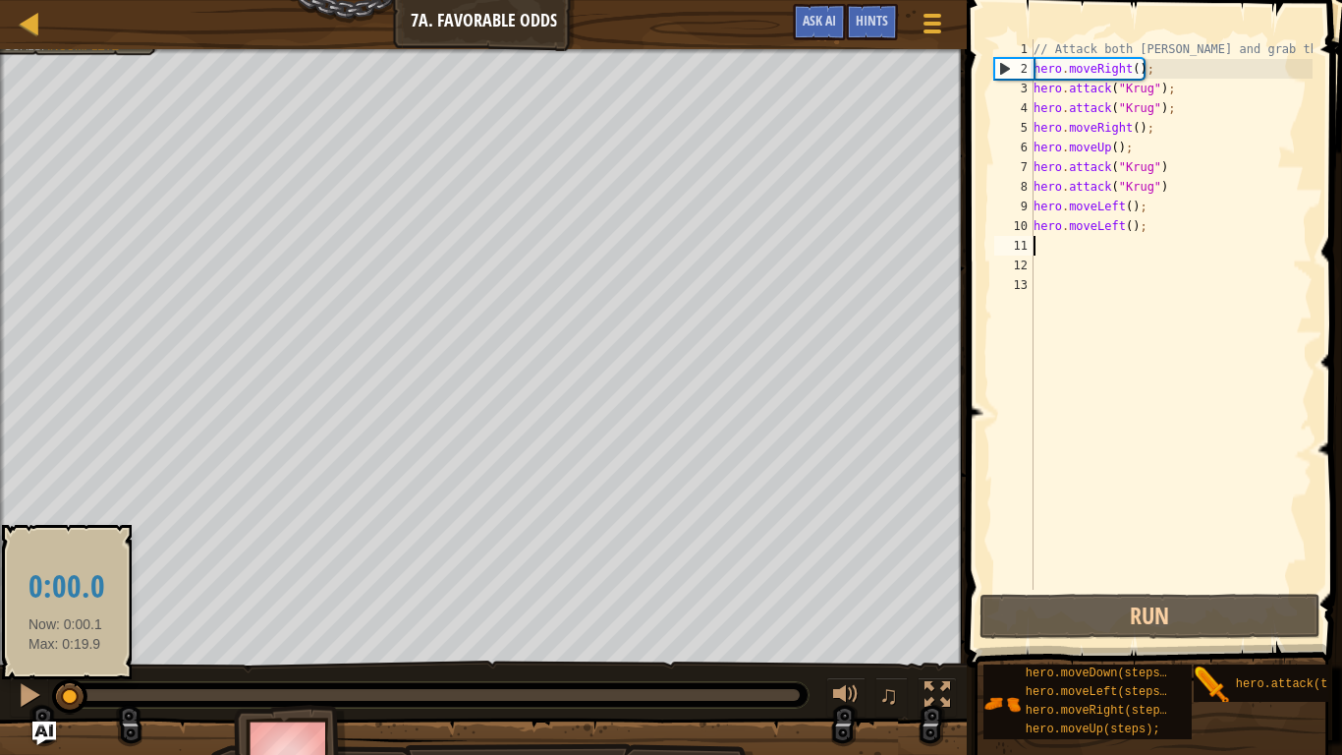
drag, startPoint x: 71, startPoint y: 698, endPoint x: 53, endPoint y: 697, distance: 17.7
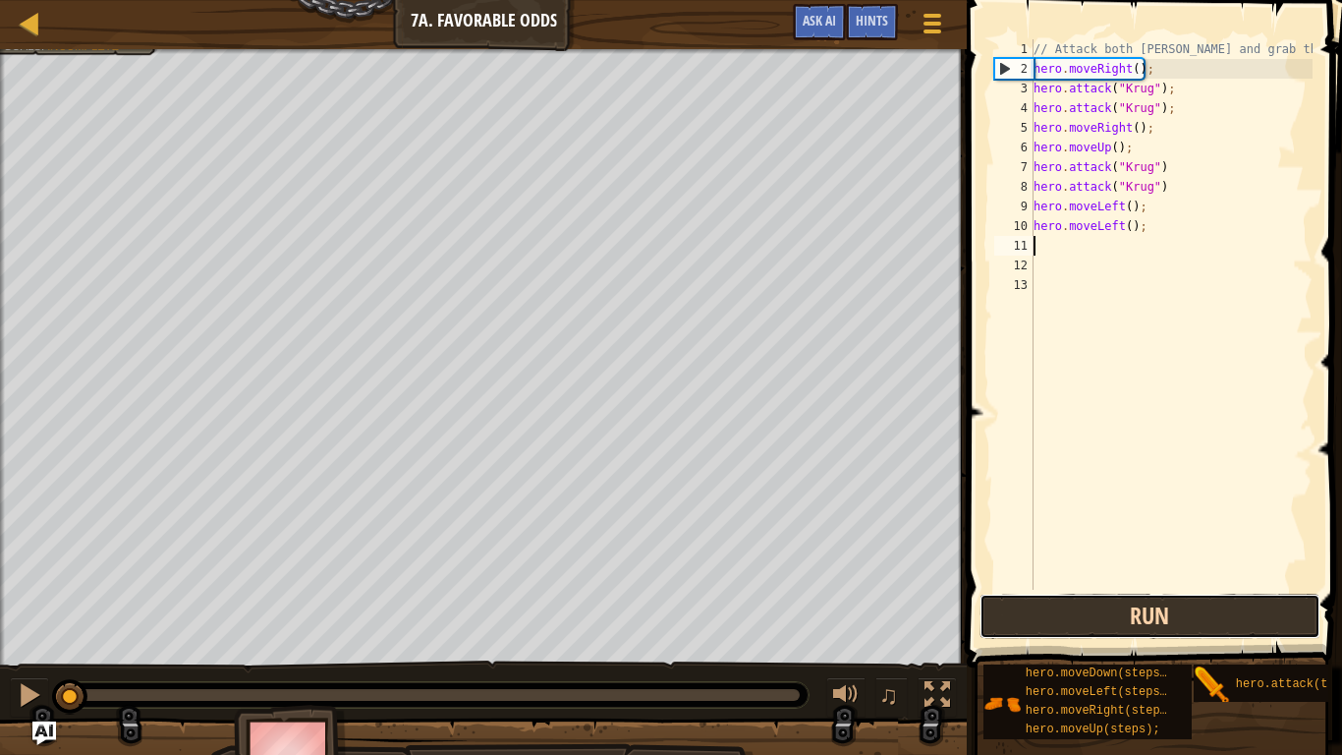
click at [1100, 621] on button "Run" at bounding box center [1150, 615] width 341 height 45
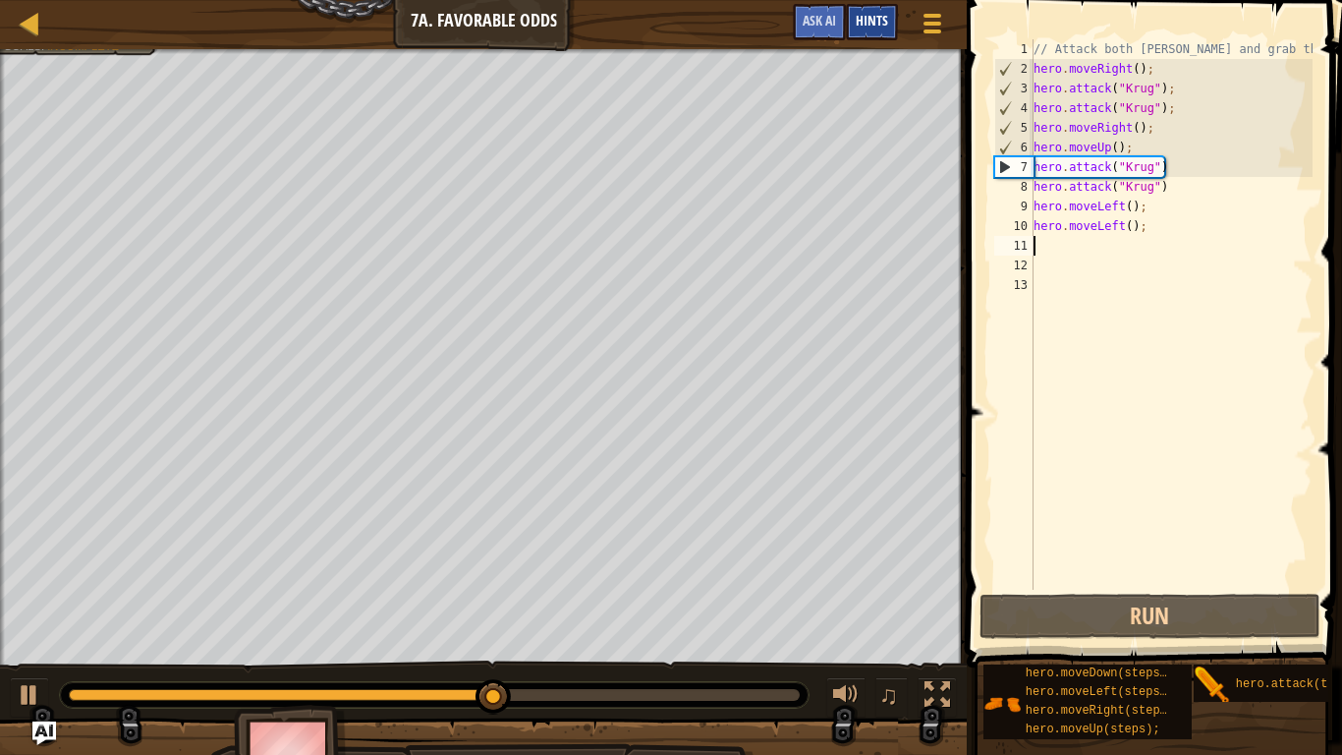
click at [860, 26] on span "Hints" at bounding box center [872, 20] width 32 height 19
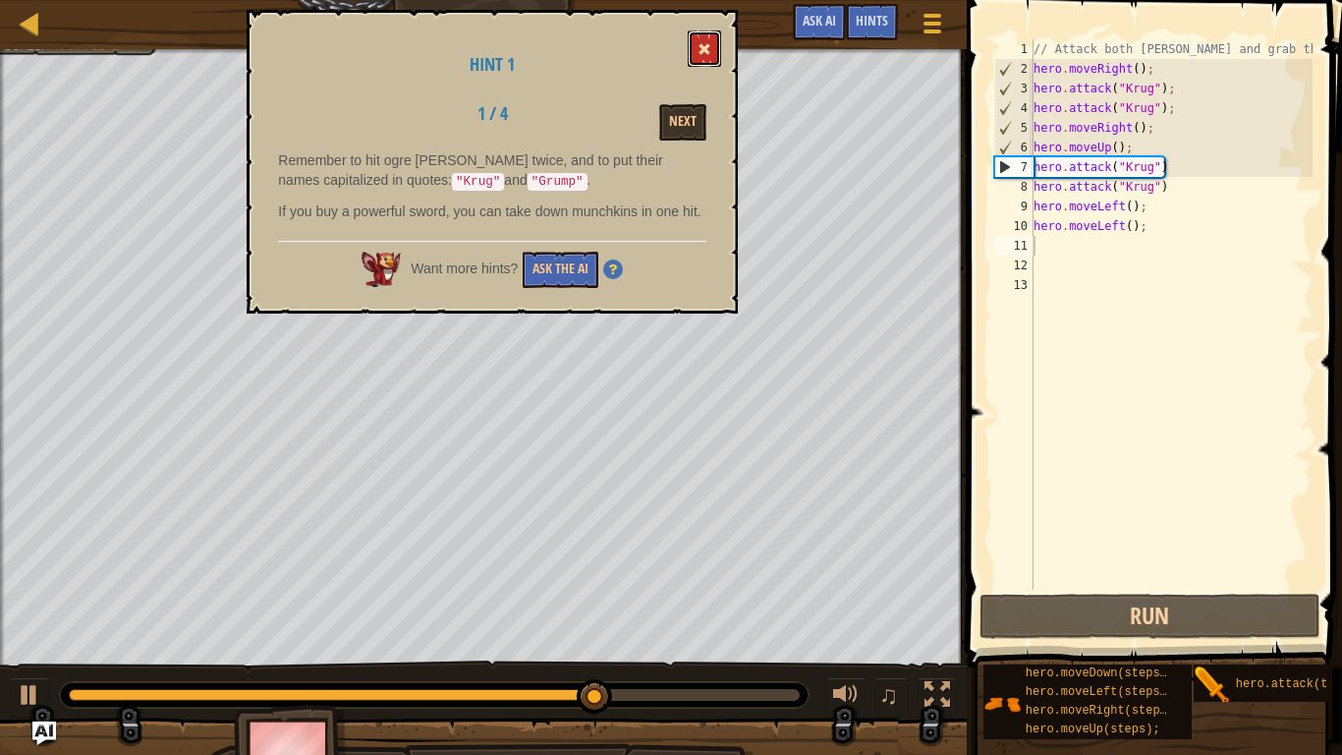
click at [710, 41] on button at bounding box center [704, 48] width 33 height 36
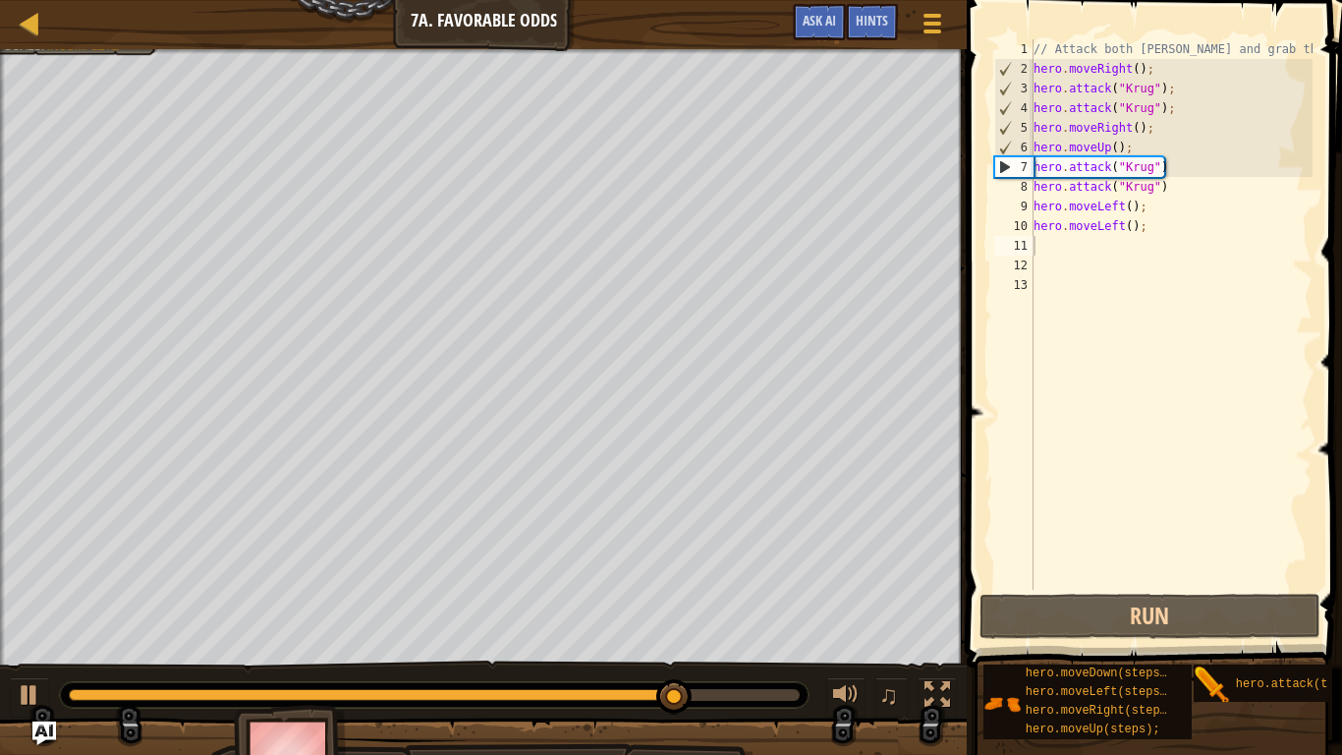
click at [1150, 169] on div "// Attack both [PERSON_NAME] and grab the gem. hero . moveRight ( ) ; hero . at…" at bounding box center [1171, 333] width 283 height 589
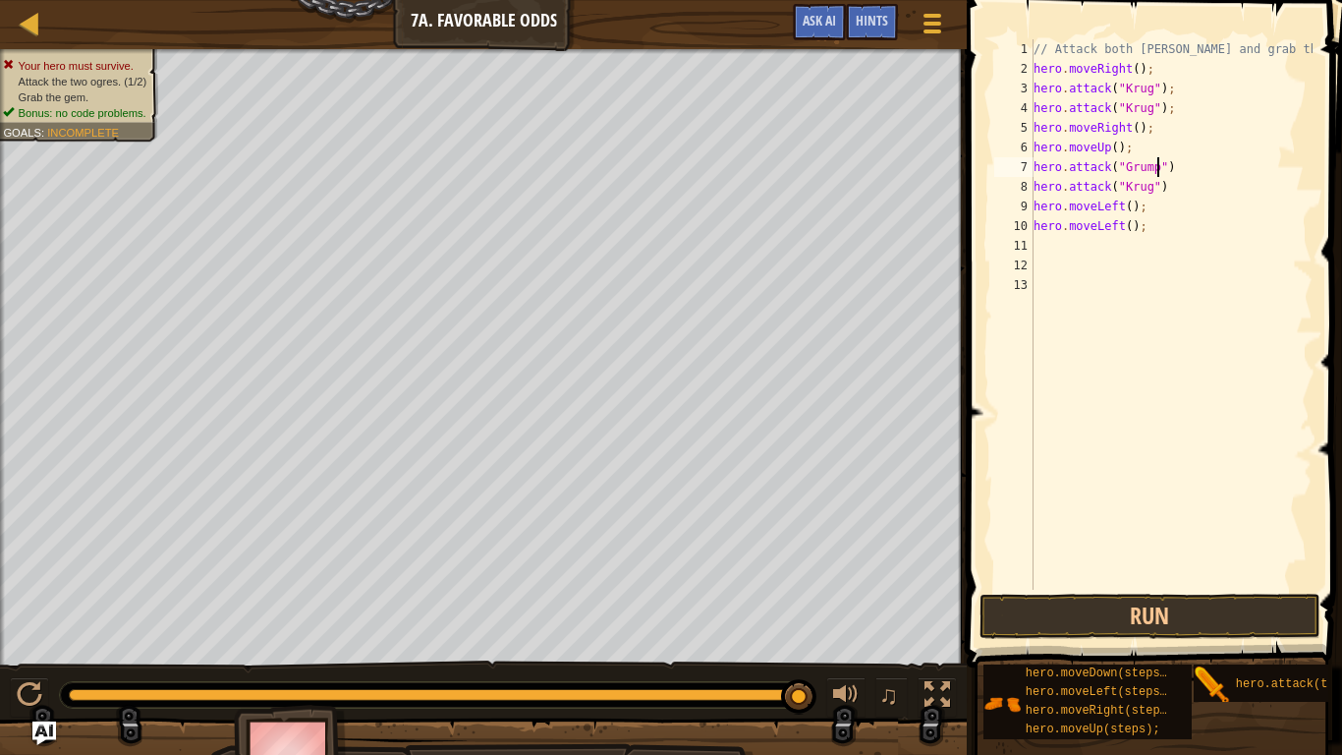
scroll to position [9, 19]
drag, startPoint x: 1150, startPoint y: 189, endPoint x: 1122, endPoint y: 189, distance: 28.5
click at [1122, 189] on div "// Attack both [PERSON_NAME] and grab the gem. hero . moveRight ( ) ; hero . at…" at bounding box center [1171, 333] width 283 height 589
type textarea "hero.attack("Grump")"
click at [1217, 637] on button "Run" at bounding box center [1150, 615] width 341 height 45
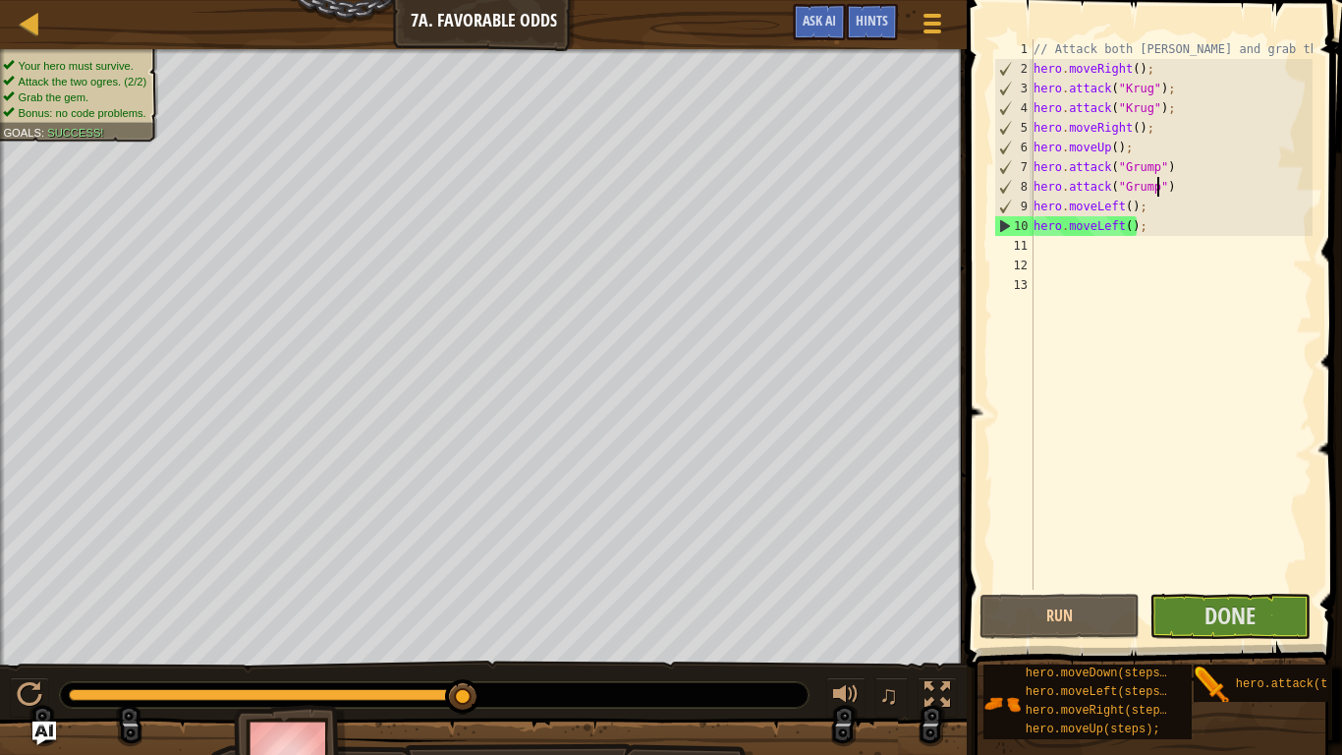
click at [1065, 252] on div "// Attack both [PERSON_NAME] and grab the gem. hero . moveRight ( ) ; hero . at…" at bounding box center [1171, 333] width 283 height 589
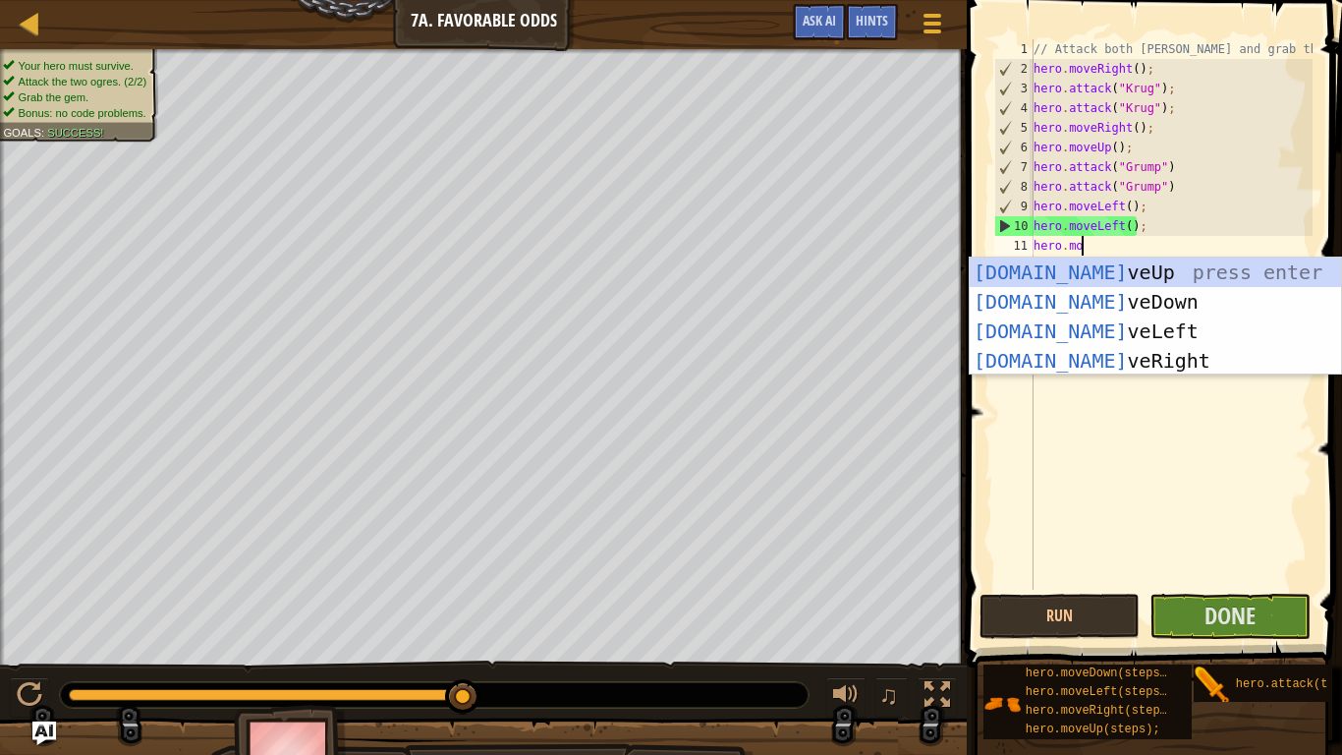
type textarea "hero.move"
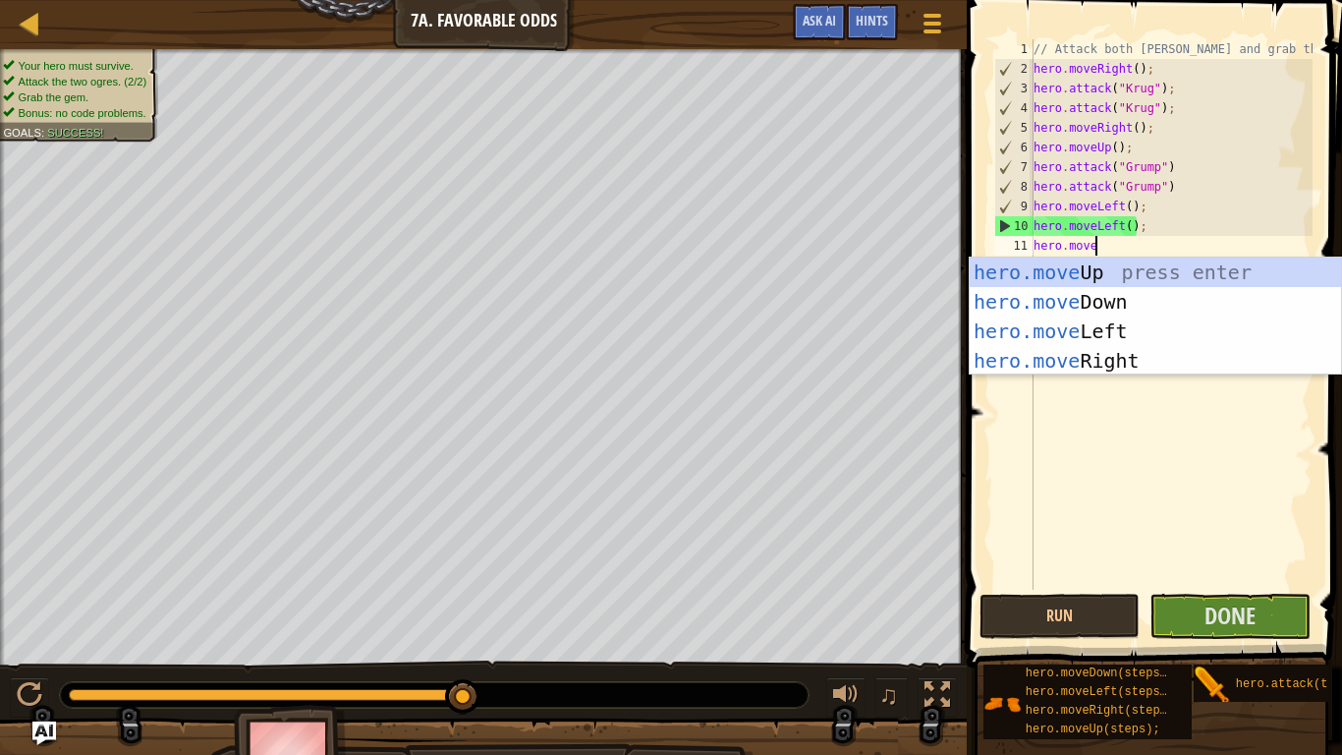
scroll to position [9, 8]
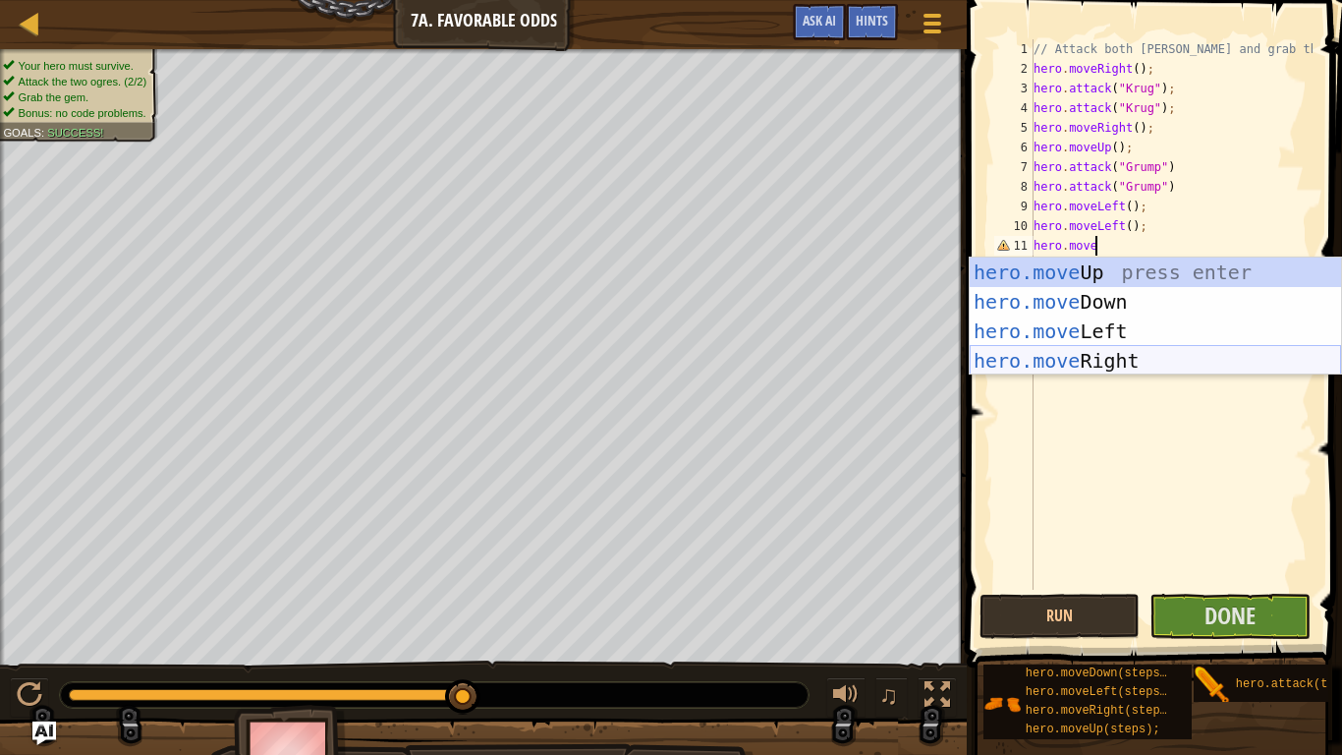
click at [1148, 360] on div "hero.move Up press enter hero.move Down press enter hero.move Left press enter …" at bounding box center [1155, 345] width 371 height 177
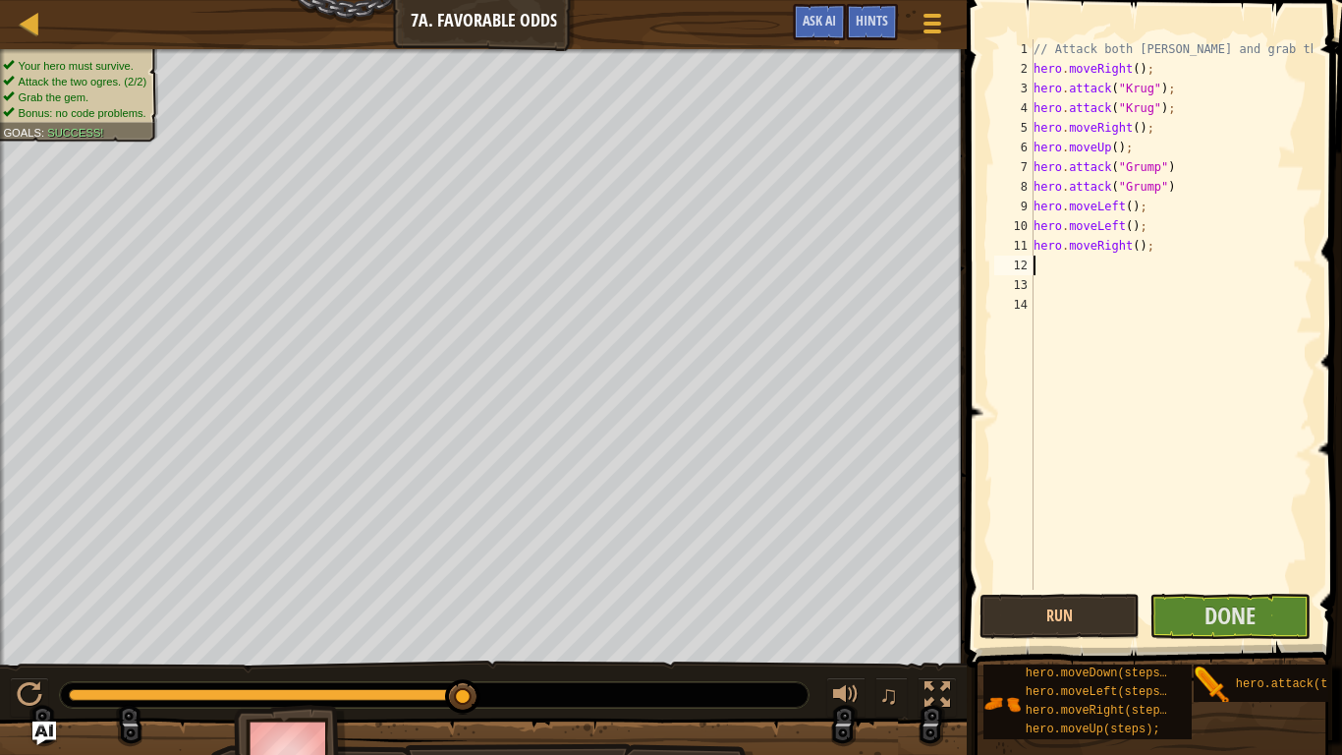
scroll to position [9, 0]
click at [1128, 248] on div "// Attack both [PERSON_NAME] and grab the gem. hero . moveRight ( ) ; hero . at…" at bounding box center [1171, 333] width 283 height 589
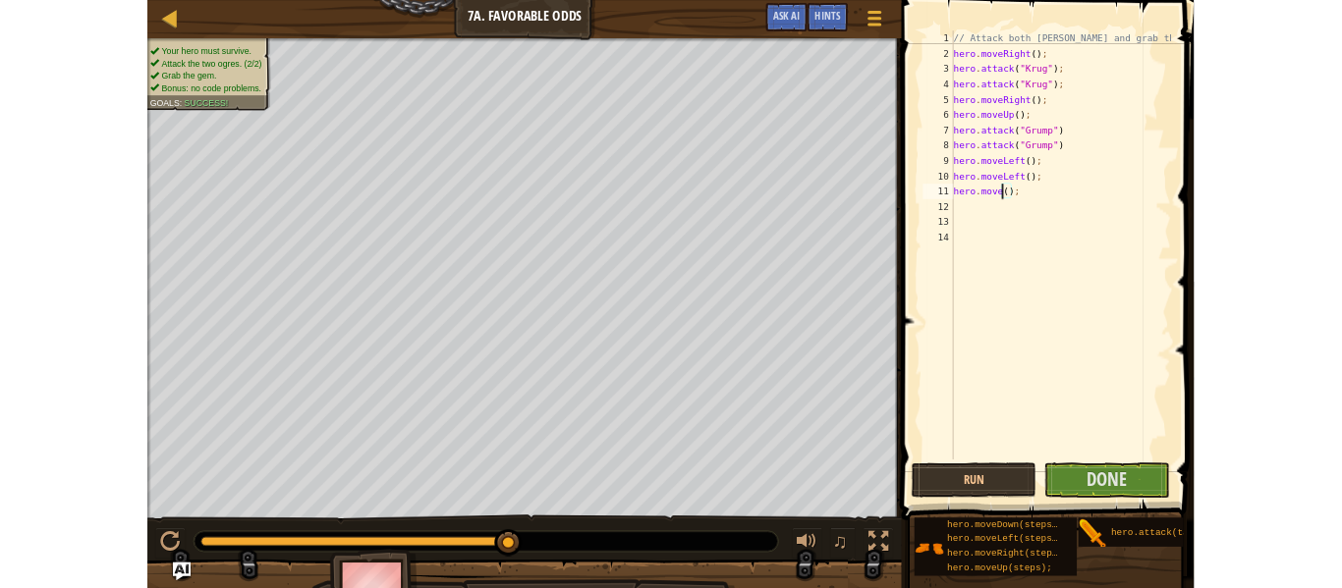
scroll to position [9, 11]
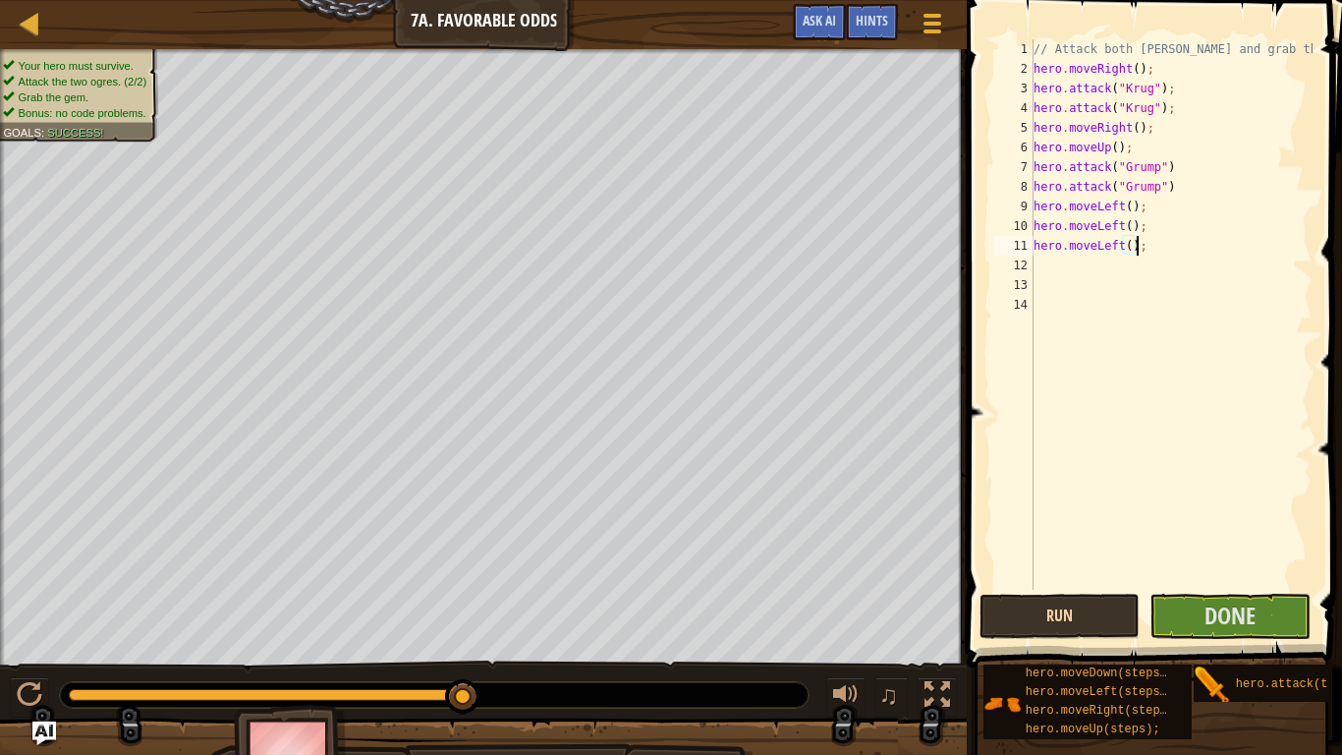
type textarea "hero.moveLeft();"
click at [1078, 626] on button "Run" at bounding box center [1060, 615] width 161 height 45
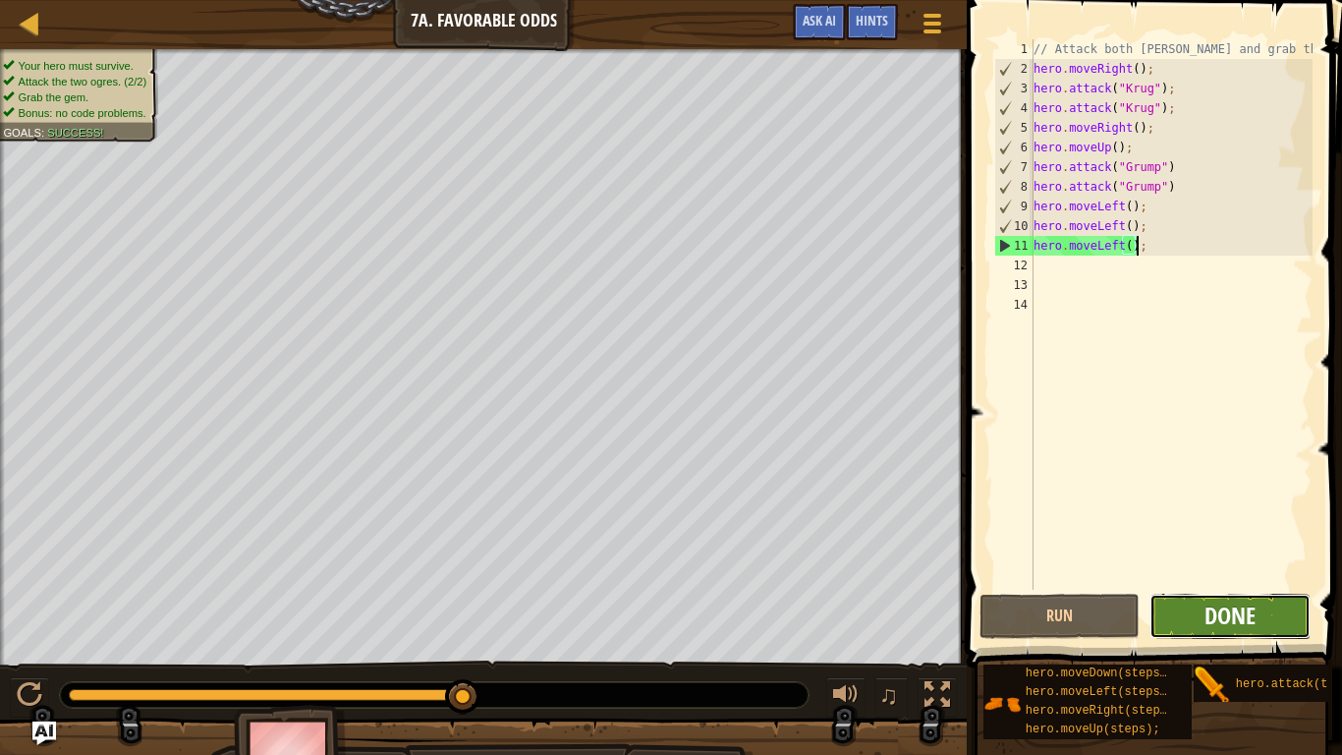
click at [1213, 617] on span "Done" at bounding box center [1230, 614] width 51 height 31
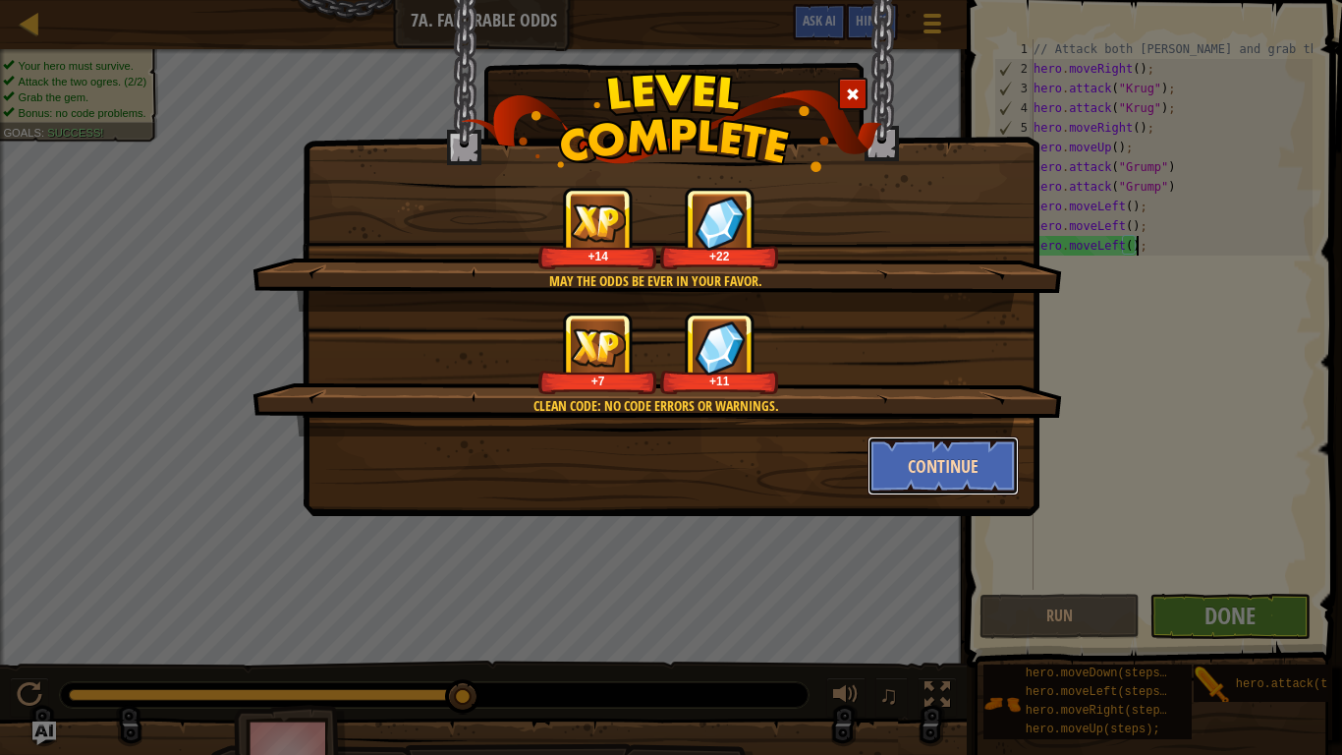
click at [945, 479] on button "Continue" at bounding box center [944, 465] width 152 height 59
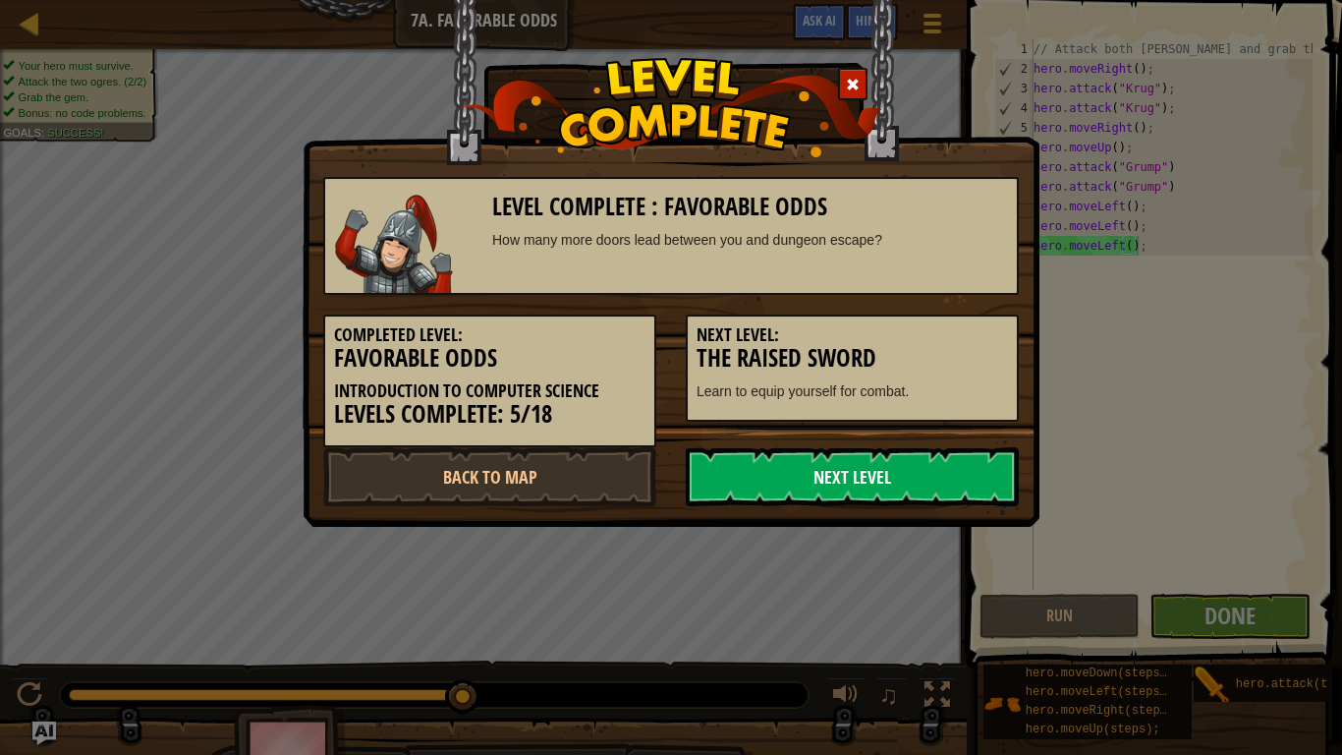
click at [829, 478] on link "Next Level" at bounding box center [852, 476] width 333 height 59
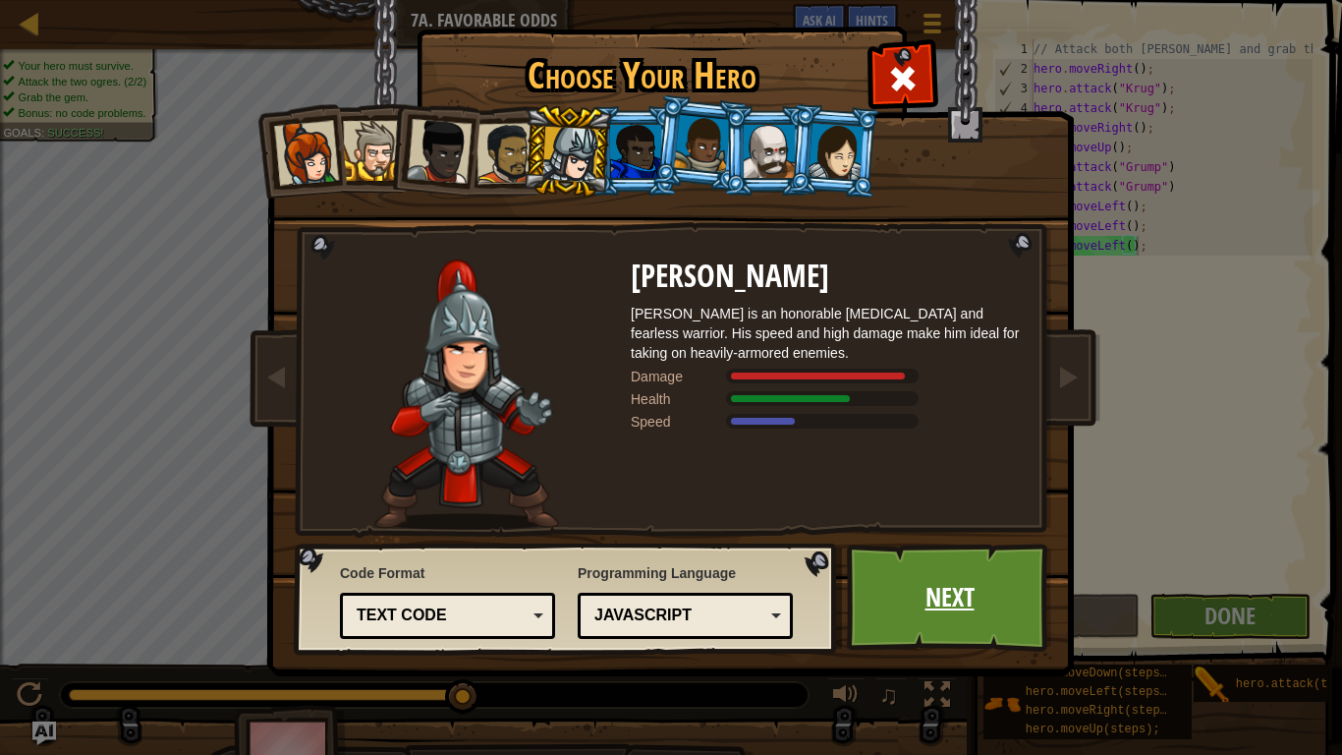
click at [918, 590] on link "Next" at bounding box center [949, 597] width 205 height 108
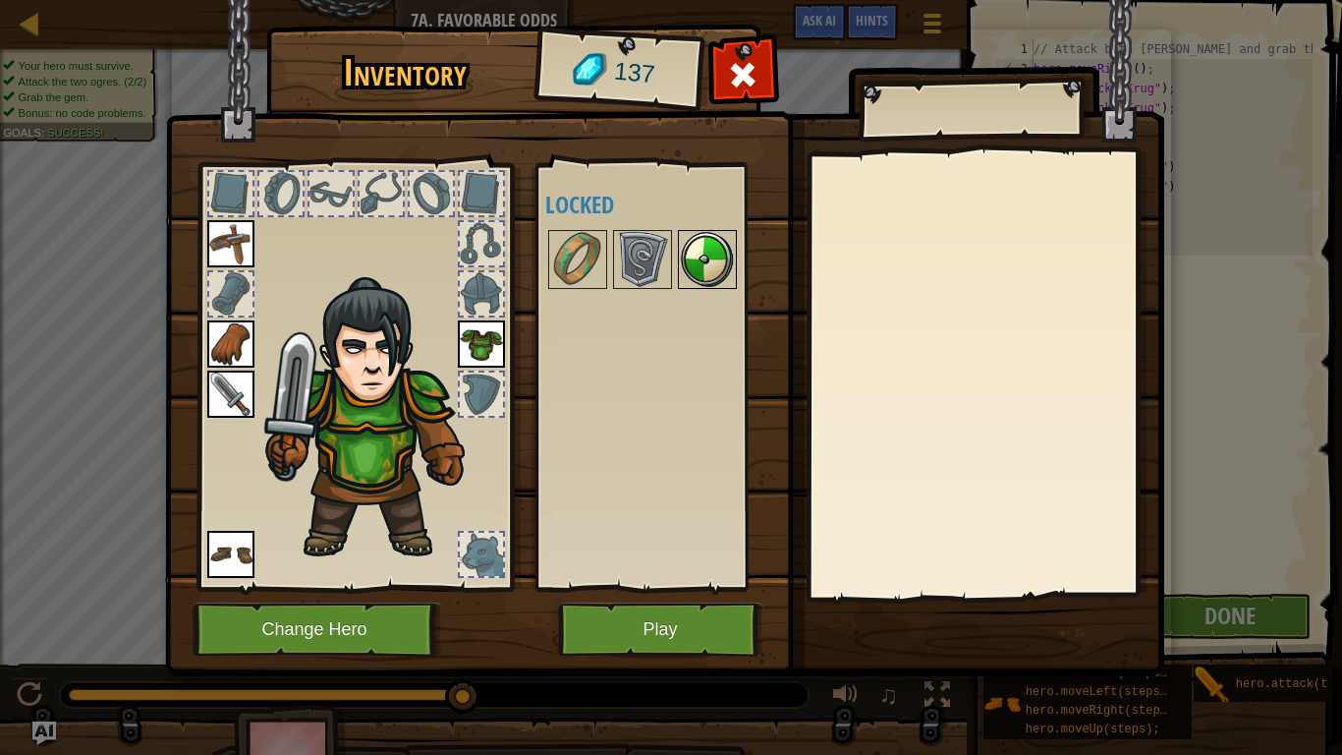
click at [694, 254] on img at bounding box center [707, 259] width 55 height 55
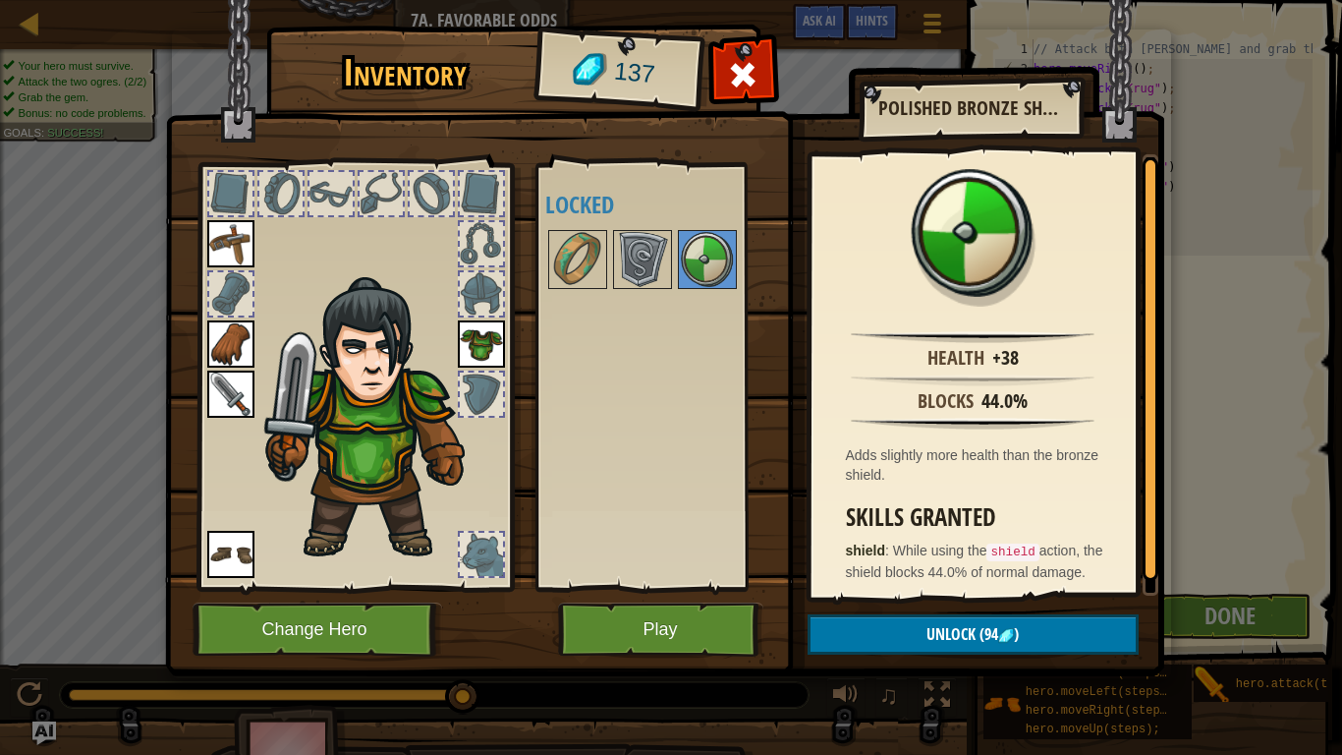
click at [469, 376] on div at bounding box center [481, 393] width 43 height 43
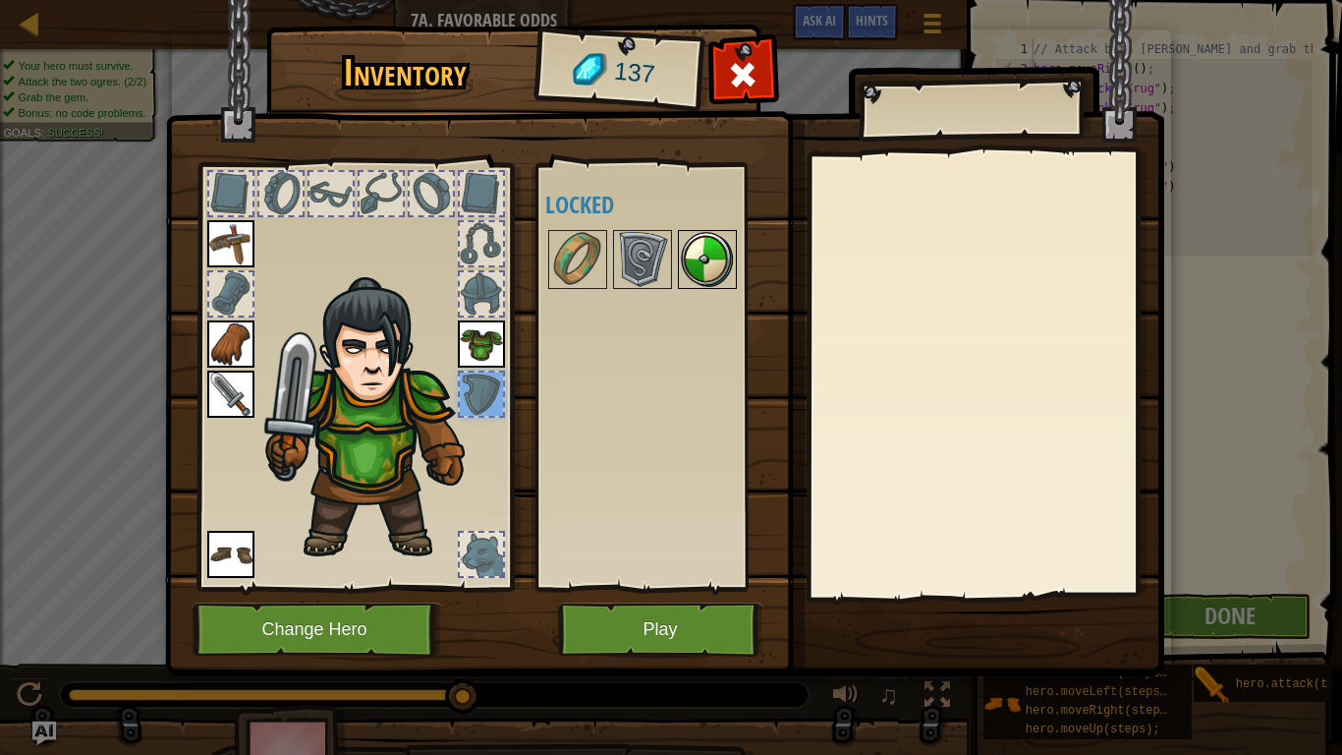
click at [706, 269] on img at bounding box center [707, 259] width 55 height 55
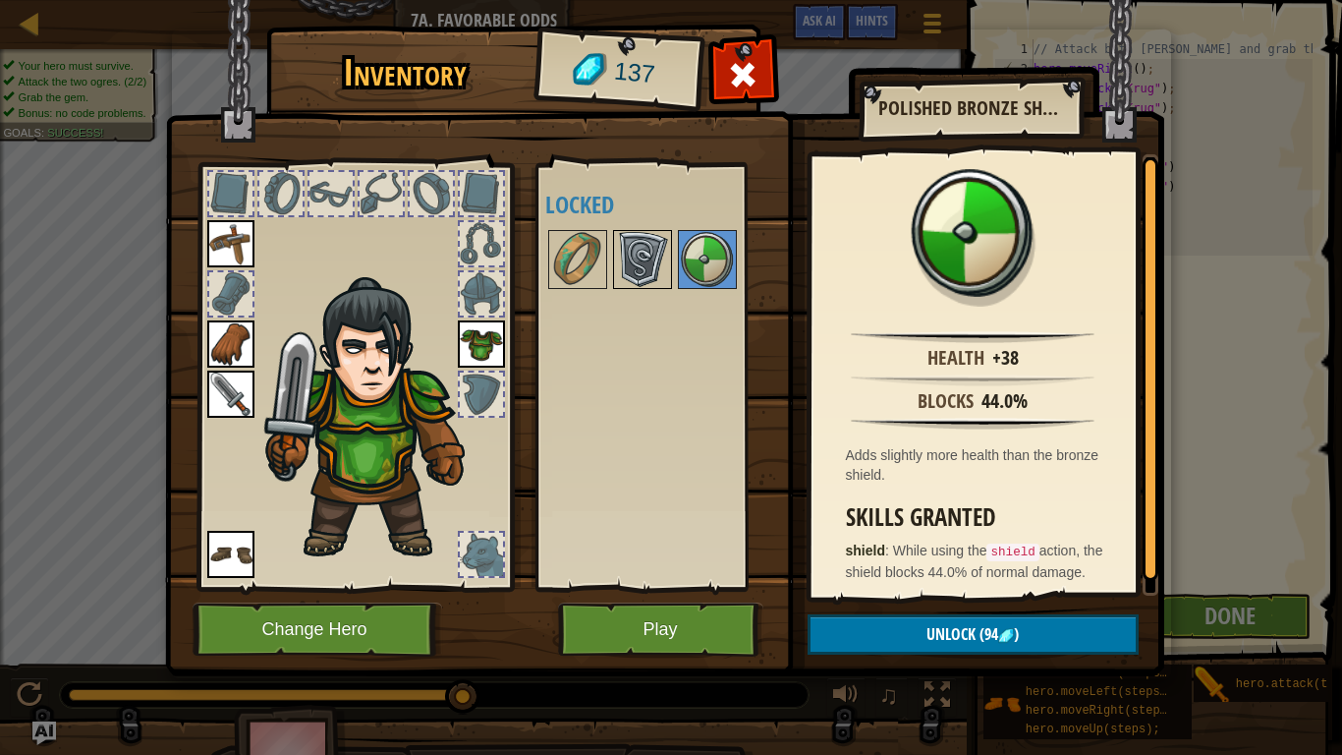
click at [644, 255] on img at bounding box center [642, 259] width 55 height 55
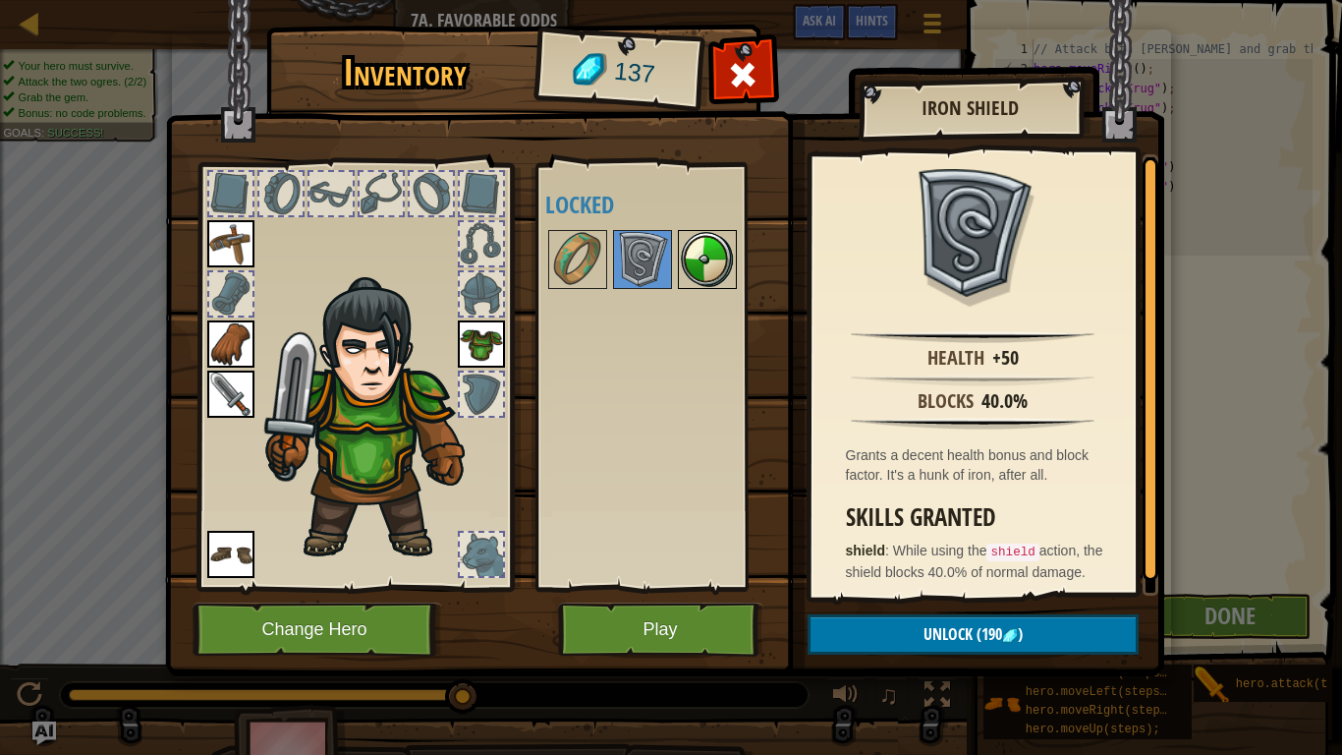
click at [685, 257] on img at bounding box center [707, 259] width 55 height 55
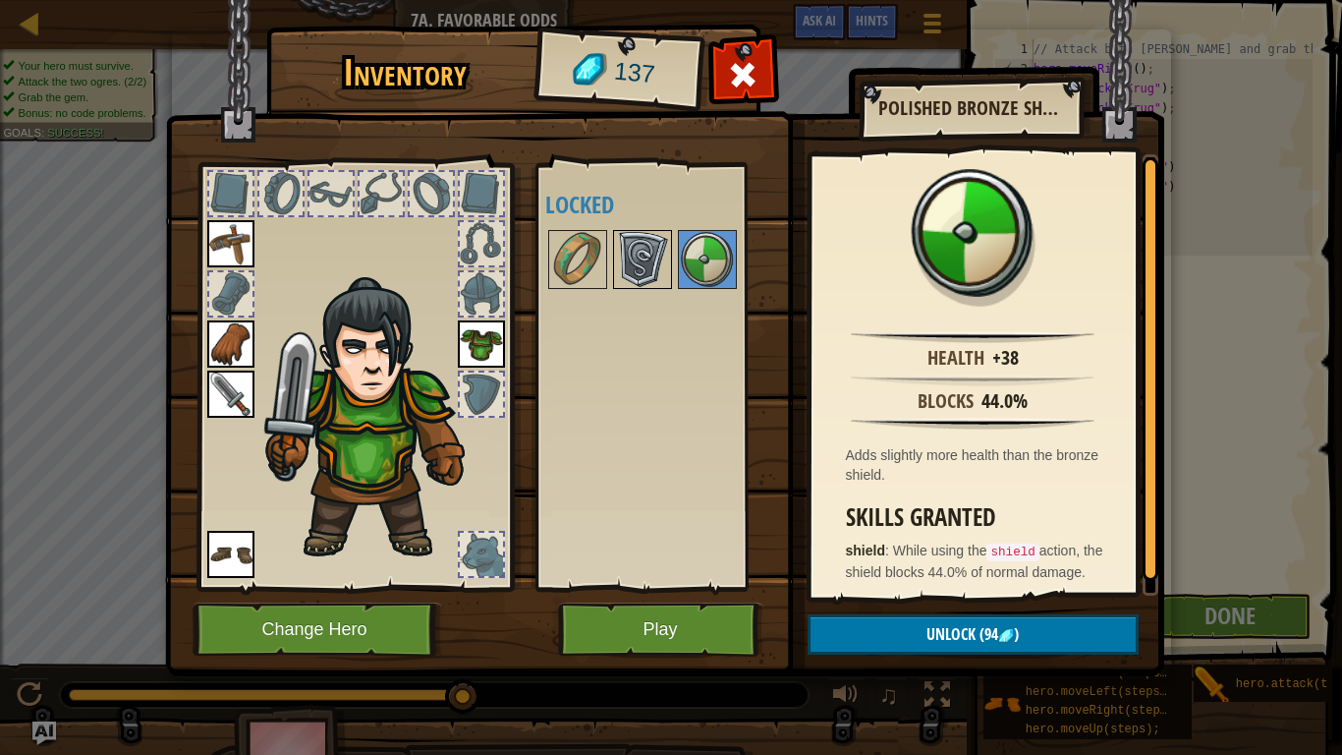
click at [643, 256] on img at bounding box center [642, 259] width 55 height 55
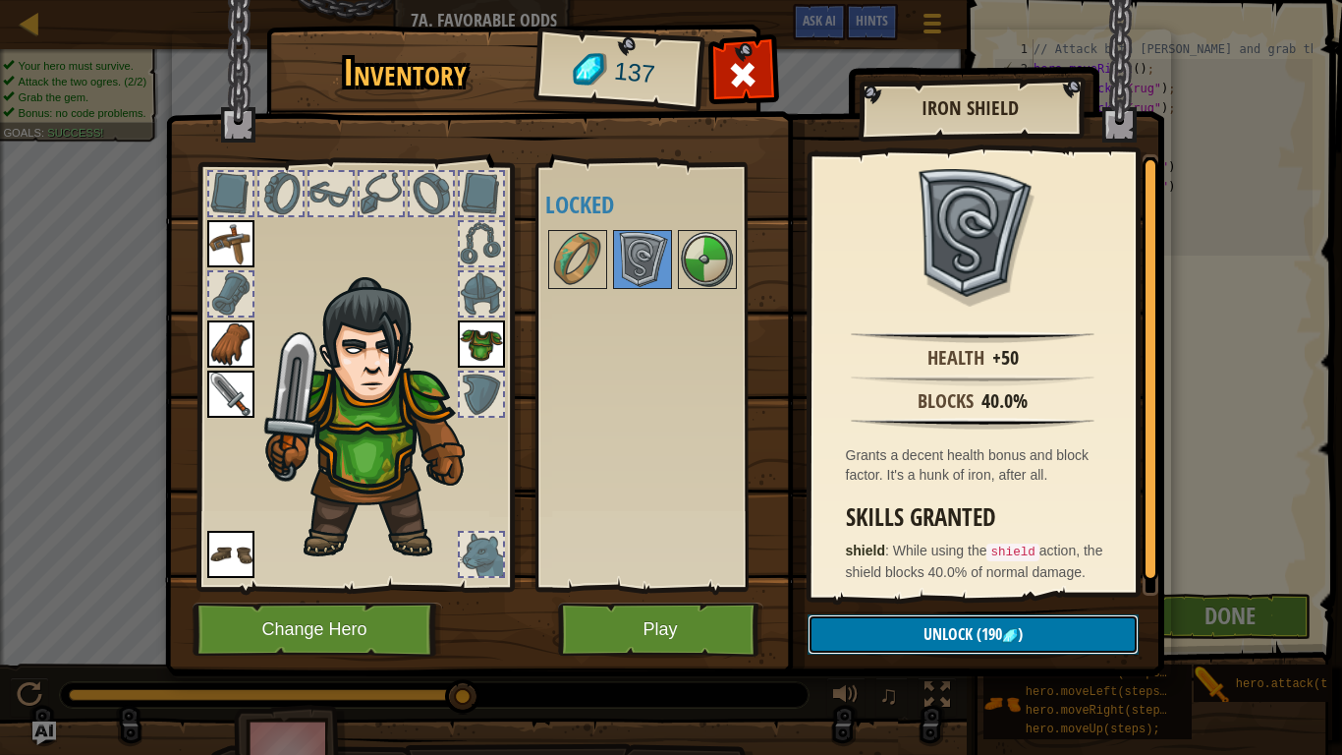
click at [953, 628] on span "Unlock" at bounding box center [948, 634] width 49 height 22
click at [700, 278] on img at bounding box center [707, 259] width 55 height 55
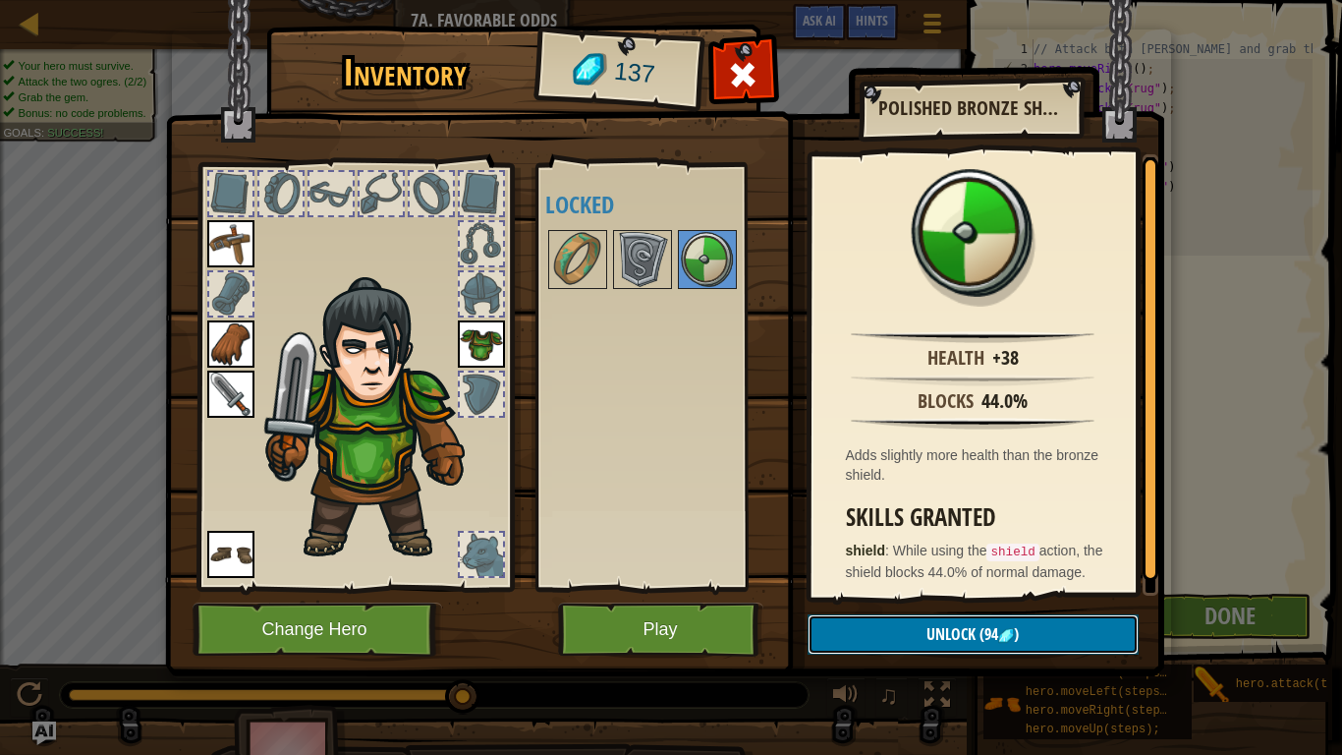
click at [1051, 647] on button "Unlock (94 )" at bounding box center [973, 634] width 331 height 40
click at [964, 651] on button "Confirm" at bounding box center [973, 634] width 331 height 40
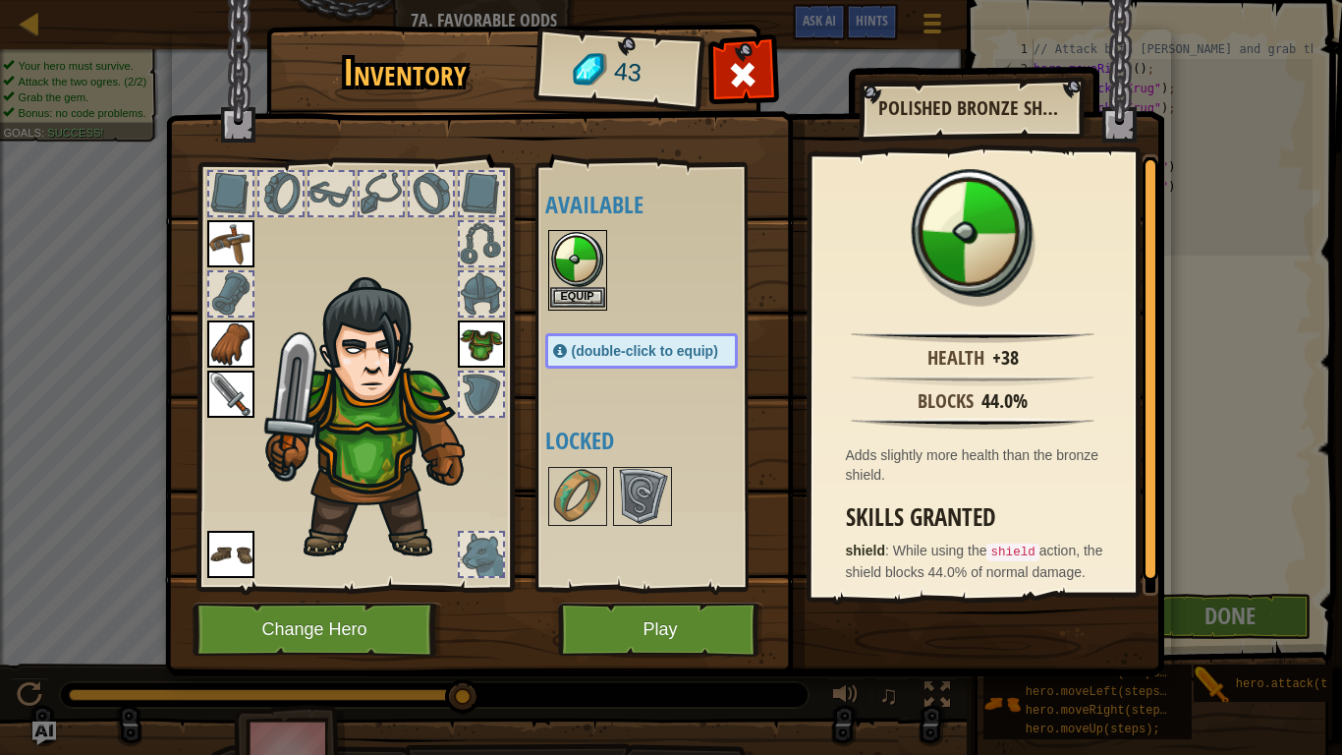
click at [558, 254] on img at bounding box center [577, 259] width 55 height 55
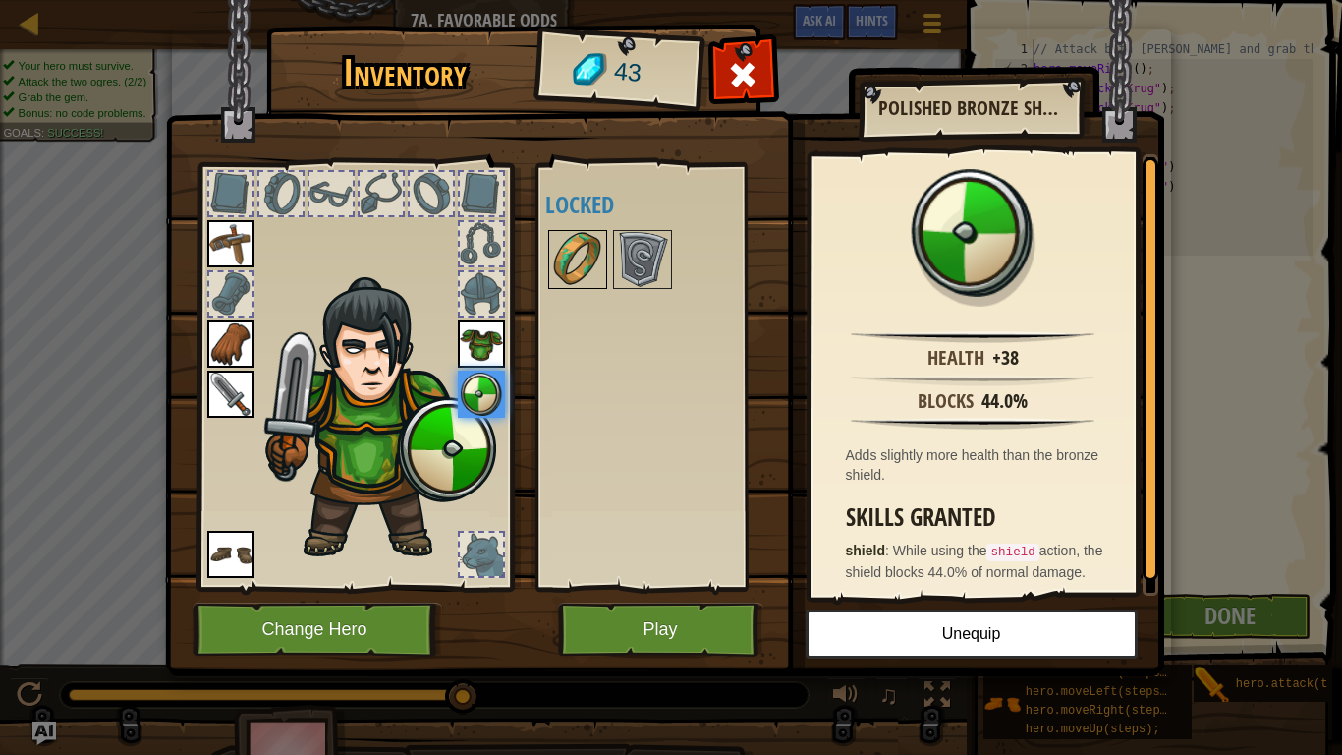
click at [588, 262] on img at bounding box center [577, 259] width 55 height 55
